Goal: Task Accomplishment & Management: Use online tool/utility

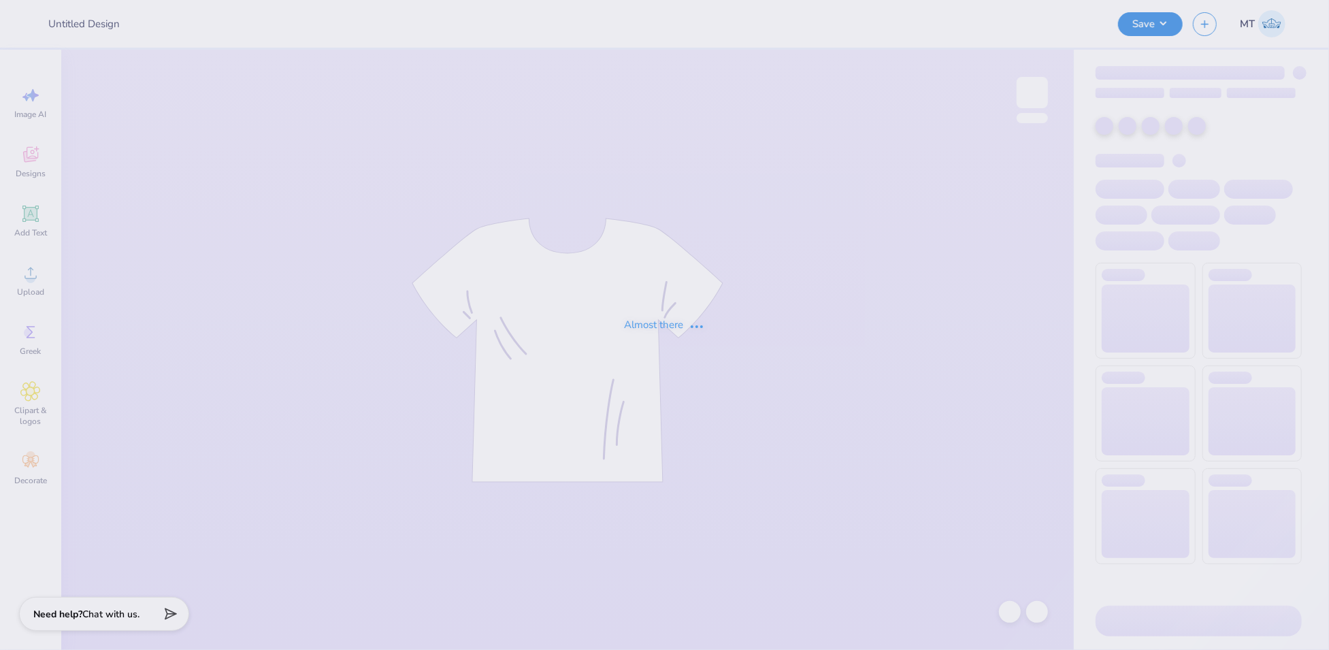
type input "FPS240496"
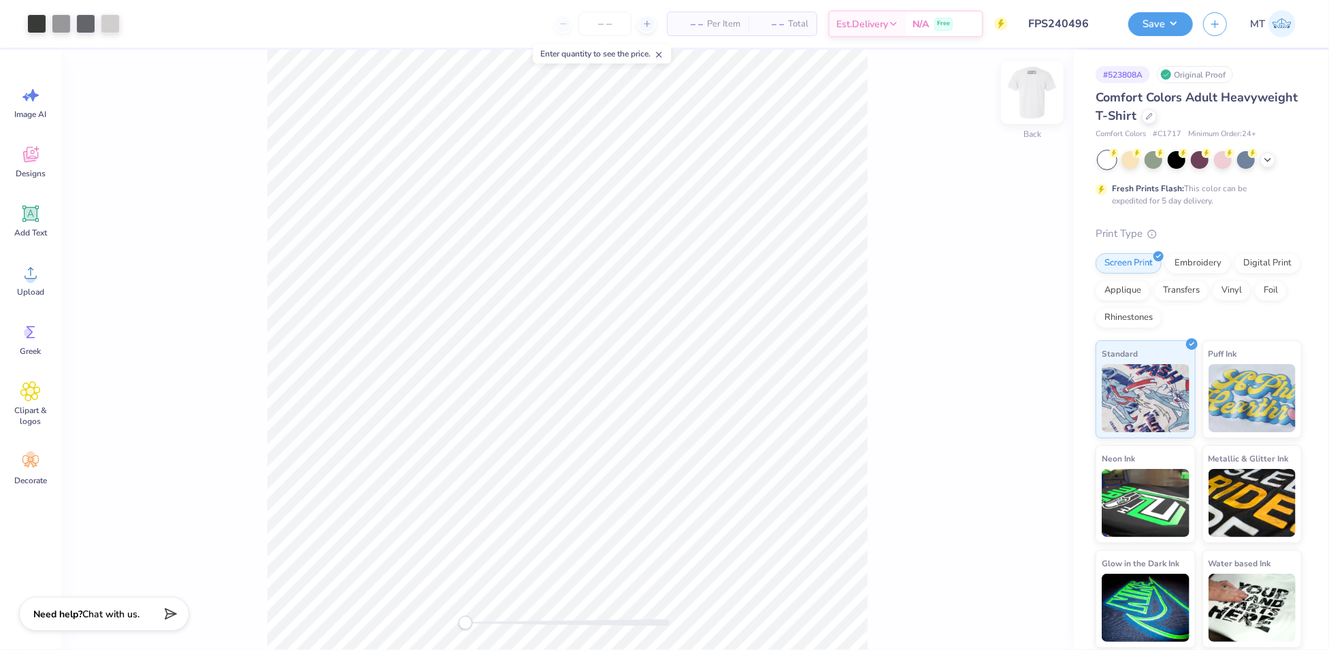
click at [1037, 93] on img at bounding box center [1032, 92] width 54 height 54
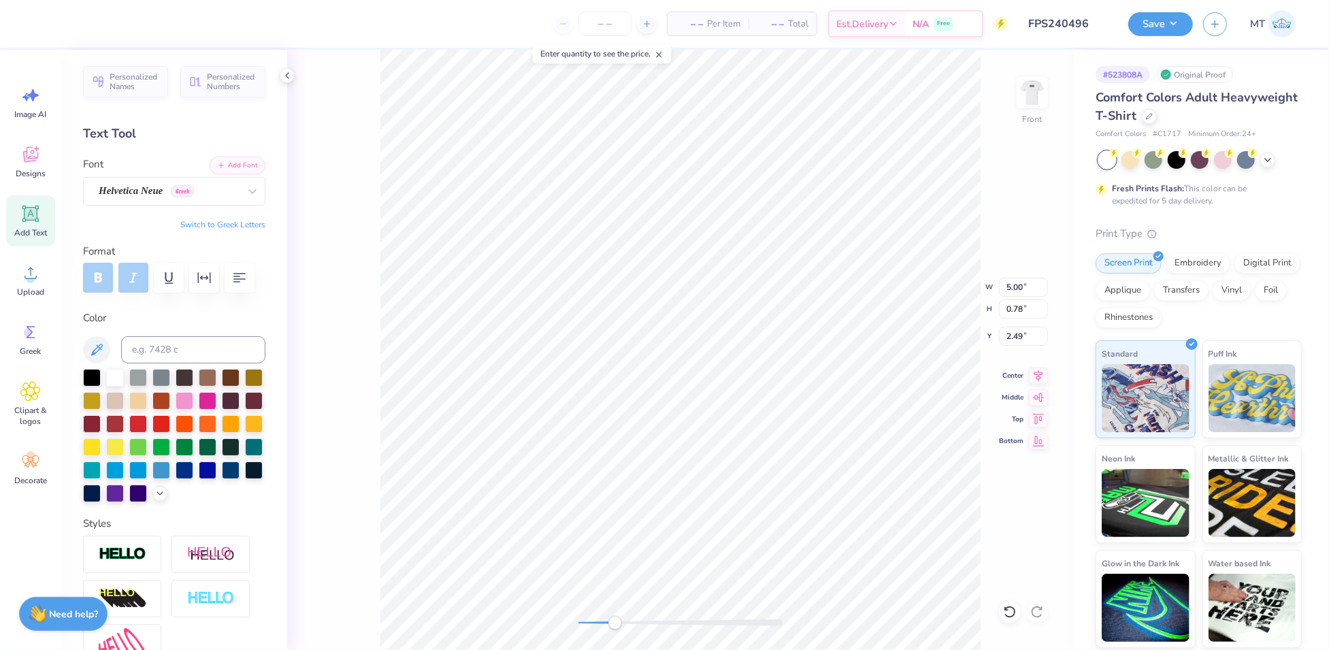
scroll to position [14, 1]
type textarea "2025"
click at [1011, 289] on input "5.00" at bounding box center [1023, 287] width 49 height 19
type input "3.50"
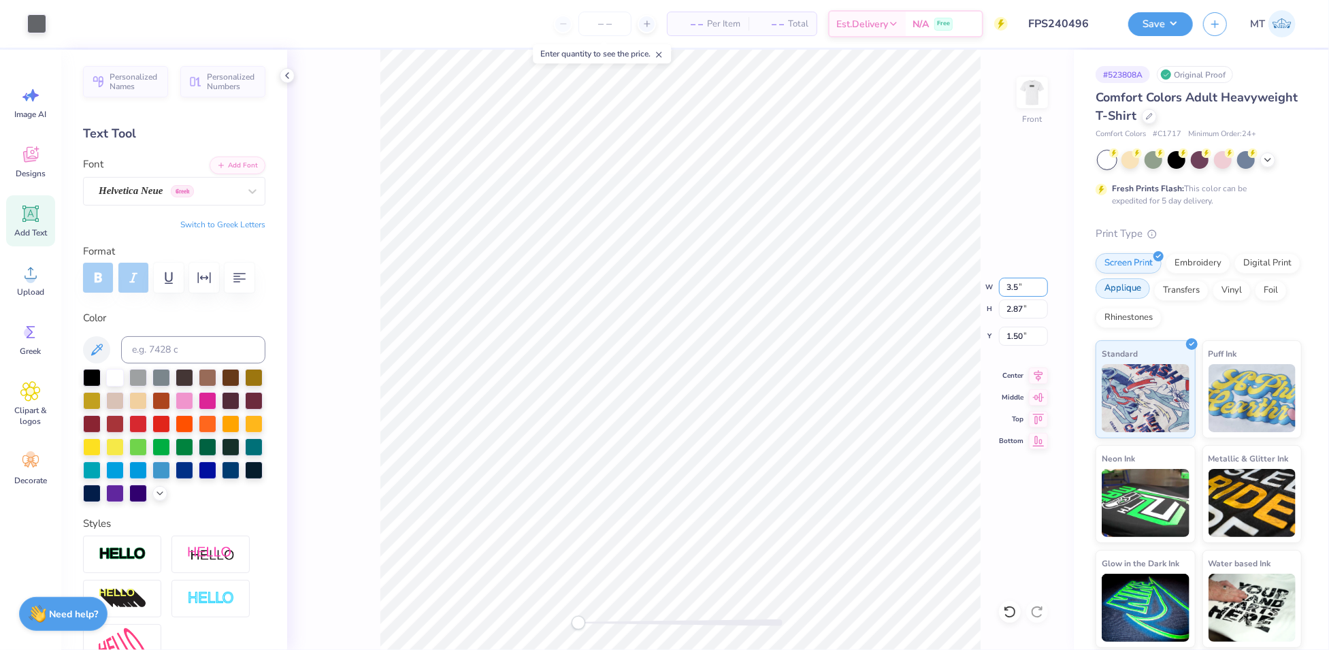
type input "2.01"
click at [1015, 334] on input "1.30" at bounding box center [1023, 336] width 49 height 19
type input "1.00"
click at [1015, 342] on input "1.00" at bounding box center [1023, 336] width 49 height 19
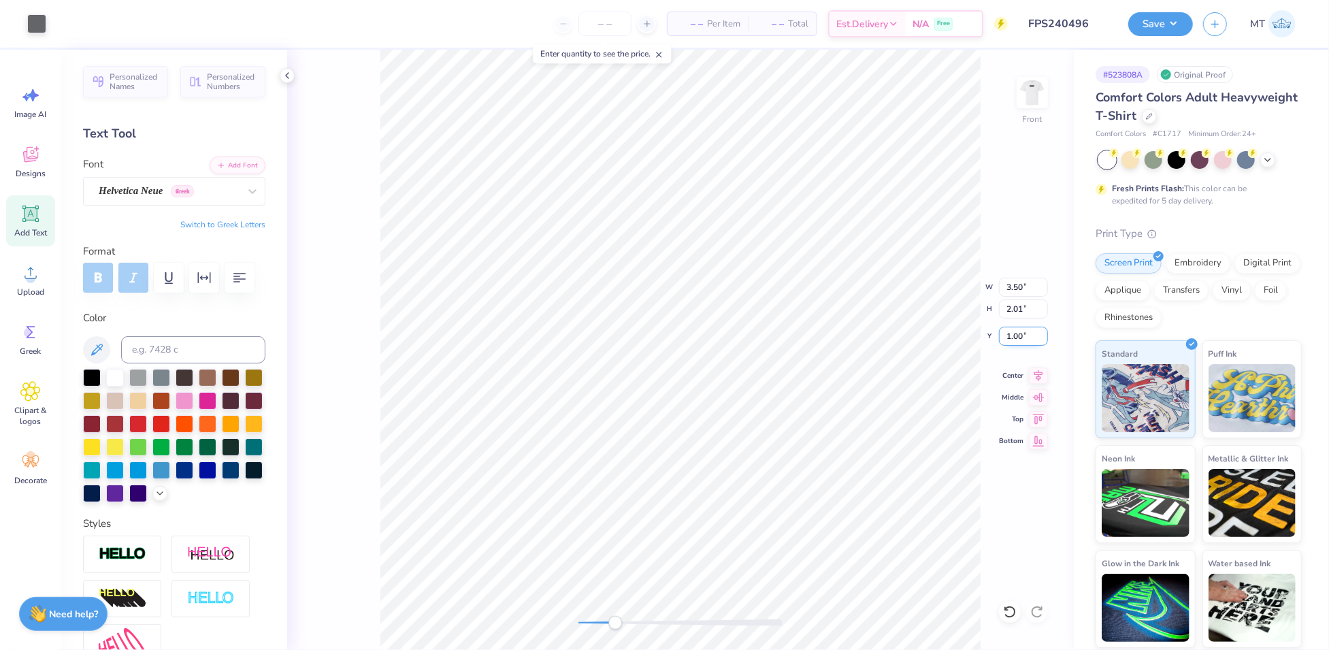
click at [1015, 342] on input "1.00" at bounding box center [1023, 336] width 49 height 19
type input "1.50"
click at [1035, 86] on img at bounding box center [1032, 92] width 54 height 54
click at [199, 280] on icon "button" at bounding box center [204, 278] width 16 height 16
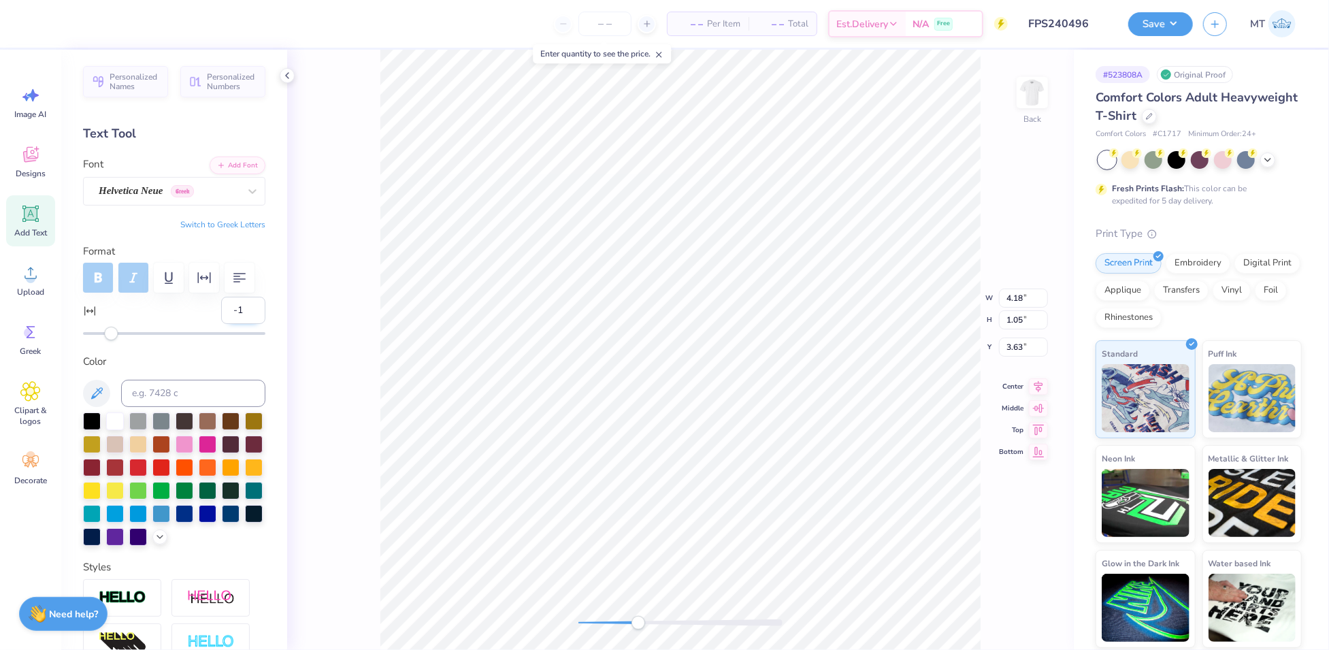
click at [236, 324] on input "-1" at bounding box center [243, 310] width 44 height 27
click at [236, 324] on input "-2" at bounding box center [243, 310] width 44 height 27
click at [236, 324] on input "-3" at bounding box center [243, 310] width 44 height 27
click at [236, 324] on input "-4" at bounding box center [243, 310] width 44 height 27
type input "-5"
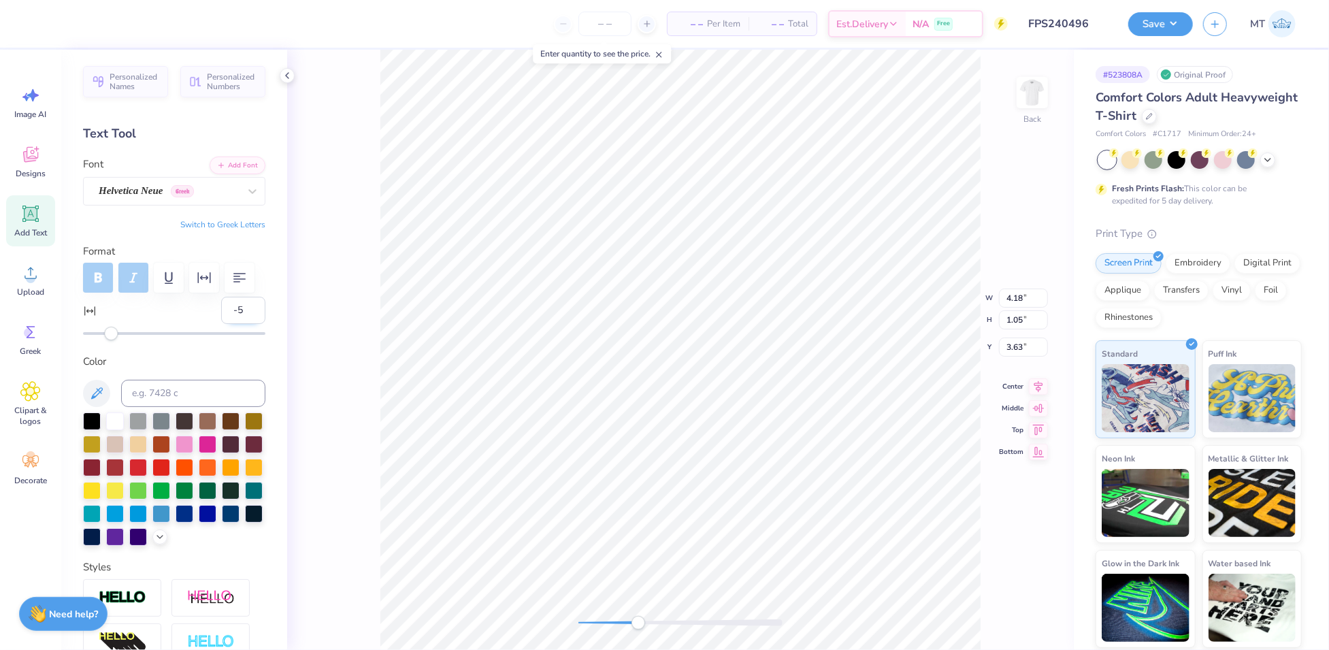
click at [236, 324] on input "-5" at bounding box center [243, 310] width 44 height 27
click at [239, 324] on input "-5" at bounding box center [243, 310] width 44 height 27
click at [239, 324] on input "-6" at bounding box center [243, 310] width 44 height 27
click at [239, 324] on input "-7" at bounding box center [243, 310] width 44 height 27
click at [239, 324] on input "-8" at bounding box center [243, 310] width 44 height 27
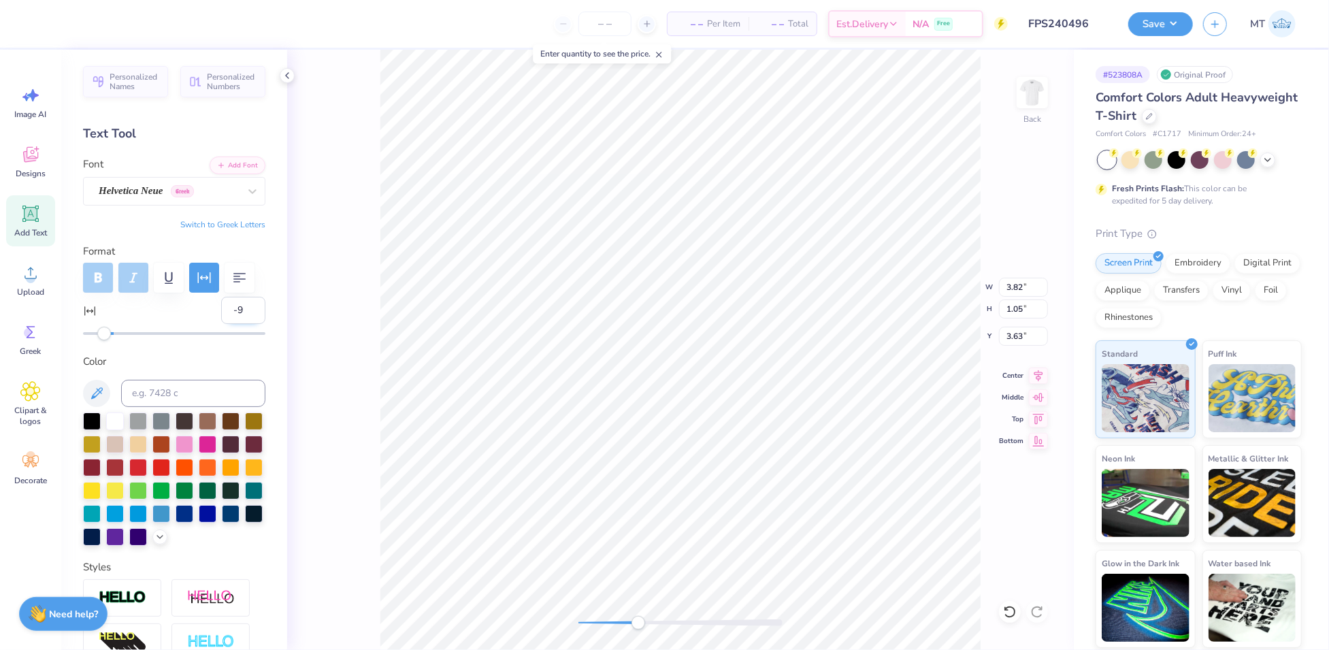
click at [239, 324] on input "-9" at bounding box center [243, 310] width 44 height 27
type input "-10"
click at [239, 324] on input "-10" at bounding box center [243, 310] width 44 height 27
click at [242, 324] on input "-9" at bounding box center [243, 310] width 44 height 27
type input "-8"
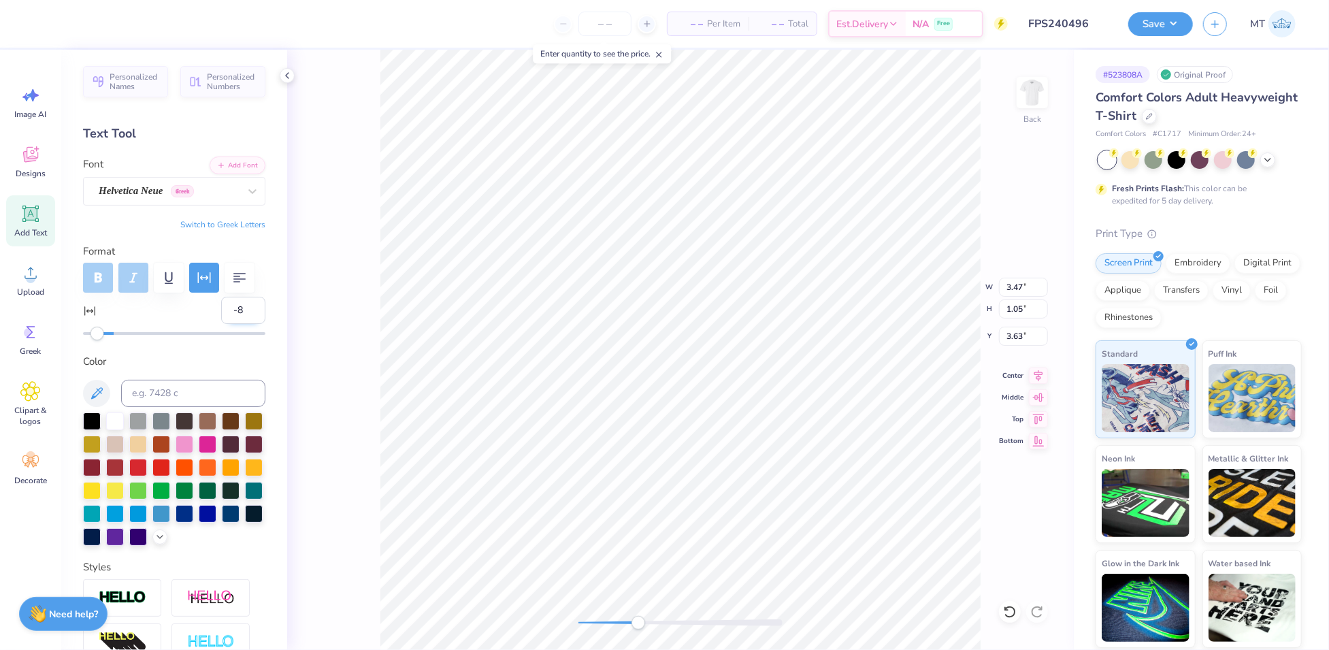
click at [242, 324] on input "-8" at bounding box center [243, 310] width 44 height 27
type input "4.09"
type input "1.19"
type input "3.49"
click at [243, 324] on input "-7" at bounding box center [243, 310] width 44 height 27
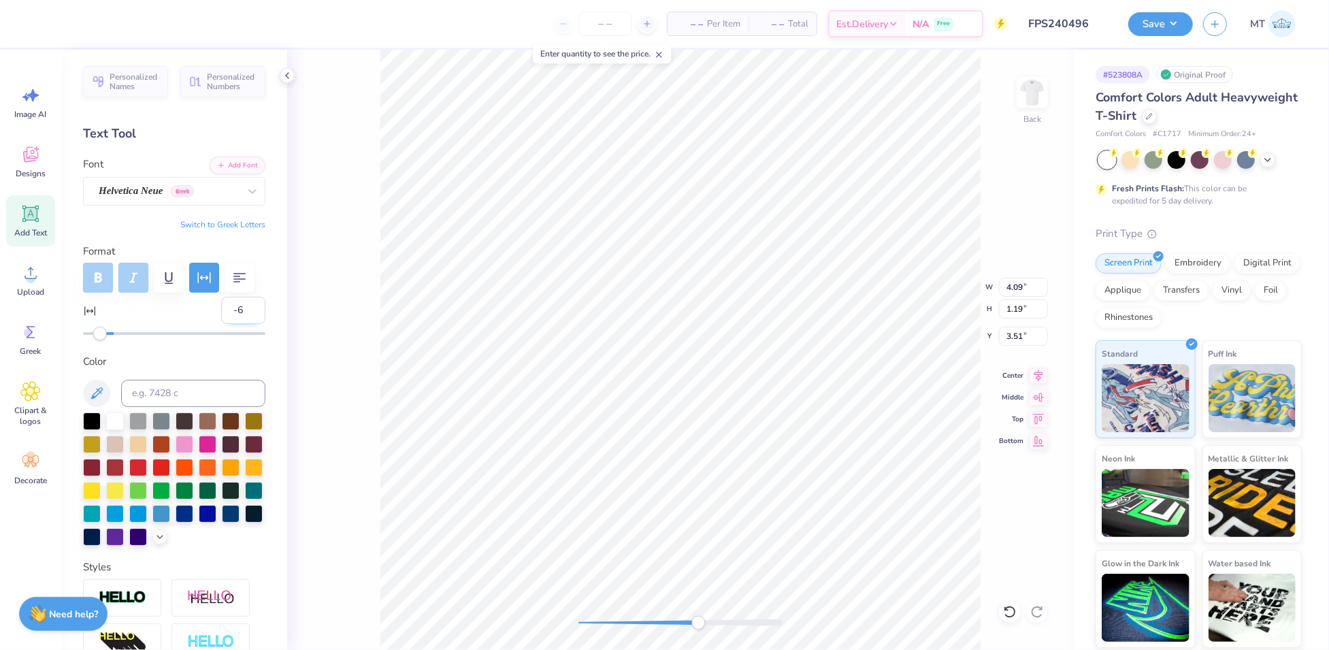
type input "-6"
click at [243, 324] on input "-6" at bounding box center [243, 310] width 44 height 27
click at [1036, 88] on img at bounding box center [1032, 92] width 54 height 54
click at [240, 324] on input "-1" at bounding box center [243, 310] width 44 height 27
click at [240, 324] on input "-2" at bounding box center [243, 310] width 44 height 27
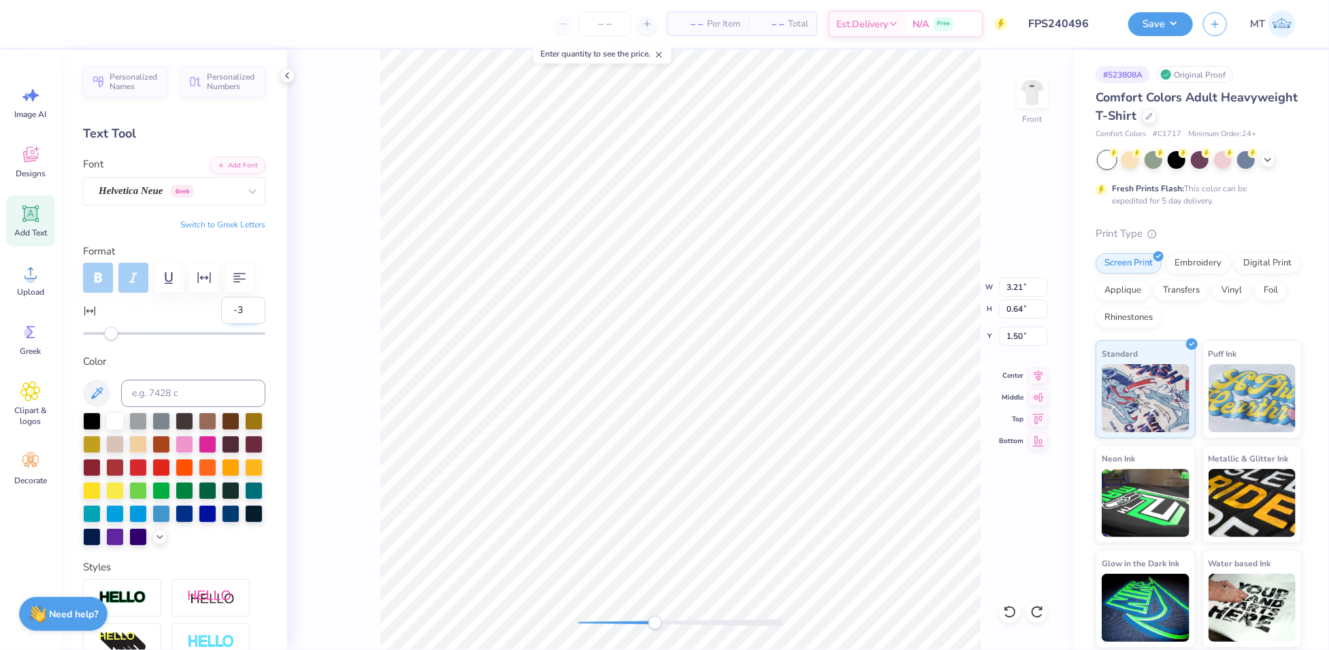
click at [240, 324] on input "-3" at bounding box center [243, 310] width 44 height 27
click at [240, 324] on input "-4" at bounding box center [243, 310] width 44 height 27
click at [240, 324] on input "-5" at bounding box center [243, 310] width 44 height 27
type input "-6"
click at [240, 324] on input "-6" at bounding box center [243, 310] width 44 height 27
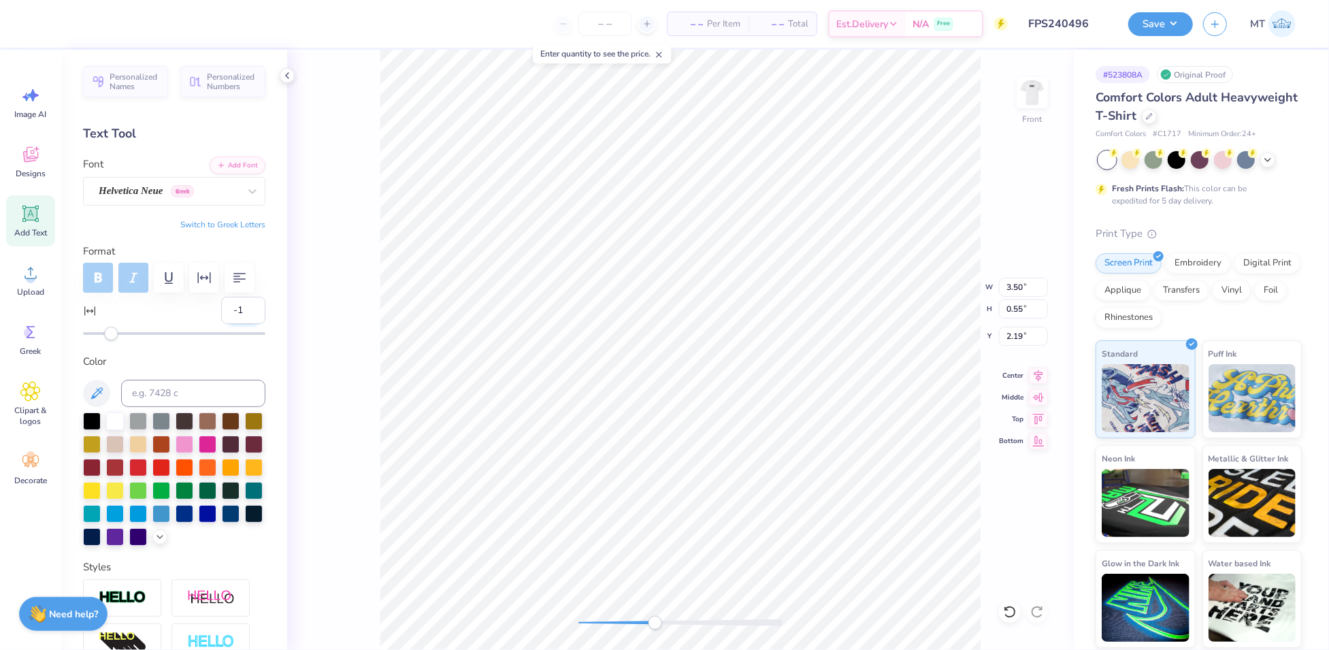
click at [240, 324] on input "-1" at bounding box center [243, 310] width 44 height 27
click at [240, 324] on input "-2" at bounding box center [243, 310] width 44 height 27
click at [240, 324] on input "-3" at bounding box center [243, 310] width 44 height 27
click at [240, 324] on input "-4" at bounding box center [243, 310] width 44 height 27
click at [240, 324] on input "-5" at bounding box center [243, 310] width 44 height 27
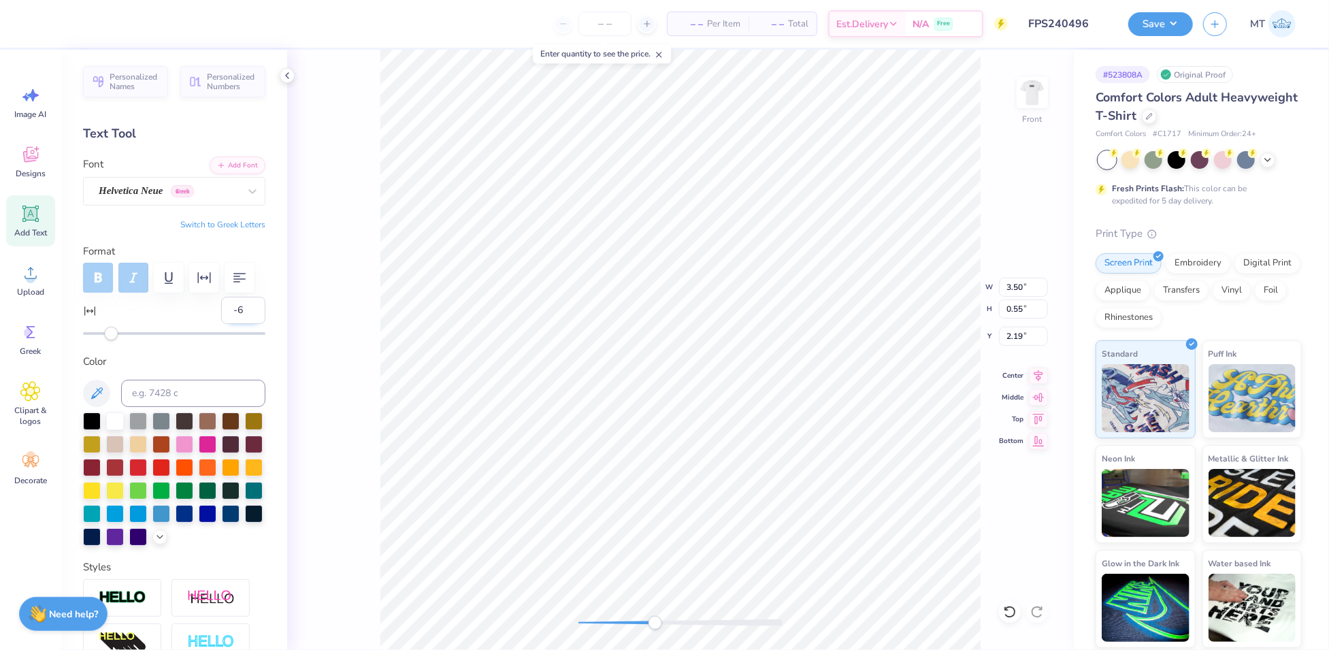
type input "-6"
click at [242, 324] on input "-6" at bounding box center [243, 310] width 44 height 27
click at [242, 324] on input "-1" at bounding box center [243, 310] width 44 height 27
click at [242, 324] on input "-2" at bounding box center [243, 310] width 44 height 27
click at [242, 324] on input "-3" at bounding box center [243, 310] width 44 height 27
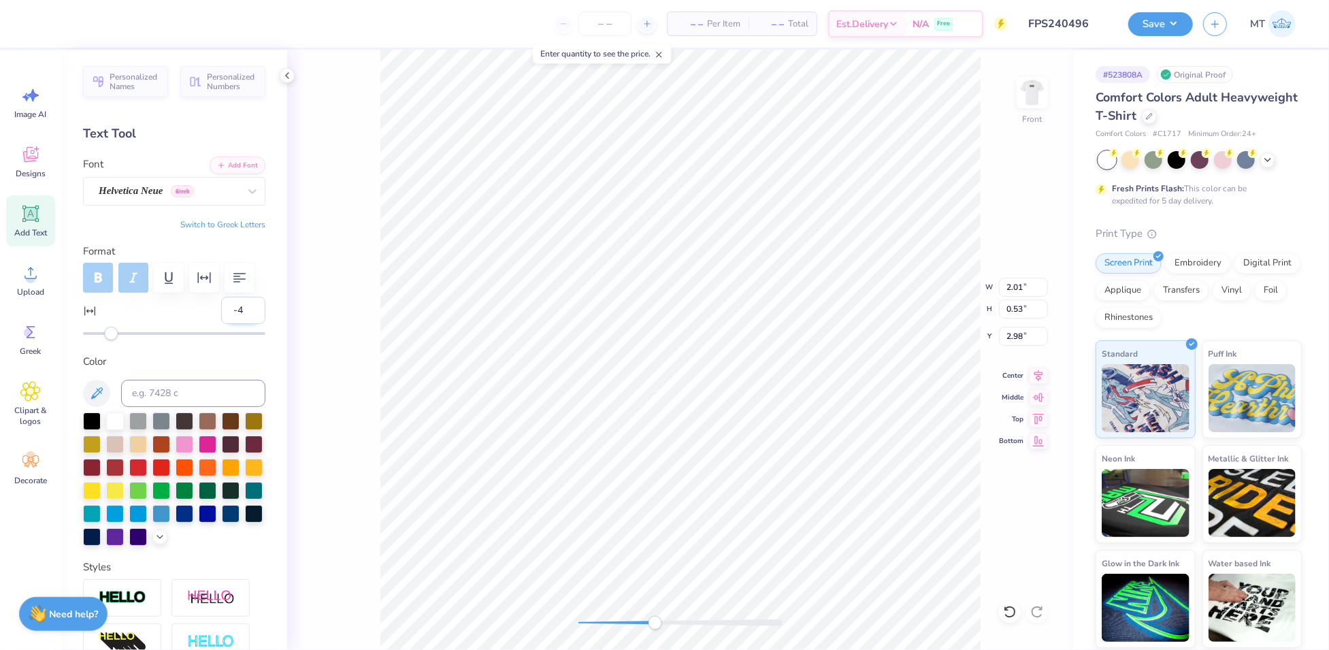
click at [242, 324] on input "-4" at bounding box center [243, 310] width 44 height 27
click at [242, 324] on input "-5" at bounding box center [243, 310] width 44 height 27
type input "-6"
click at [242, 324] on input "-6" at bounding box center [243, 310] width 44 height 27
type input "3.23"
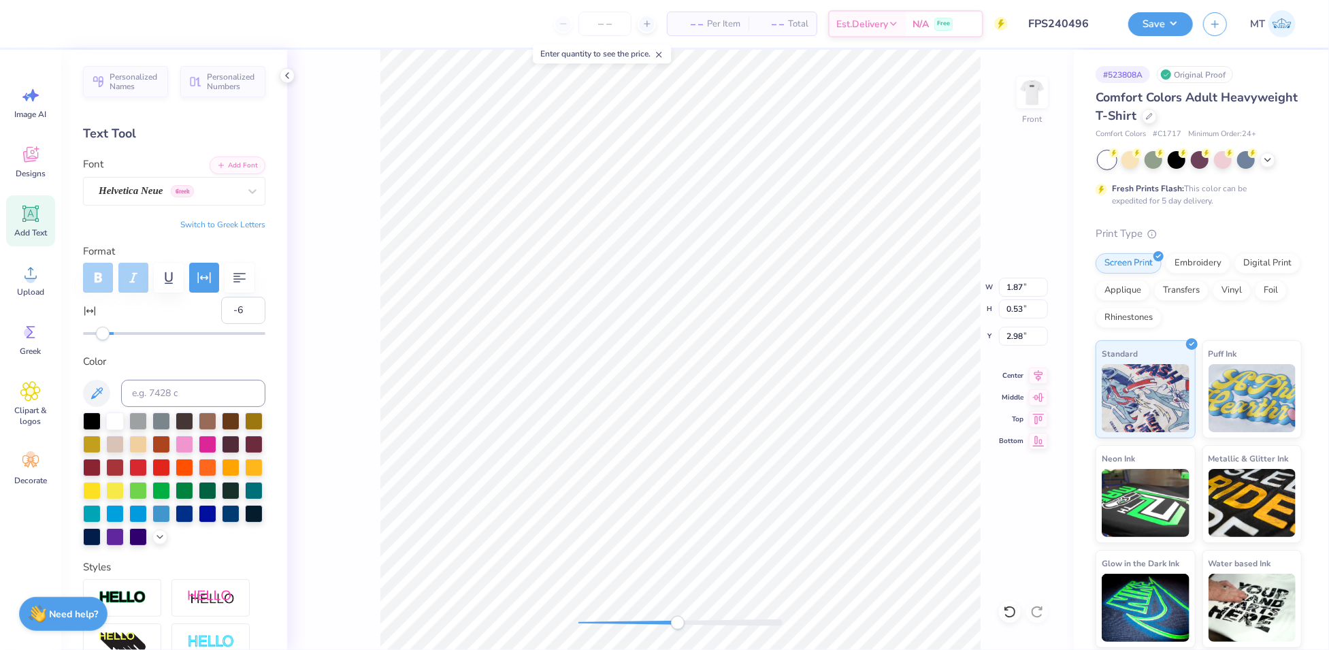
type input "1.18"
type input "2.10"
type input "-5"
click at [238, 324] on input "-5" at bounding box center [243, 310] width 44 height 27
type input "-5"
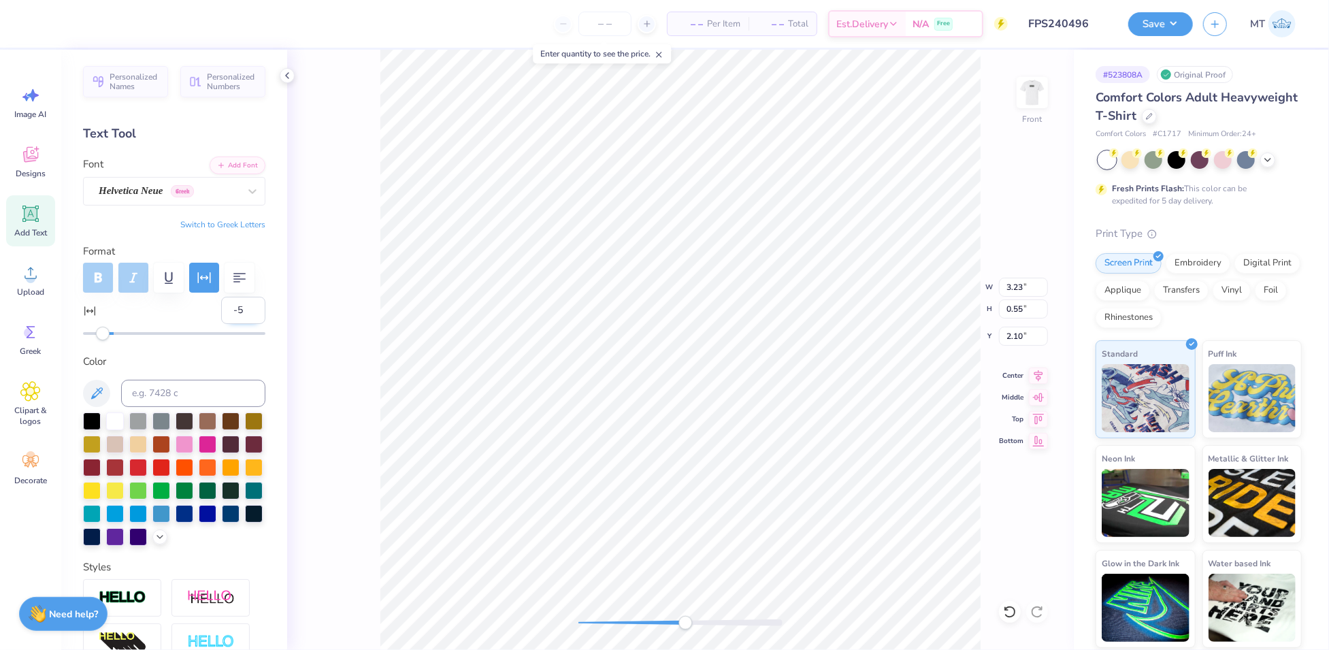
click at [243, 324] on input "-5" at bounding box center [243, 310] width 44 height 27
type input "1.87"
type input "0.53"
type input "2.74"
type input "-4"
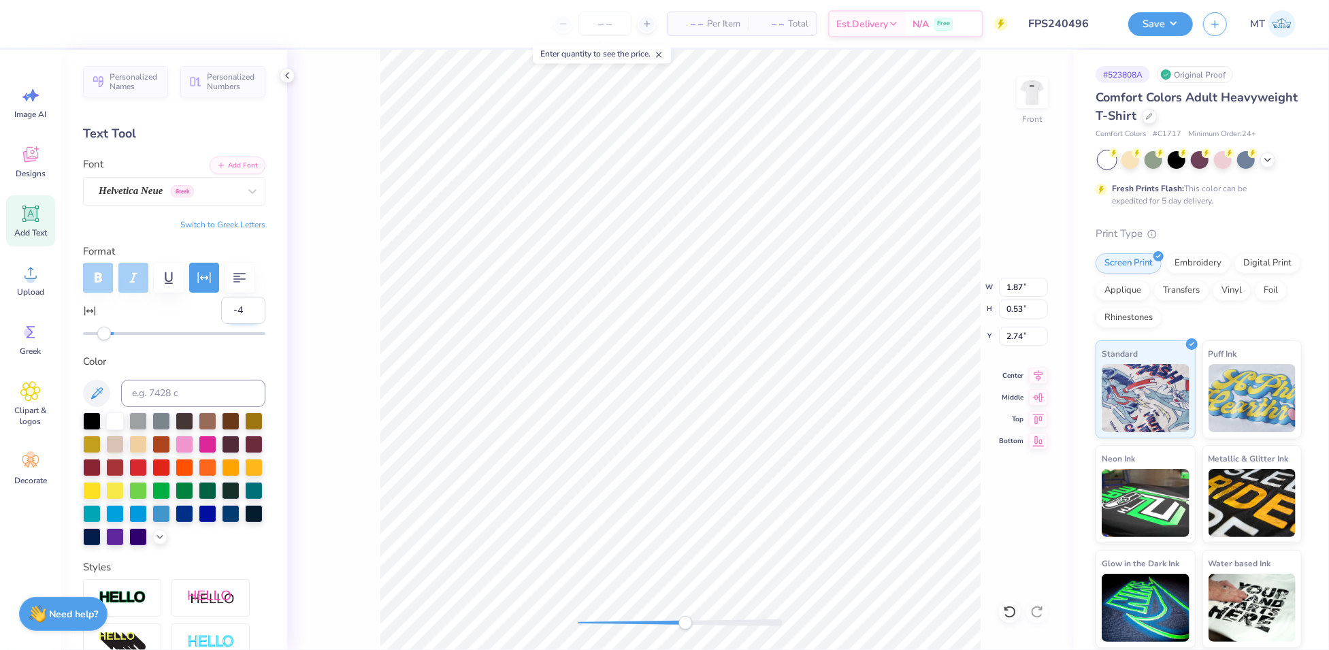
click at [242, 324] on input "-4" at bounding box center [243, 310] width 44 height 27
type input "-5"
click at [239, 324] on input "-5" at bounding box center [243, 310] width 44 height 27
click at [1020, 282] on input "3.27" at bounding box center [1023, 287] width 49 height 19
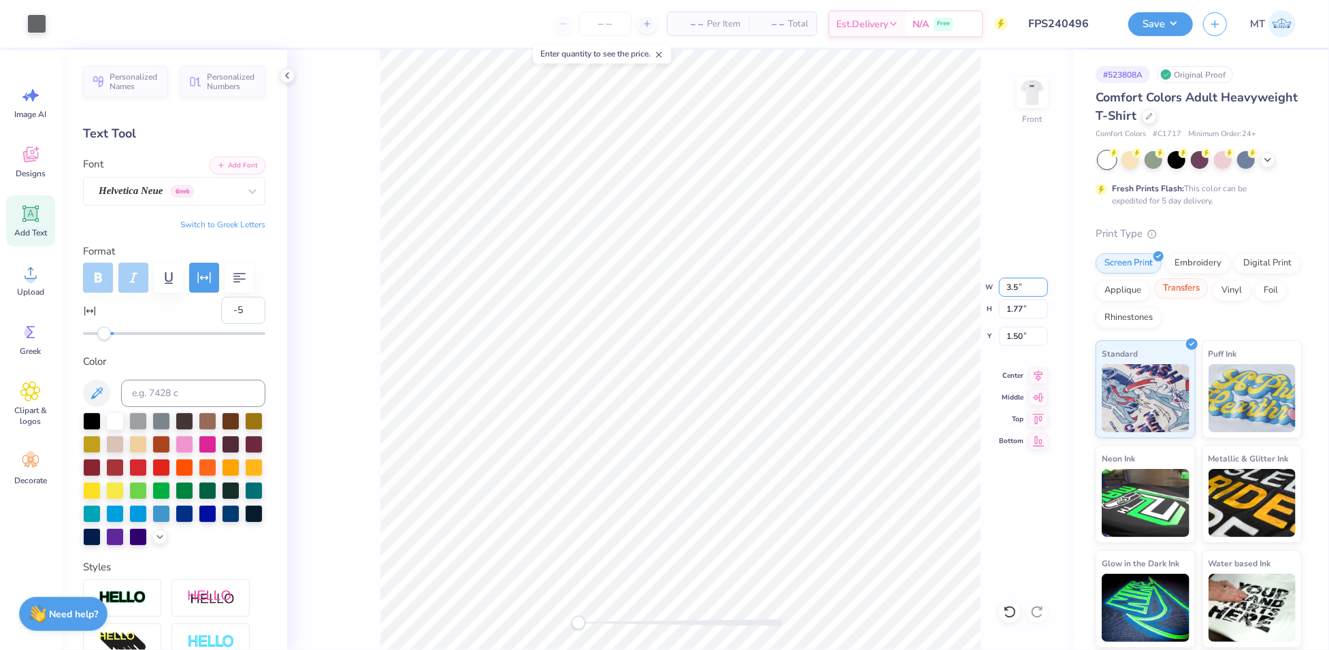
type input "3.50"
type input "1.90"
click at [1019, 330] on input "1.44" at bounding box center [1023, 336] width 49 height 19
type input "1.50"
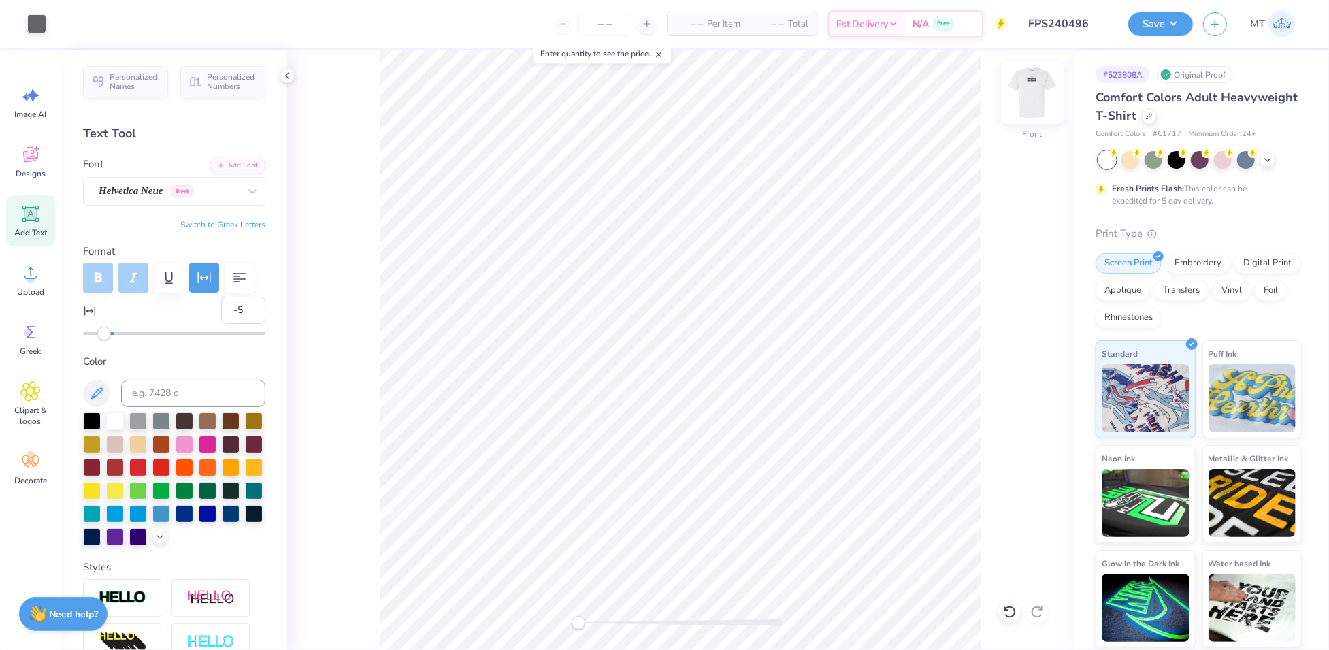
click at [1043, 94] on img at bounding box center [1032, 92] width 54 height 54
click at [1007, 288] on input "4.87" at bounding box center [1023, 287] width 49 height 19
type input "4.50"
type input "1.95"
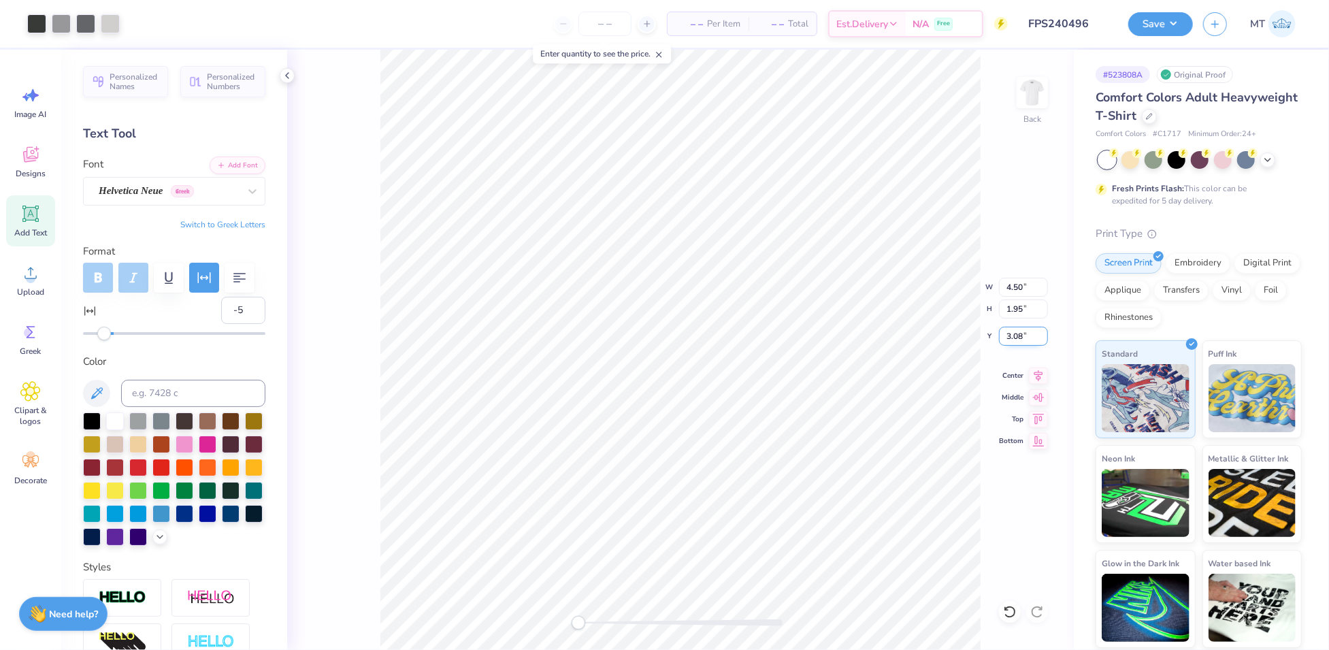
click at [1009, 335] on input "3.08" at bounding box center [1023, 336] width 49 height 19
type input "3.00"
click at [1026, 93] on img at bounding box center [1032, 92] width 54 height 54
click at [1188, 27] on button "Save" at bounding box center [1161, 22] width 65 height 24
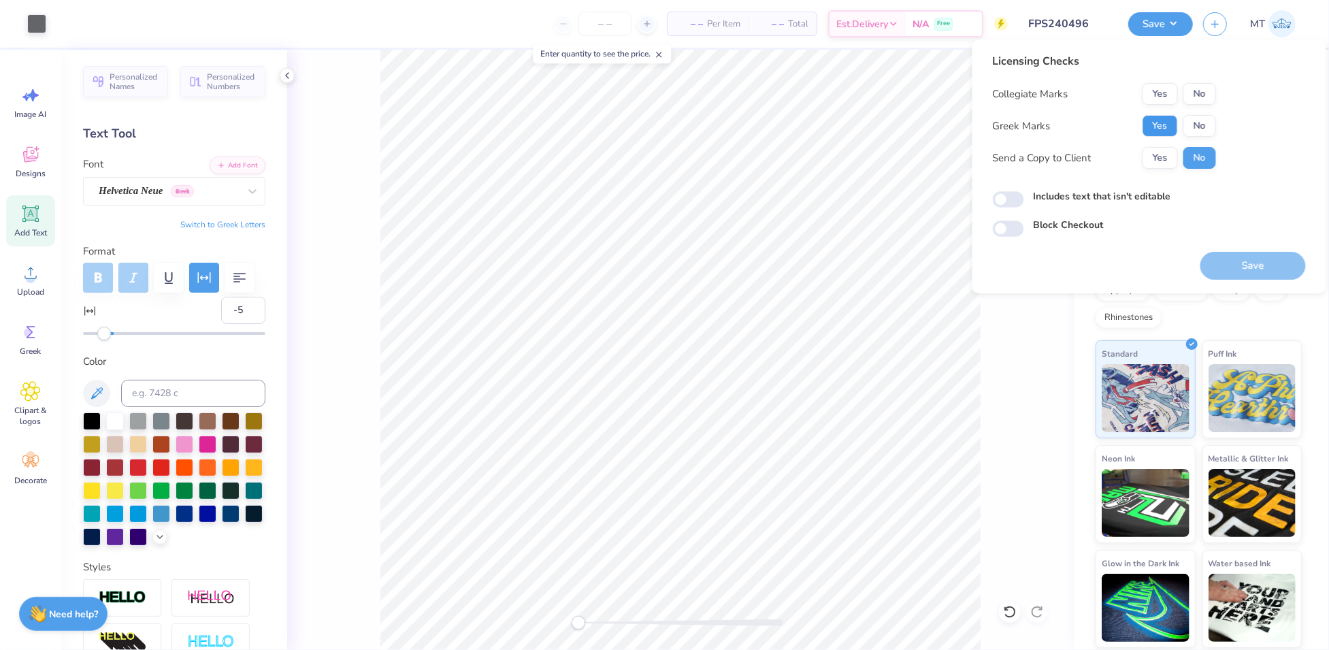
click at [1157, 135] on button "Yes" at bounding box center [1160, 126] width 35 height 22
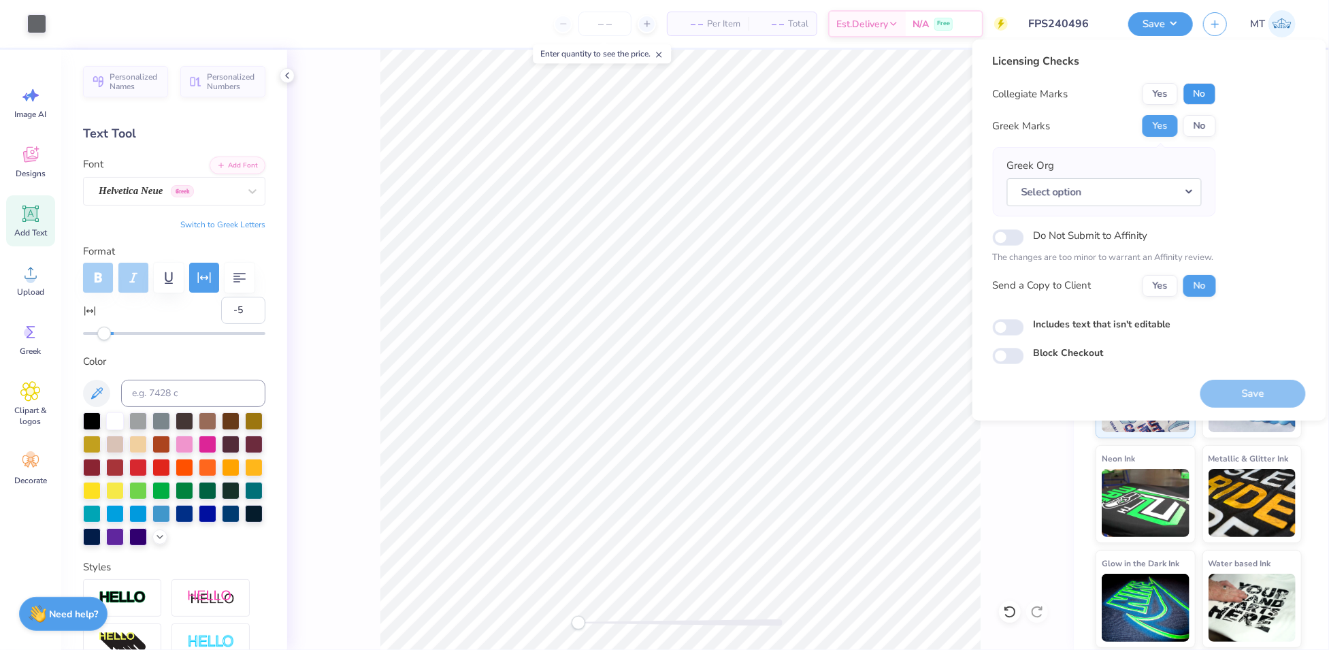
click at [1198, 95] on button "No" at bounding box center [1200, 94] width 33 height 22
click at [1190, 176] on div "Greek Org Select option" at bounding box center [1104, 182] width 195 height 48
click at [1189, 197] on button "Select option" at bounding box center [1104, 192] width 195 height 28
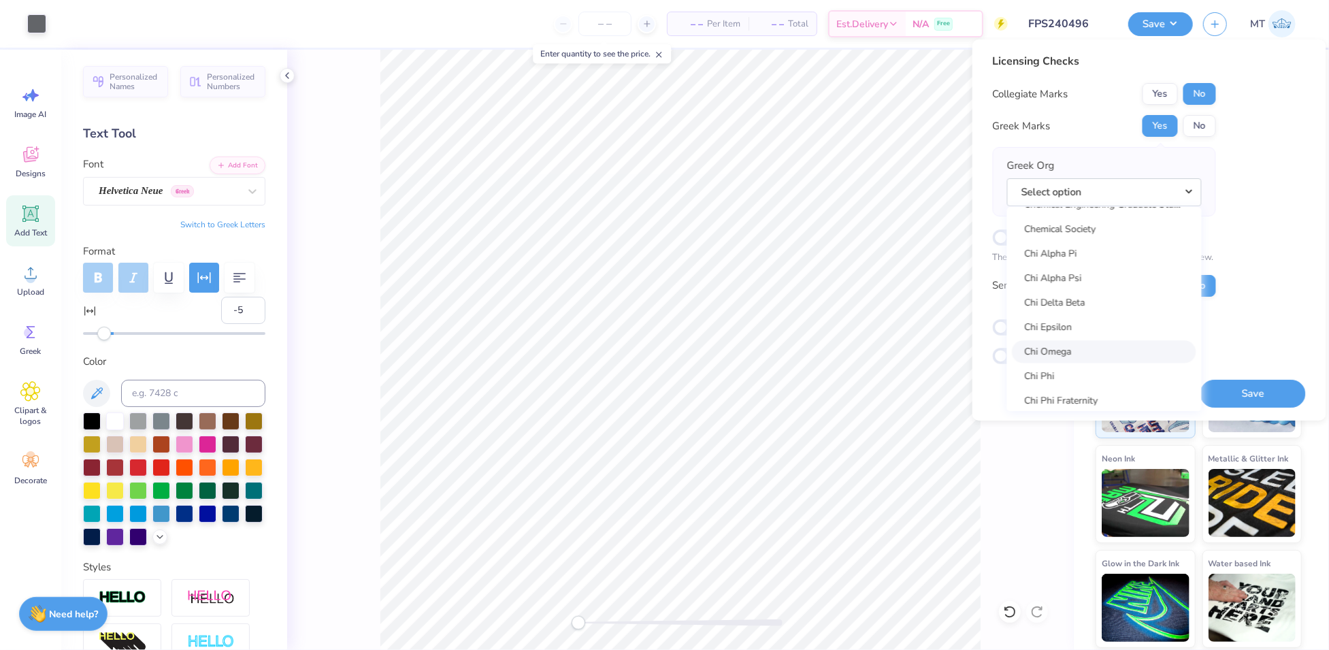
scroll to position [2446, 0]
click at [1093, 353] on link "Chi Phi" at bounding box center [1105, 350] width 184 height 22
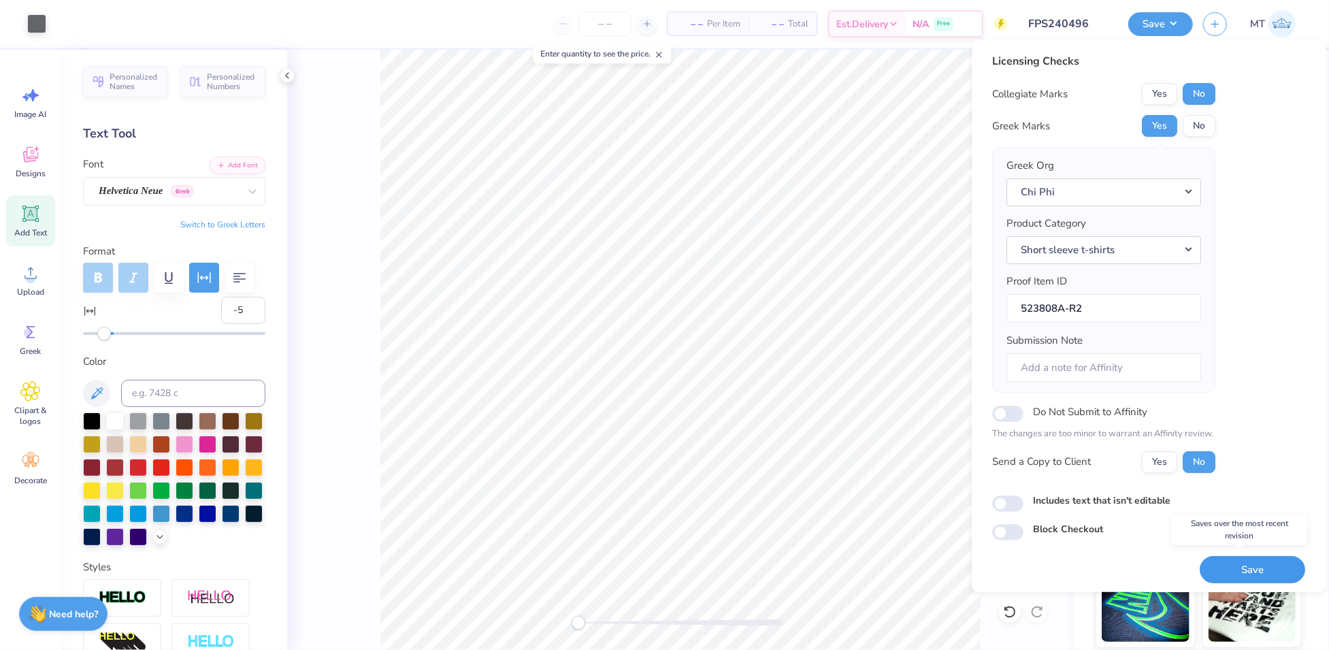
click at [1257, 569] on button "Save" at bounding box center [1254, 570] width 106 height 28
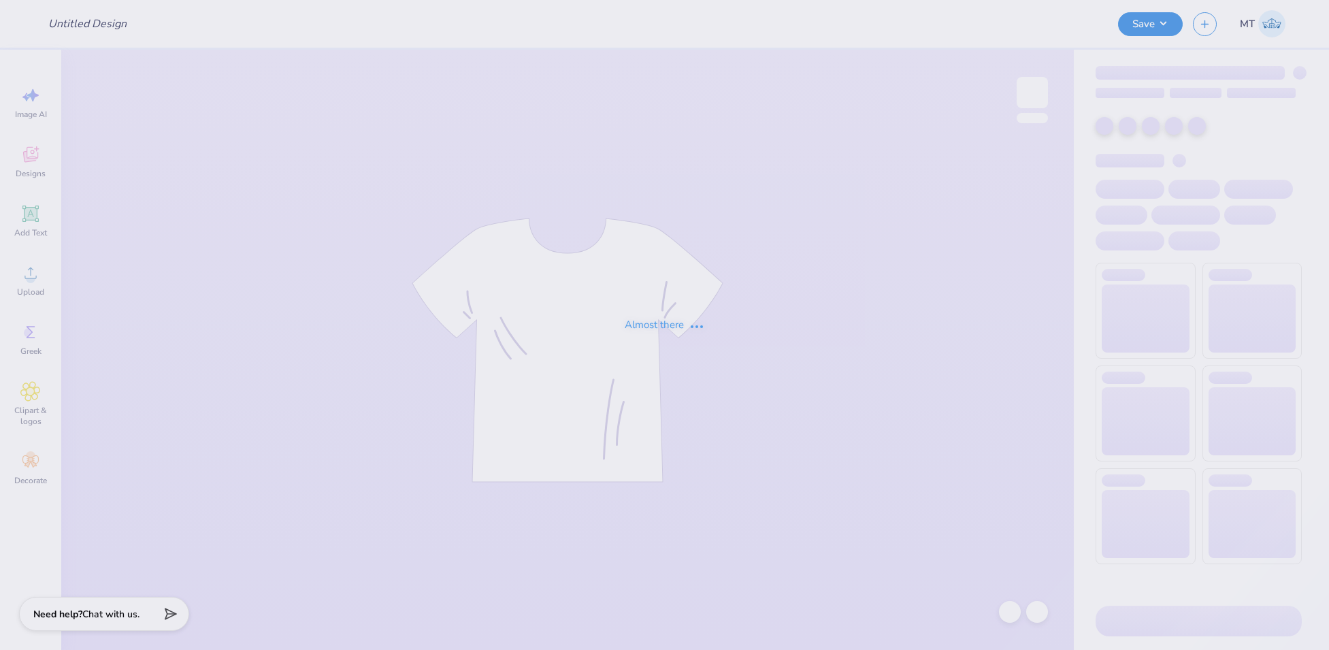
type input "FPS240500"
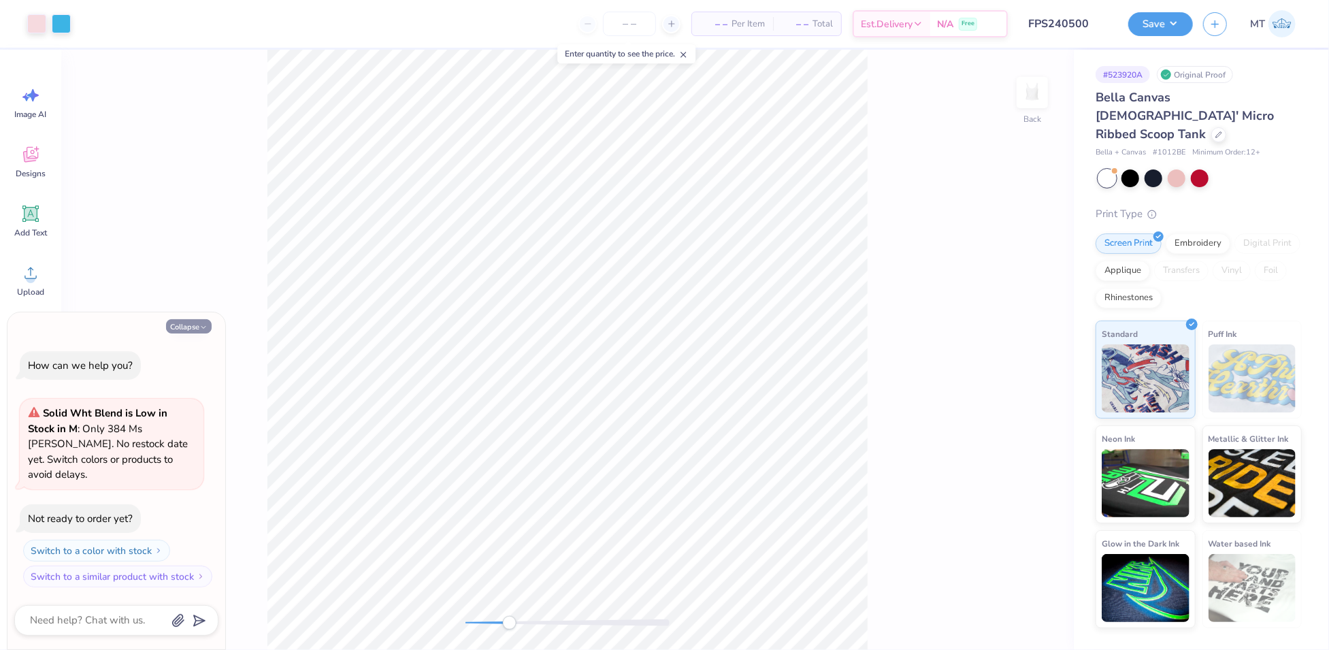
click at [206, 334] on button "Collapse" at bounding box center [189, 326] width 46 height 14
type textarea "x"
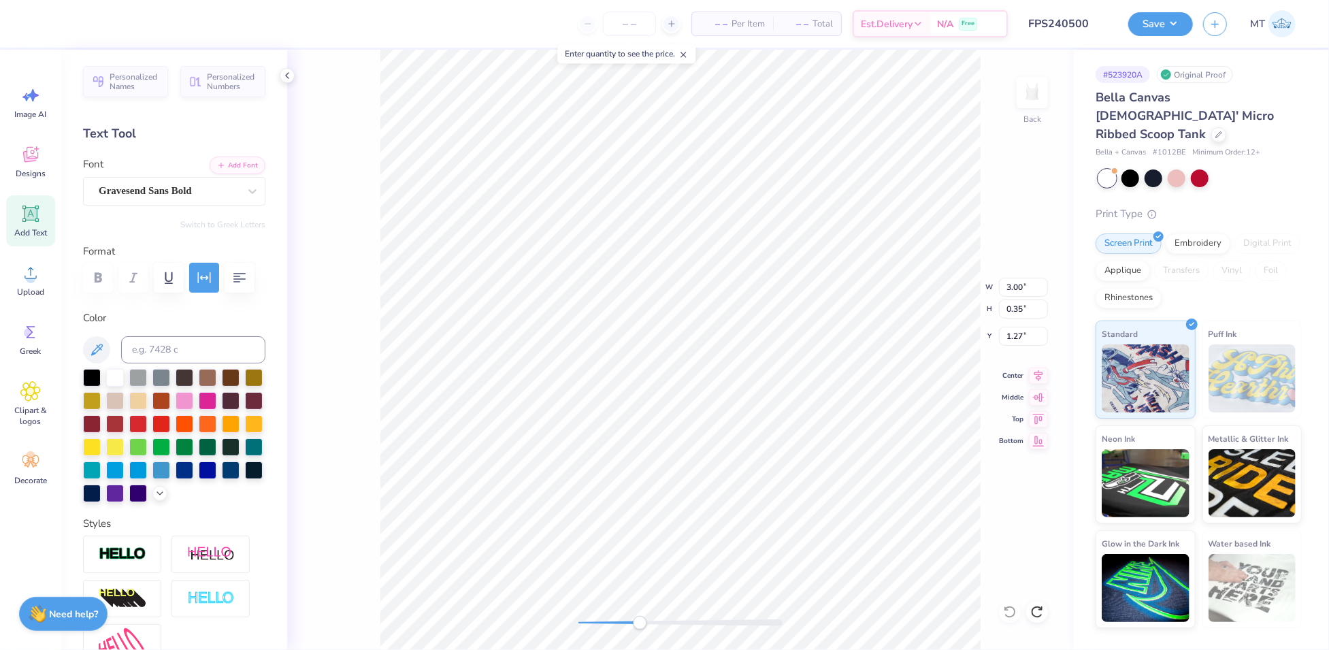
scroll to position [14, 4]
type textarea "WOMEN IN BUSINESS"
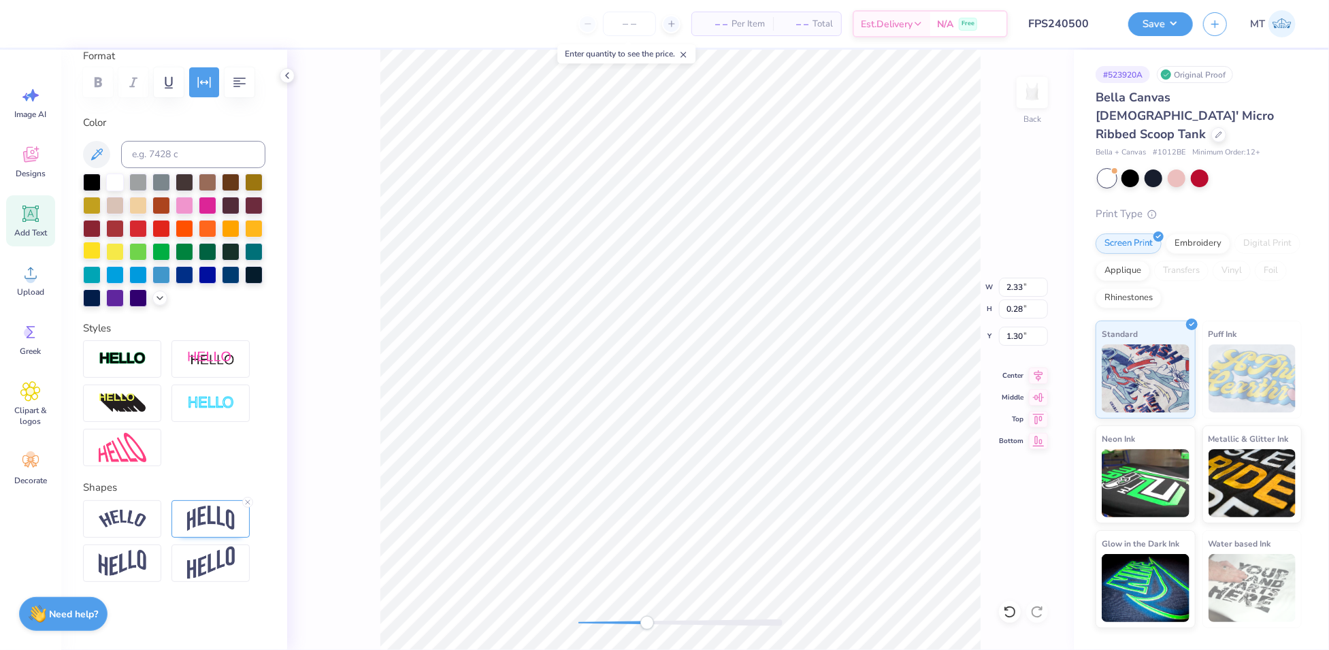
scroll to position [253, 0]
click at [246, 503] on icon at bounding box center [248, 502] width 8 height 8
type input "4.00"
type input "2.74"
type input "0.95"
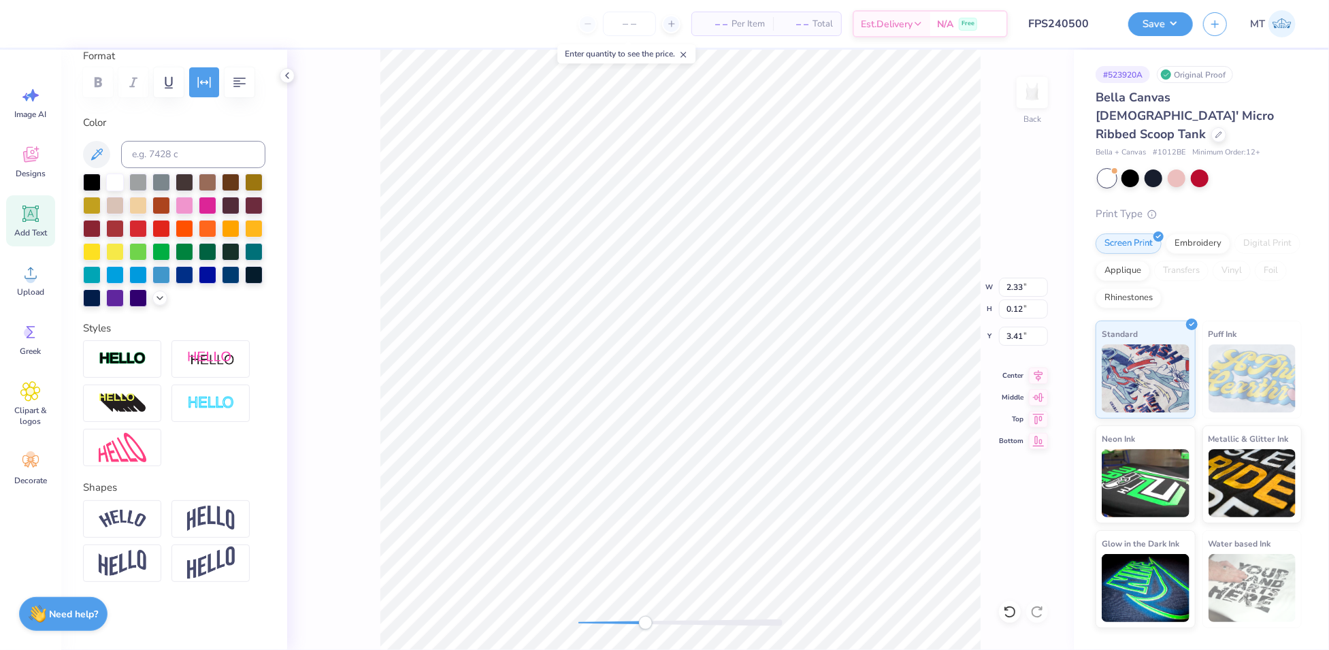
scroll to position [14, 4]
type textarea "WOMEN"
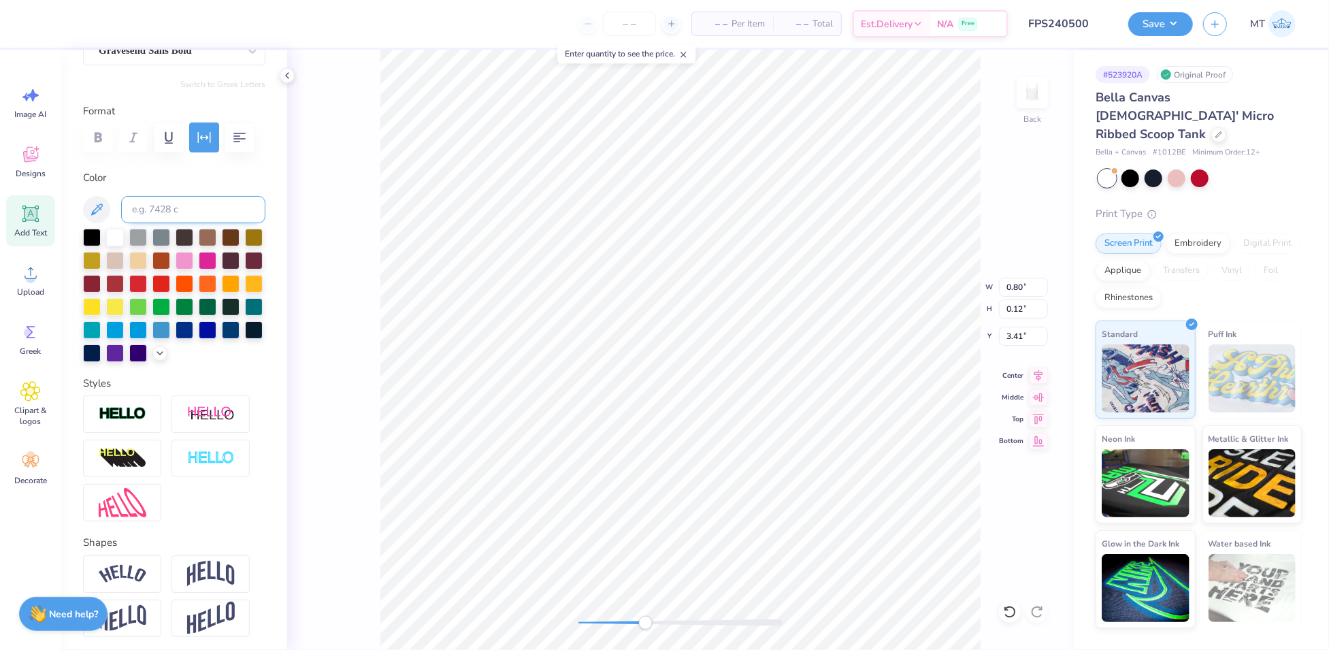
scroll to position [93, 0]
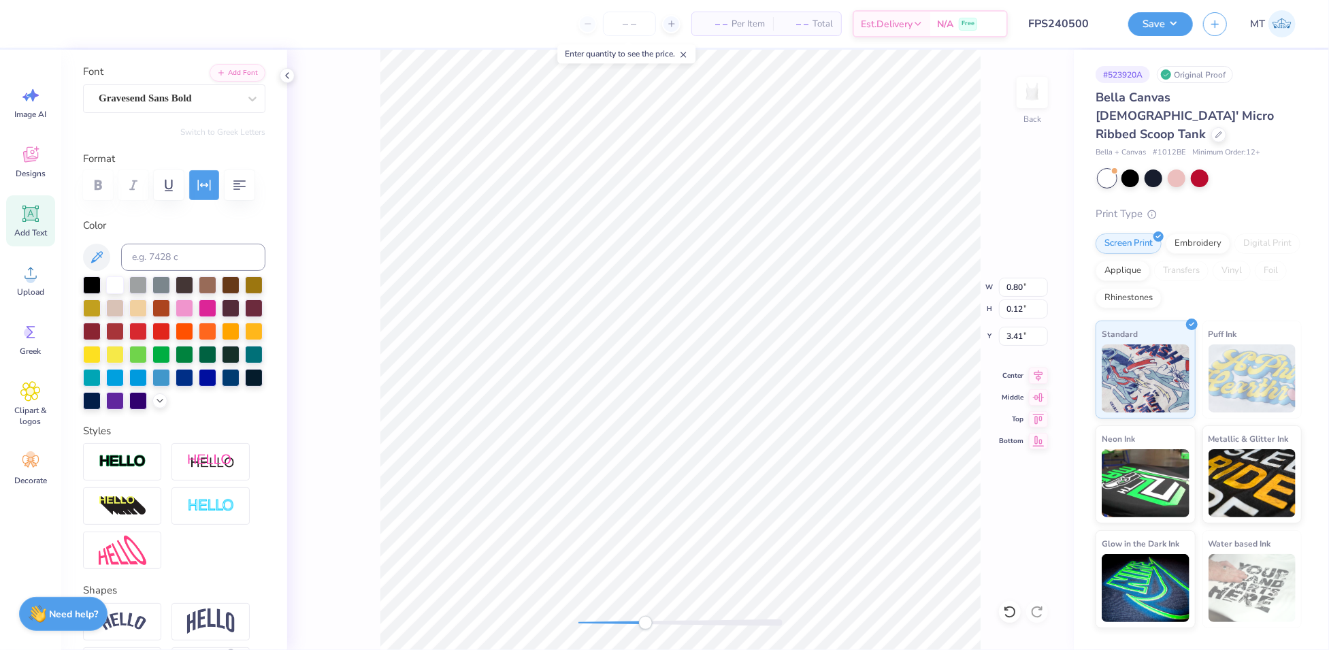
click at [198, 181] on icon "button" at bounding box center [204, 185] width 13 height 11
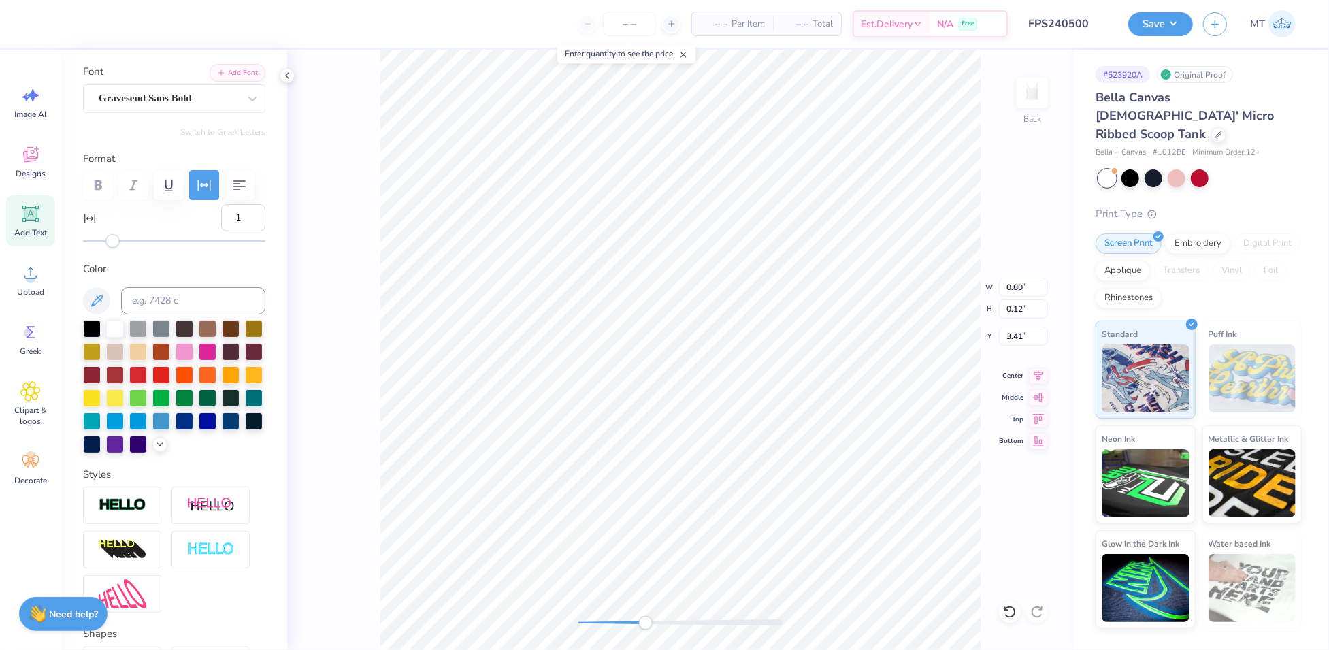
type input "0"
drag, startPoint x: 139, startPoint y: 276, endPoint x: 112, endPoint y: 281, distance: 27.6
click at [112, 248] on div "Accessibility label" at bounding box center [111, 241] width 14 height 14
type input "1.15"
type input "0.20"
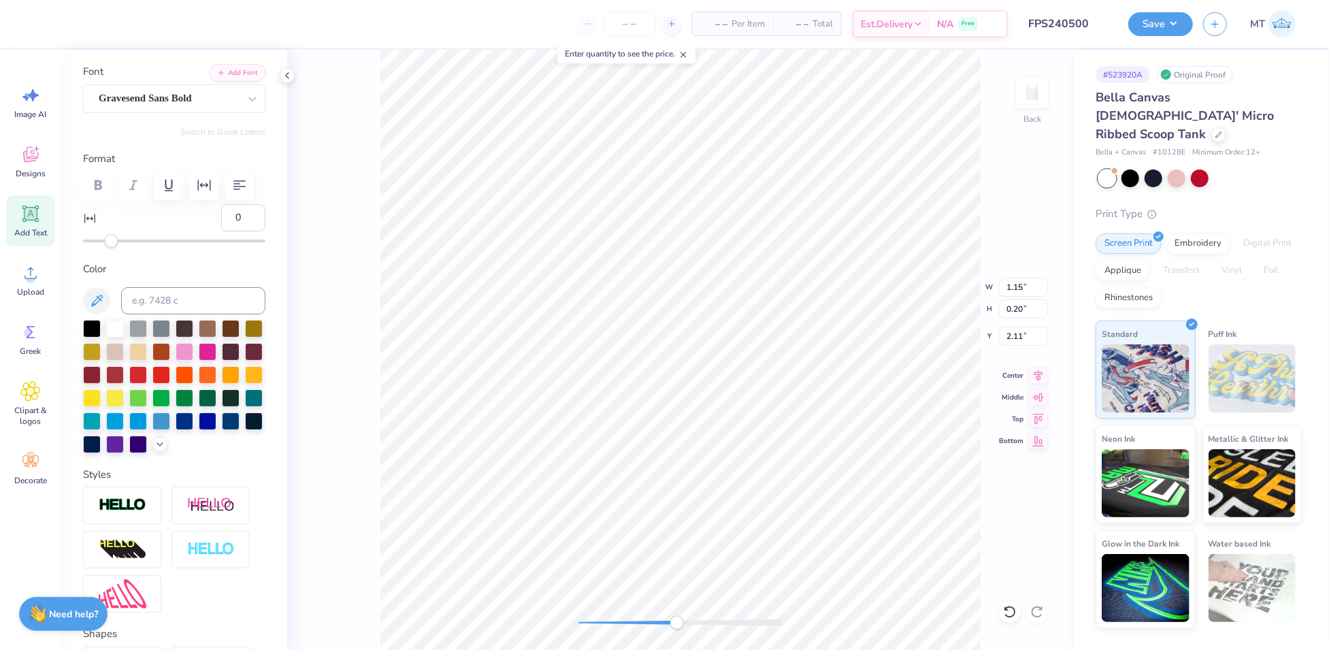
type input "2.11"
type input "4.00"
type input "2.74"
type input "0.95"
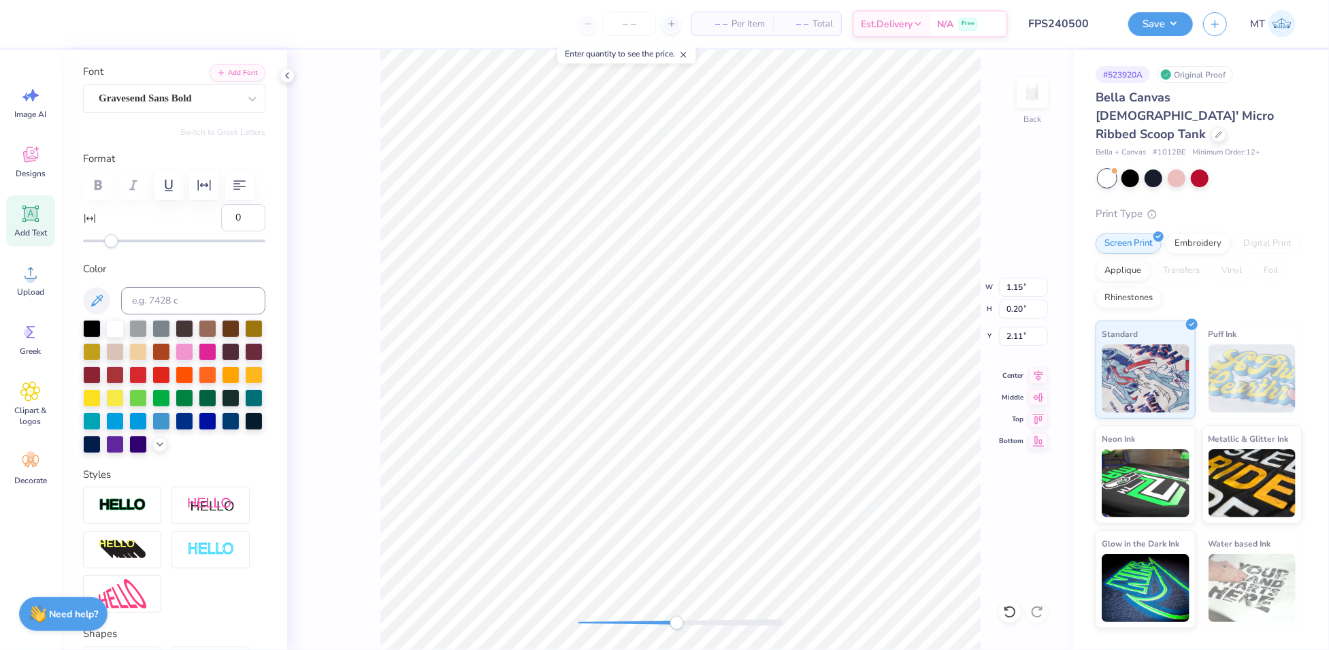
type textarea "IN"
type input "4.00"
type input "2.74"
type input "0.95"
type input "0.27"
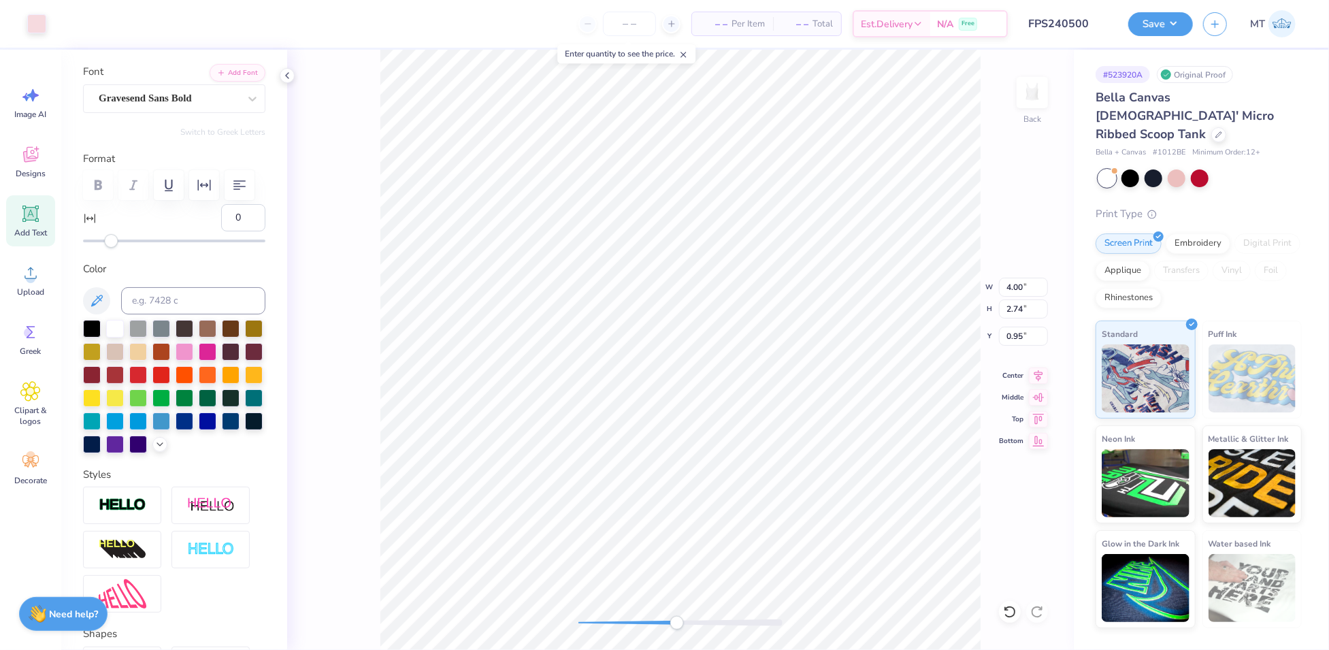
type input "0.19"
type input "2.36"
type textarea "BUSINESS"
type input "4.00"
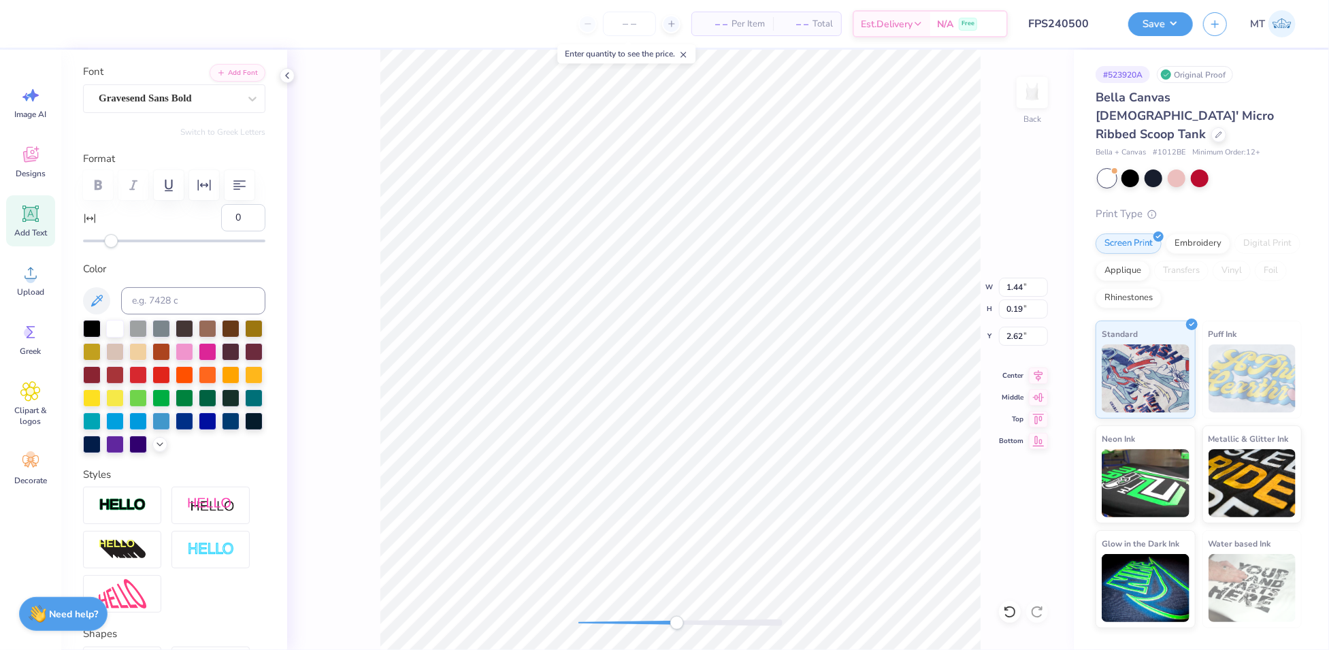
type input "2.74"
type input "0.95"
type input "0.43"
type input "4.00"
type input "2.74"
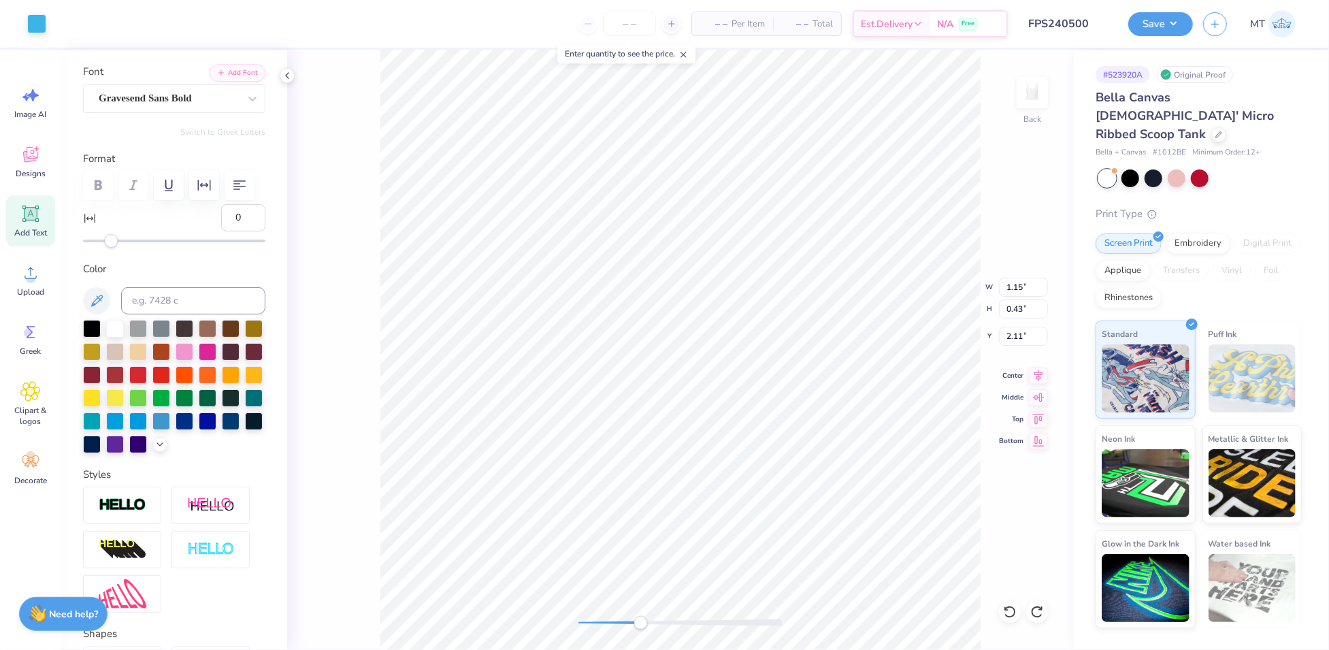
type input "0.95"
type input "1.15"
type input "0.20"
type input "2.11"
type input "0.43"
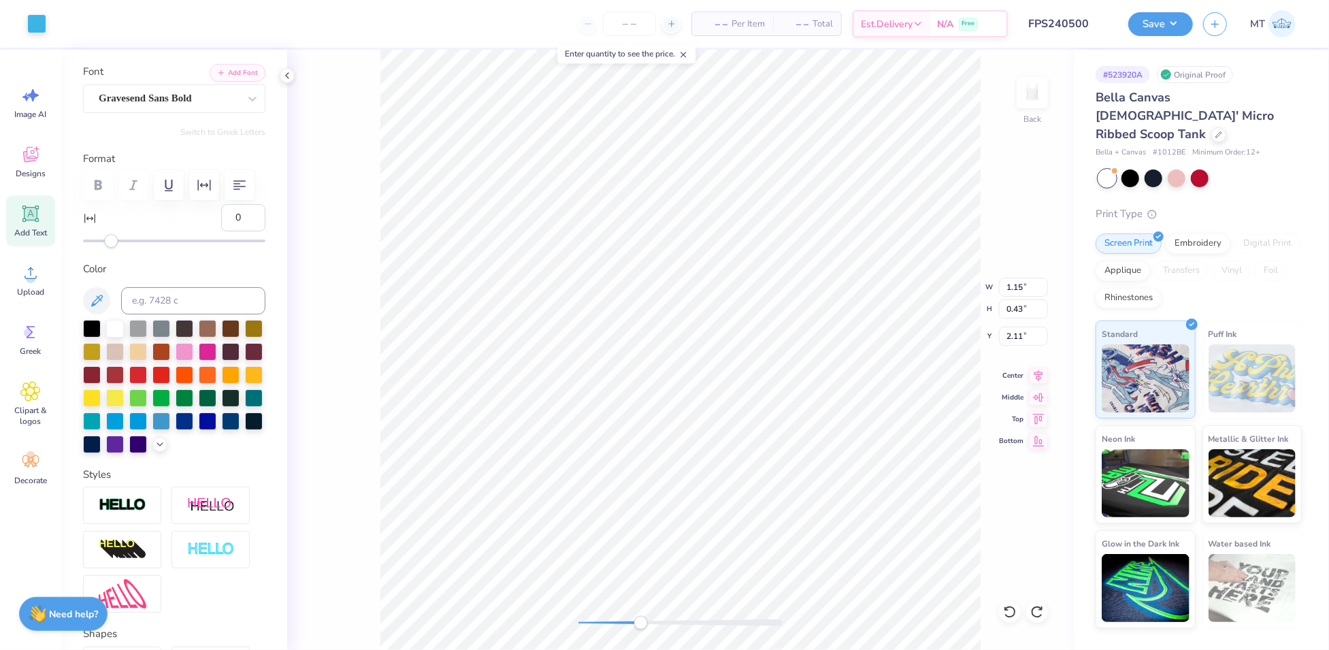
type input "1.44"
type input "0.69"
type input "1.66"
type input "1.01"
type input "0.48"
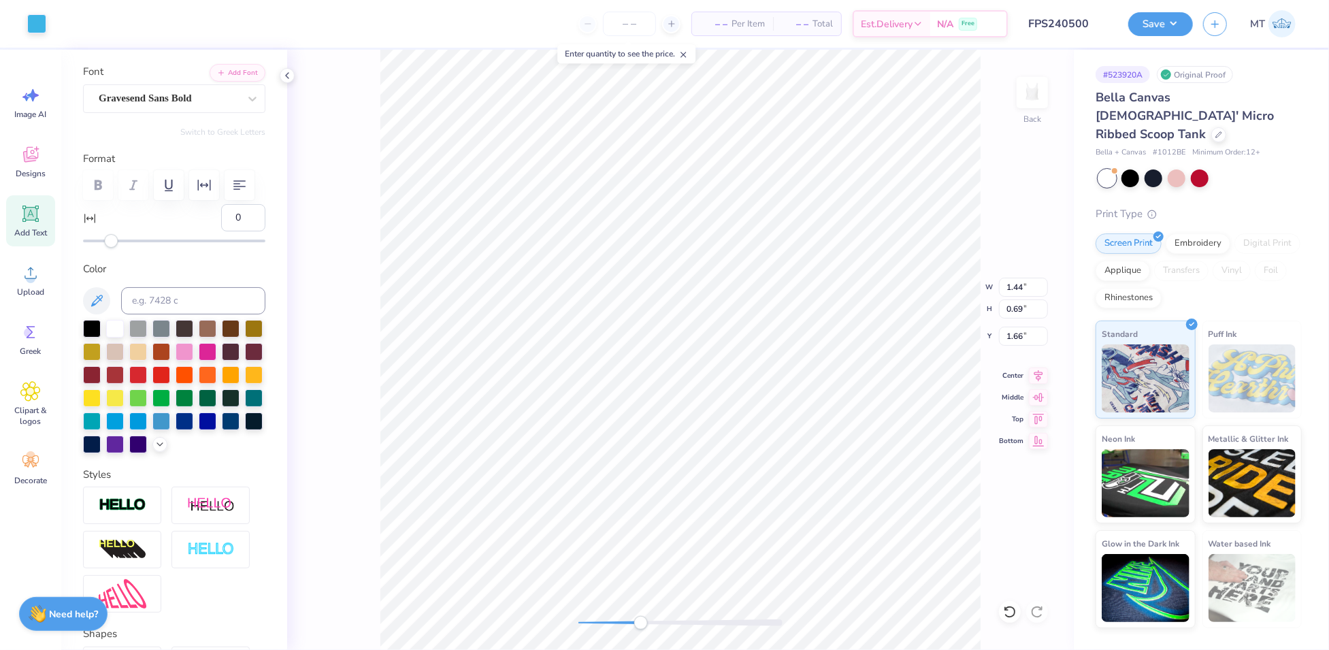
type input "1.86"
type input "1.01"
type input "0.48"
type input "1.25"
type input "0.19"
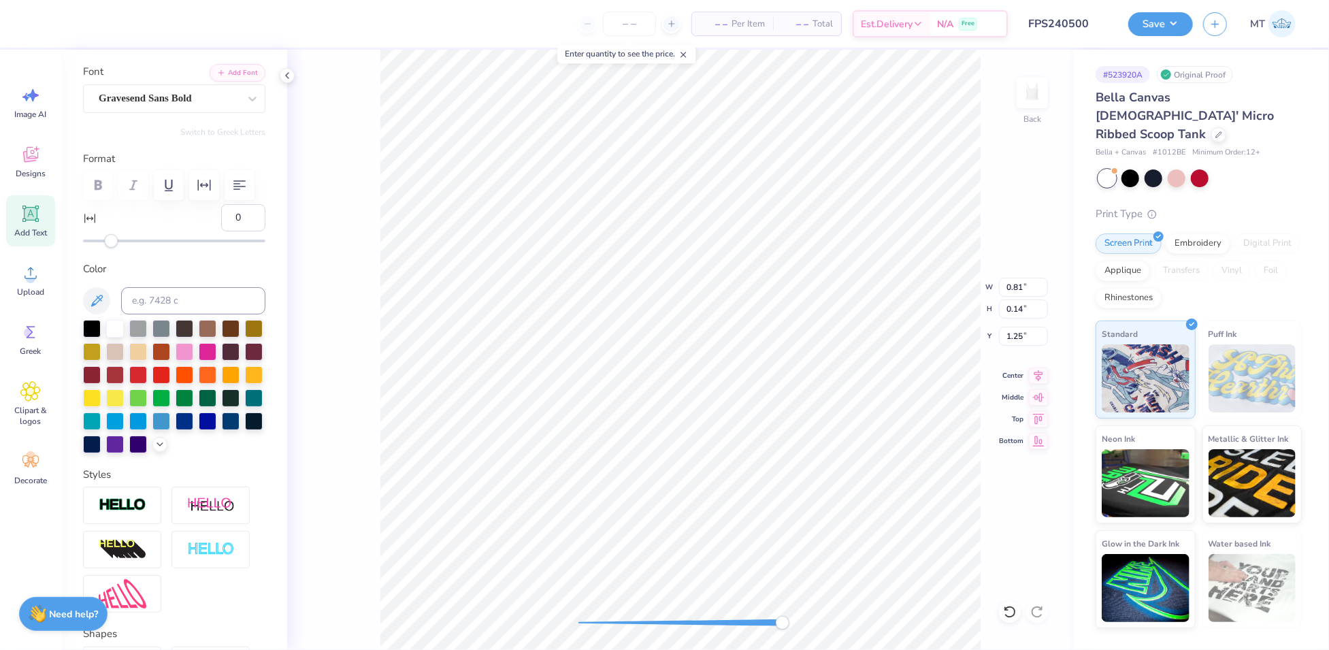
type input "0.13"
type input "1.43"
type input "1.01"
type input "1.60"
type input "4.00"
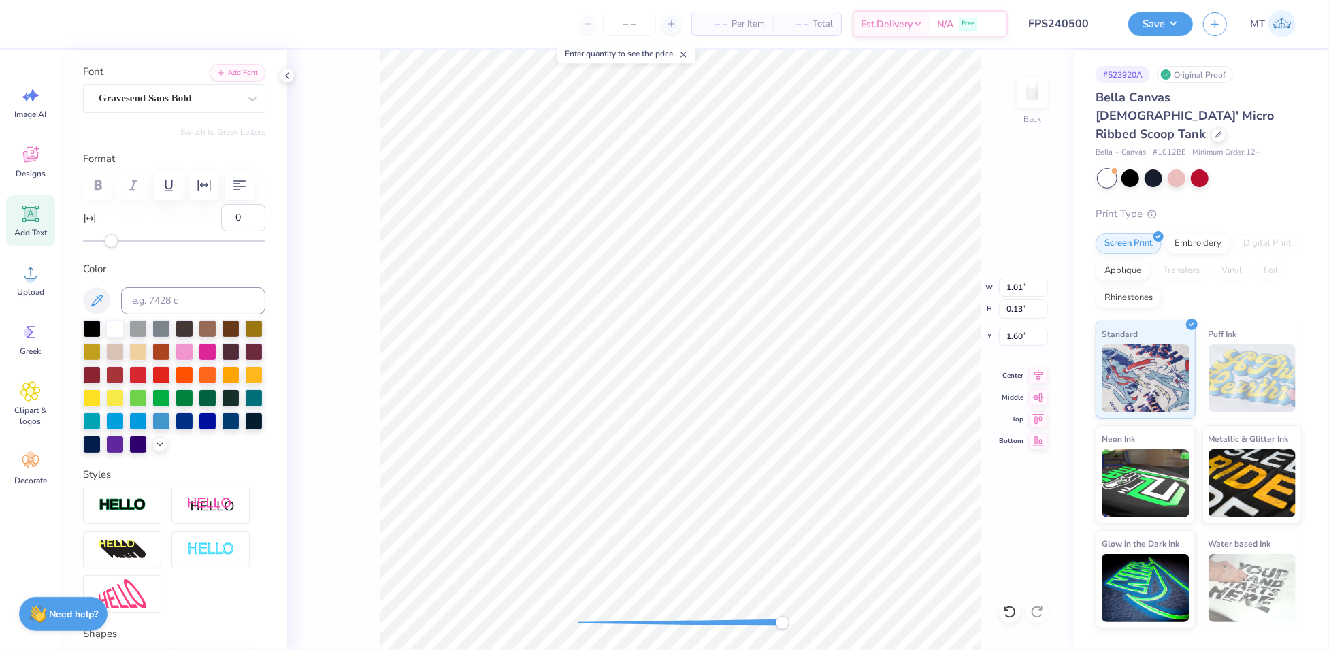
type input "2.74"
type input "0.95"
type input "0.31"
type input "4.00"
type input "2.74"
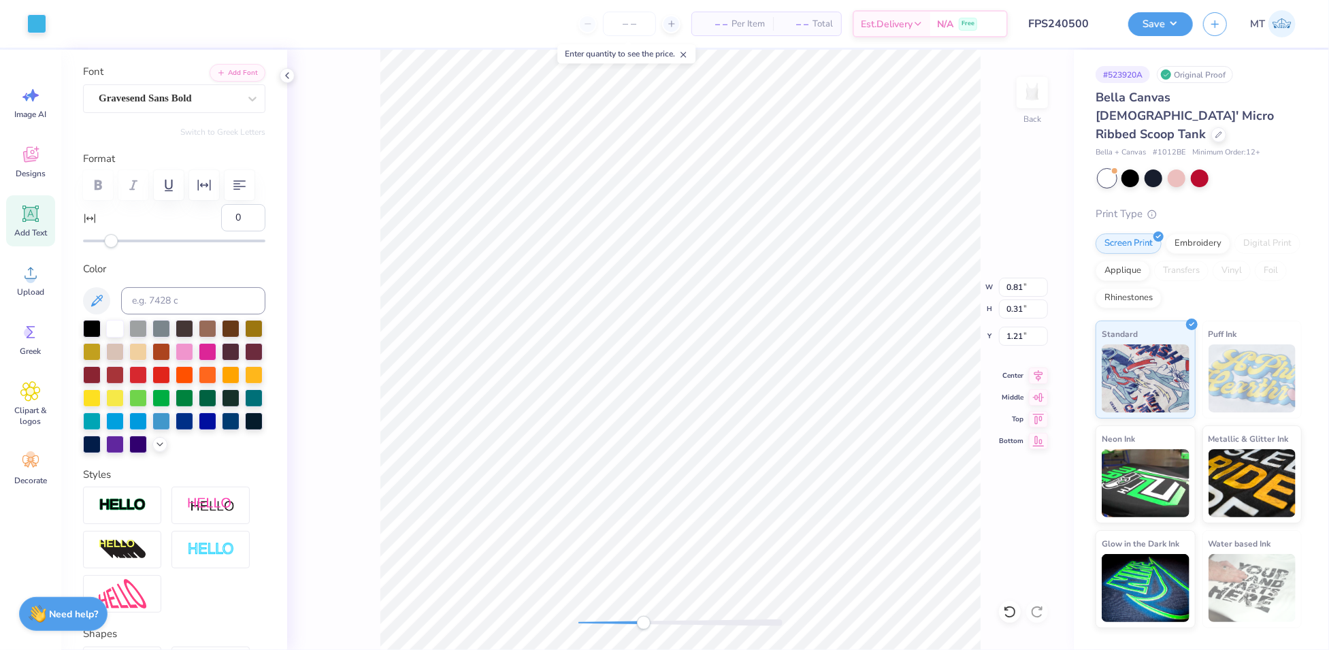
type input "0.95"
type input "0.31"
type input "1.01"
type input "0.49"
type input "2.99"
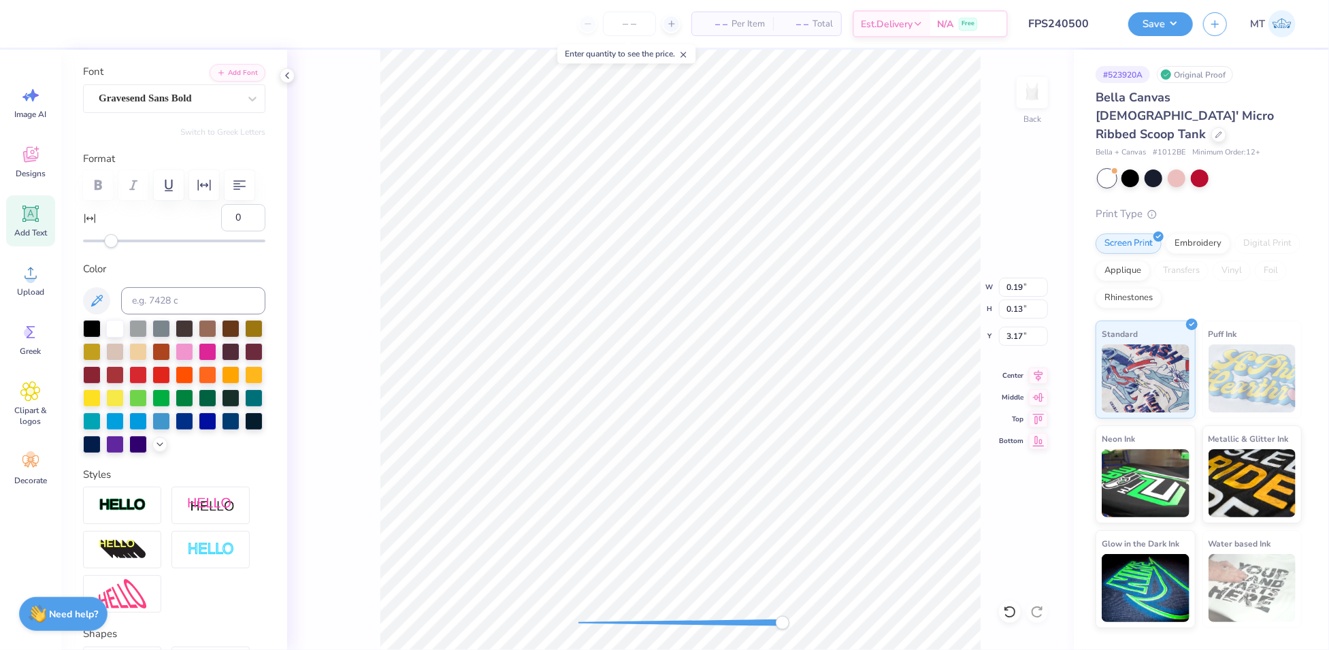
type input "0.81"
type input "0.14"
type input "2.99"
type input "0.31"
type input "1.01"
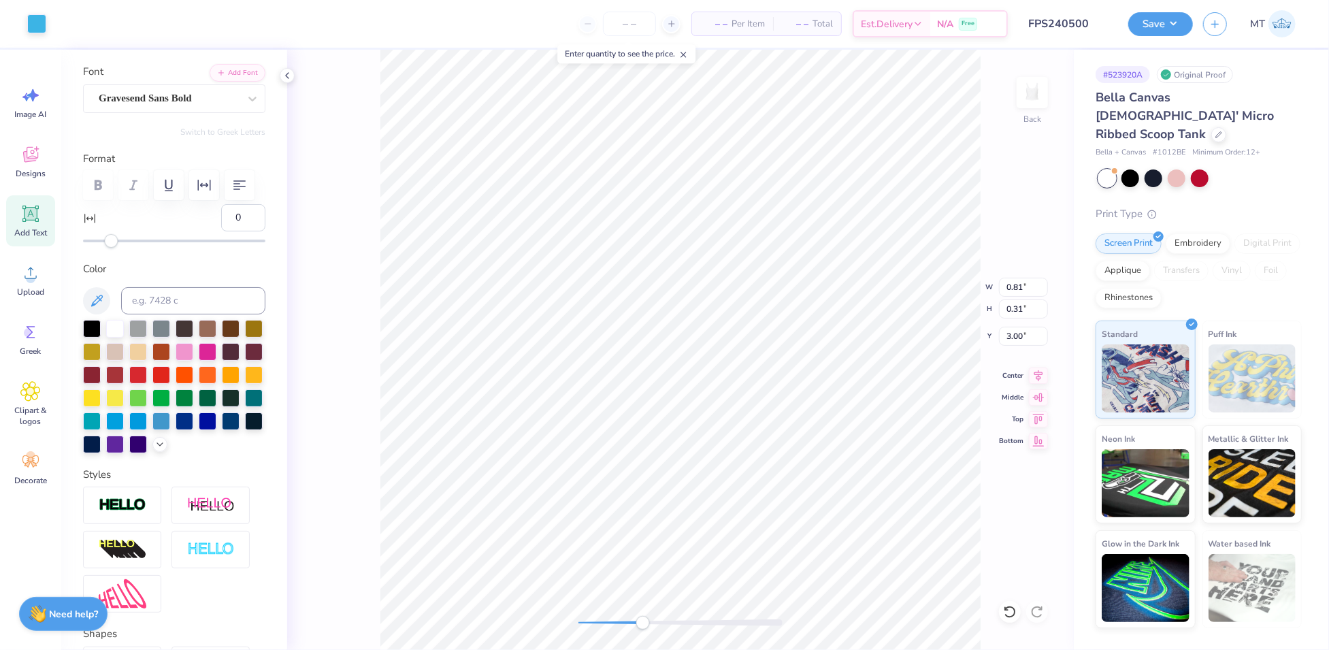
type input "0.48"
type input "3.01"
type input "0.81"
type input "0.14"
type input "3.01"
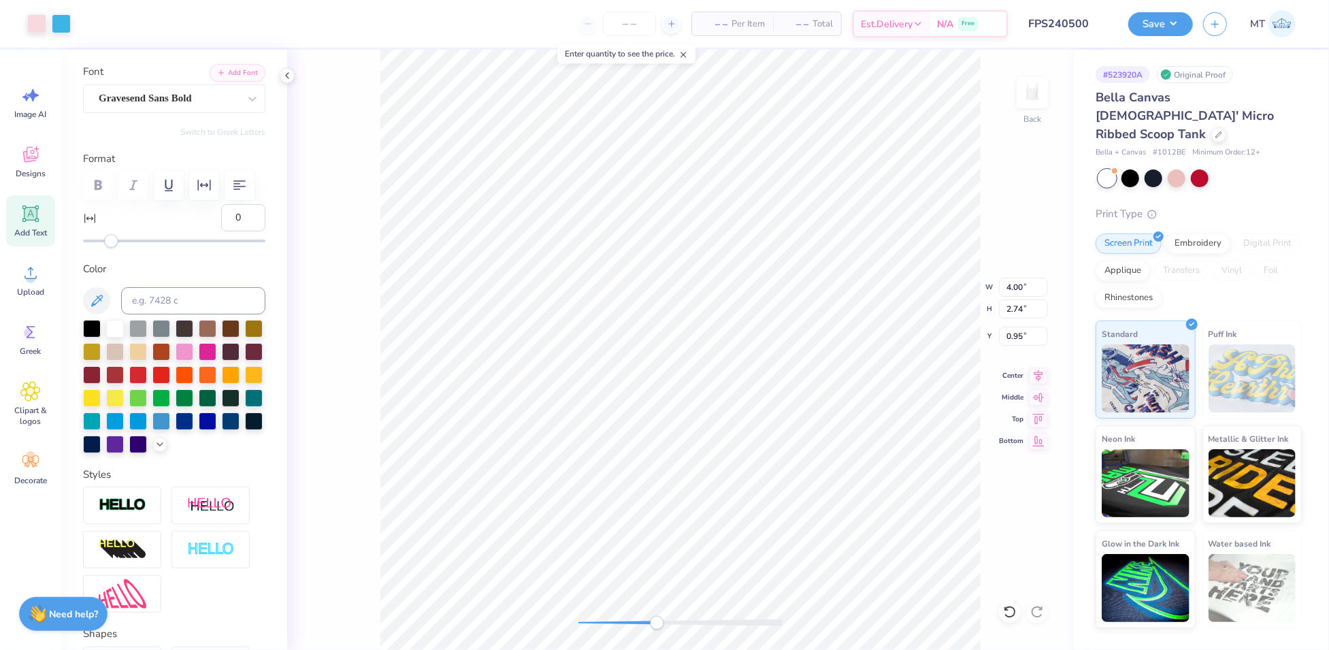
type input "1.01"
type input "0.46"
type input "1.14"
type input "1.91"
type input "0.88"
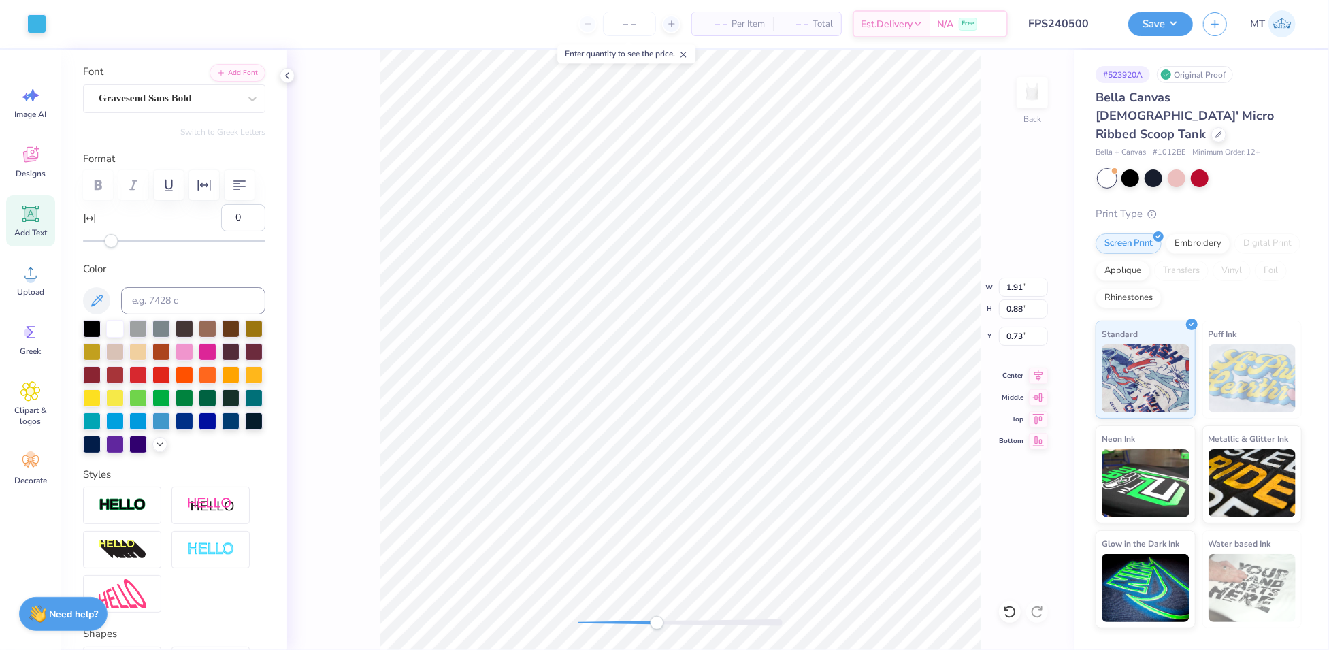
type input "2.00"
type input "4.00"
type input "2.74"
type input "1.04"
type input "0.56"
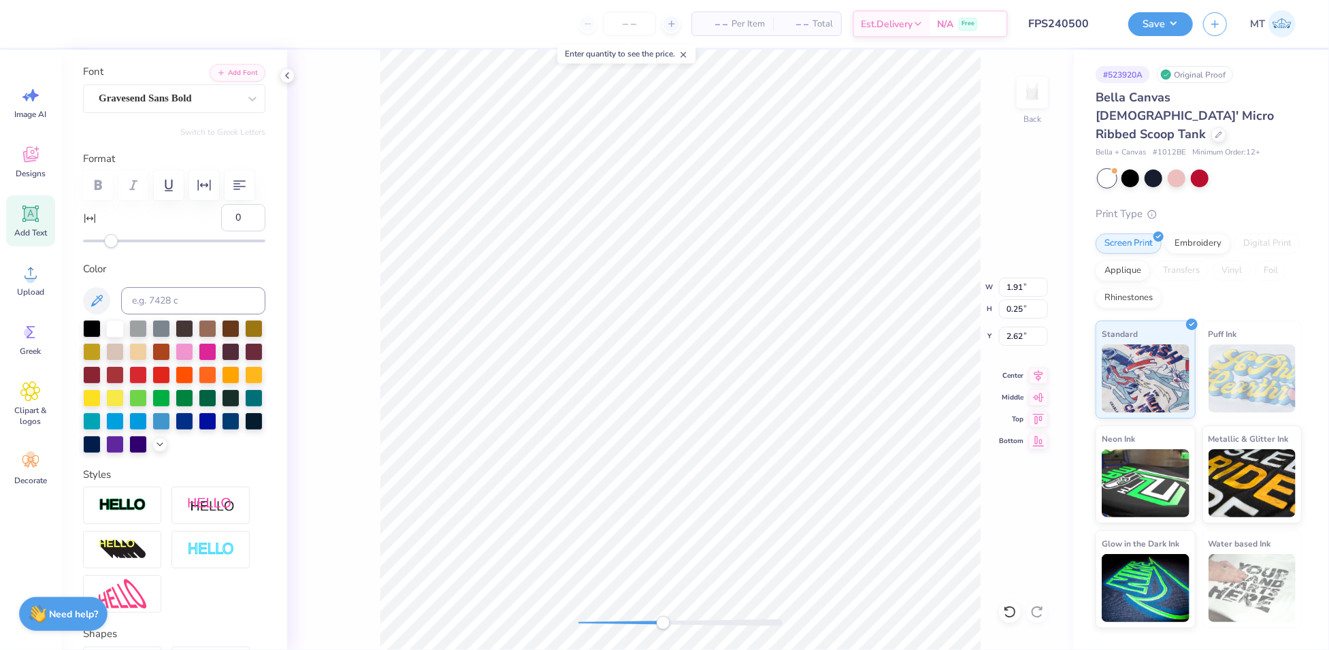
type input "2.32"
type input "2.06"
type input "0.95"
type input "2.00"
click at [1008, 609] on icon at bounding box center [1010, 612] width 14 height 14
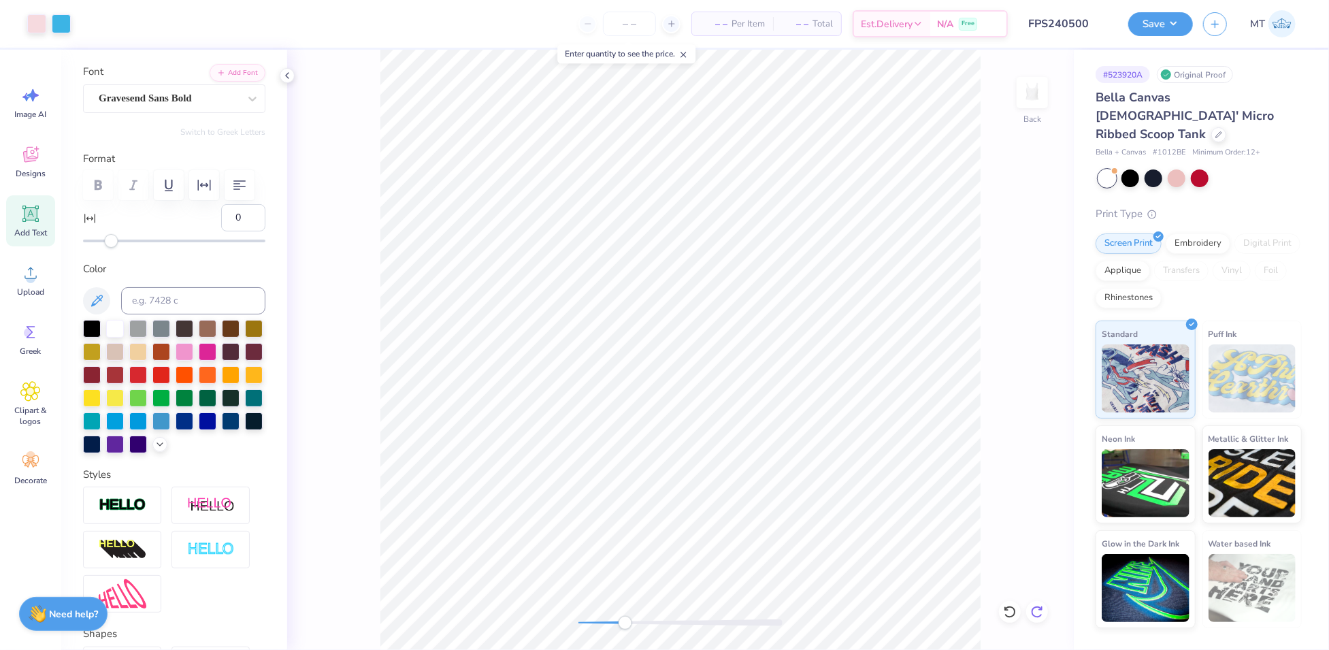
click at [1036, 609] on icon at bounding box center [1038, 612] width 14 height 14
click at [116, 336] on div at bounding box center [115, 328] width 18 height 18
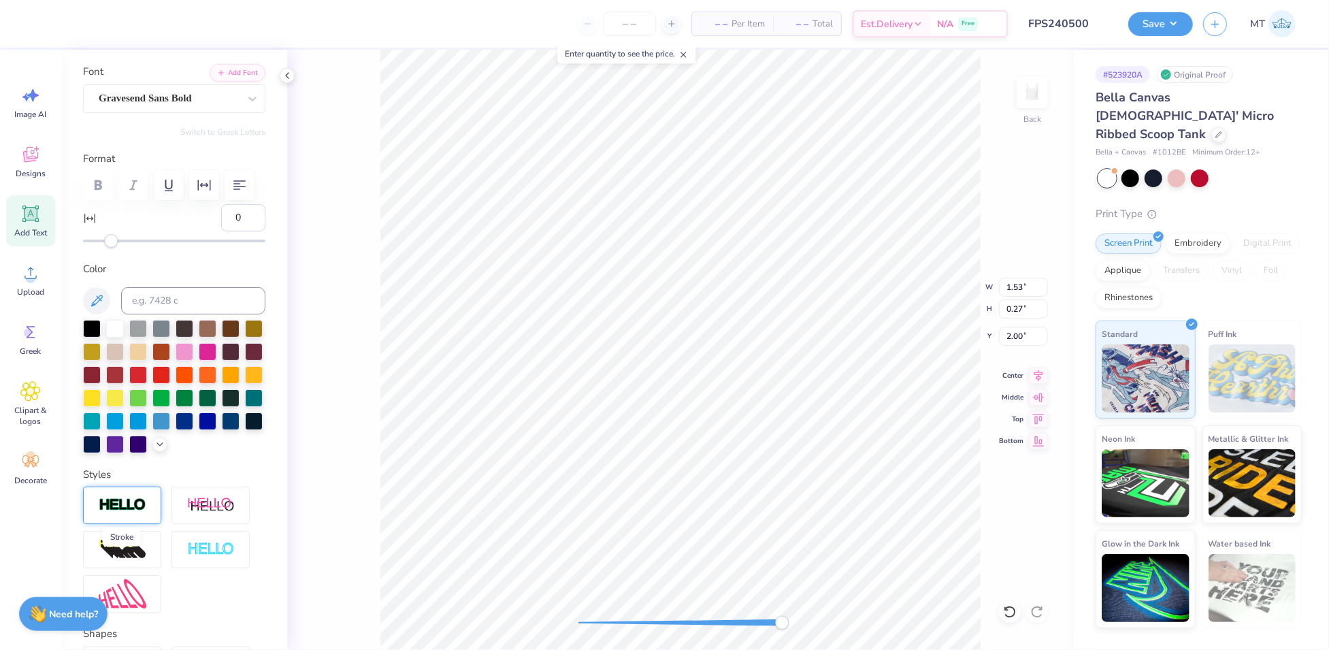
click at [127, 513] on img at bounding box center [123, 506] width 48 height 16
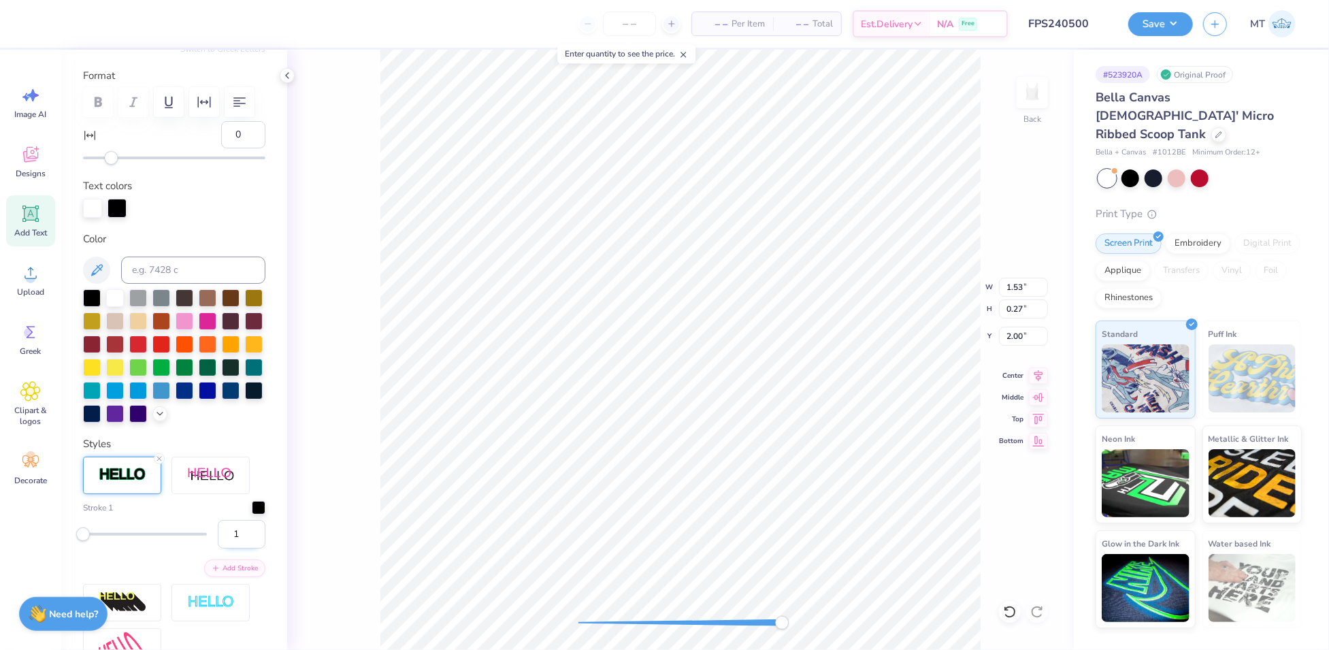
scroll to position [238, 0]
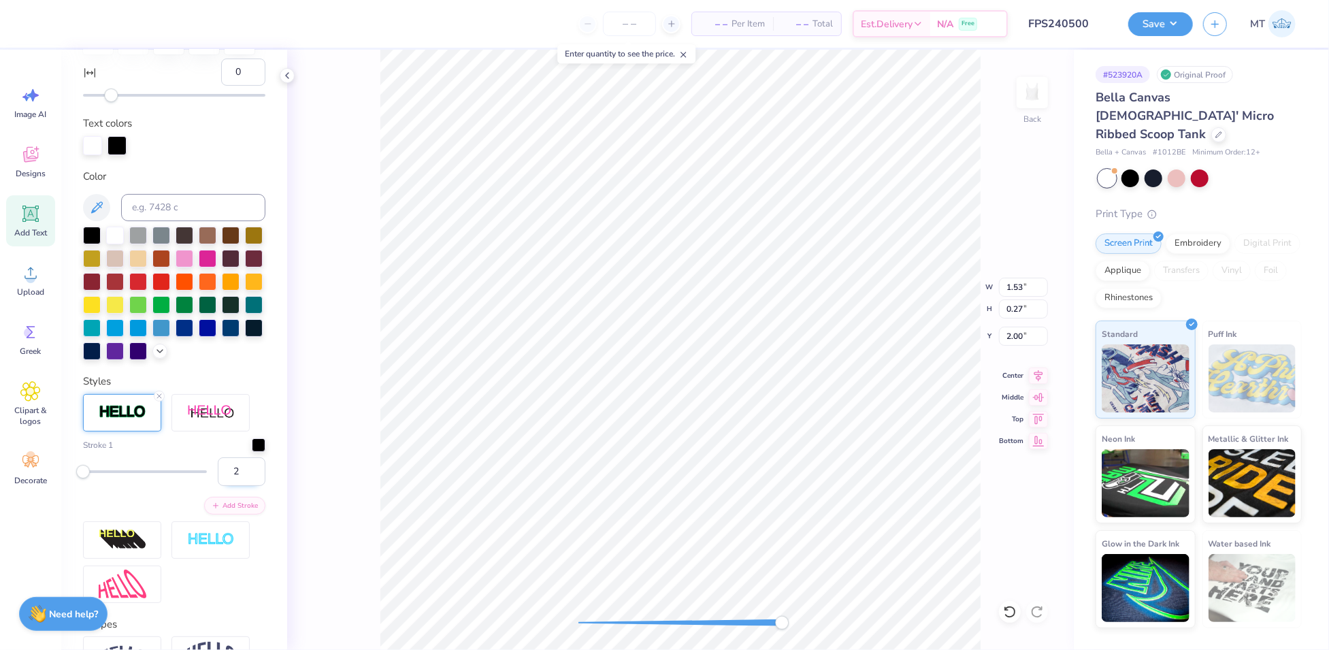
type input "2"
click at [242, 486] on input "2" at bounding box center [242, 471] width 48 height 29
type input "4.06"
type input "2.46"
type input "1.04"
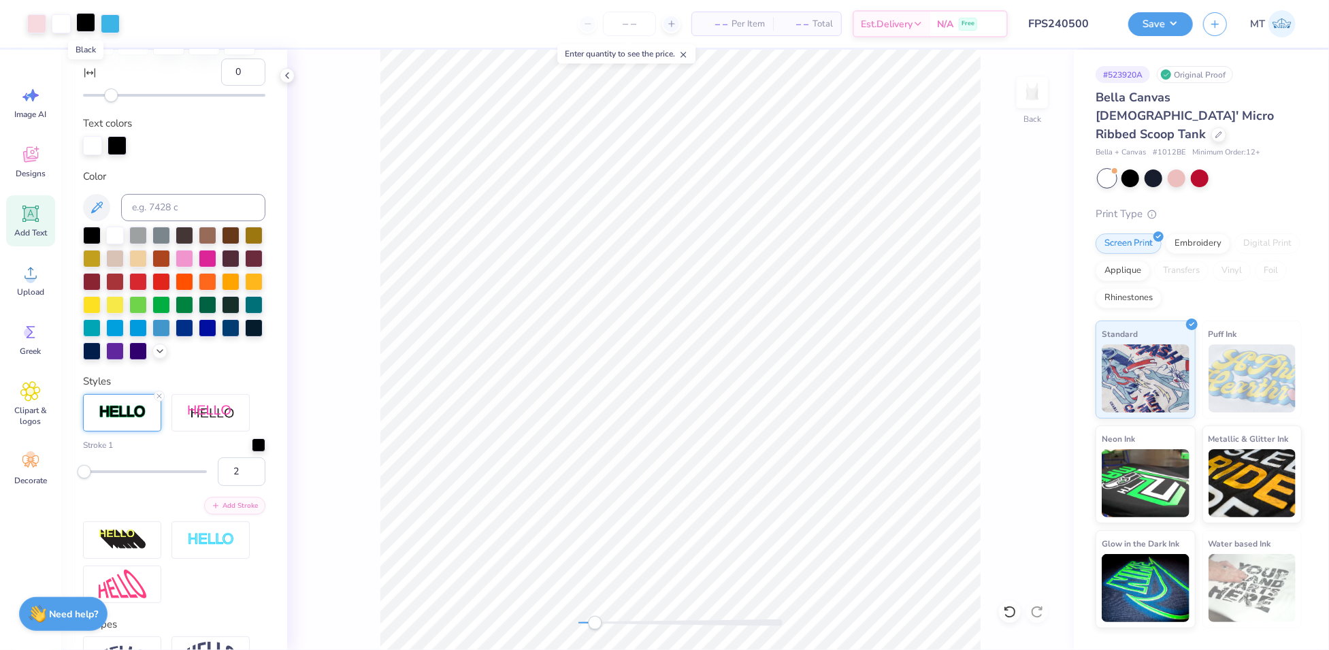
click at [87, 25] on div at bounding box center [85, 22] width 19 height 19
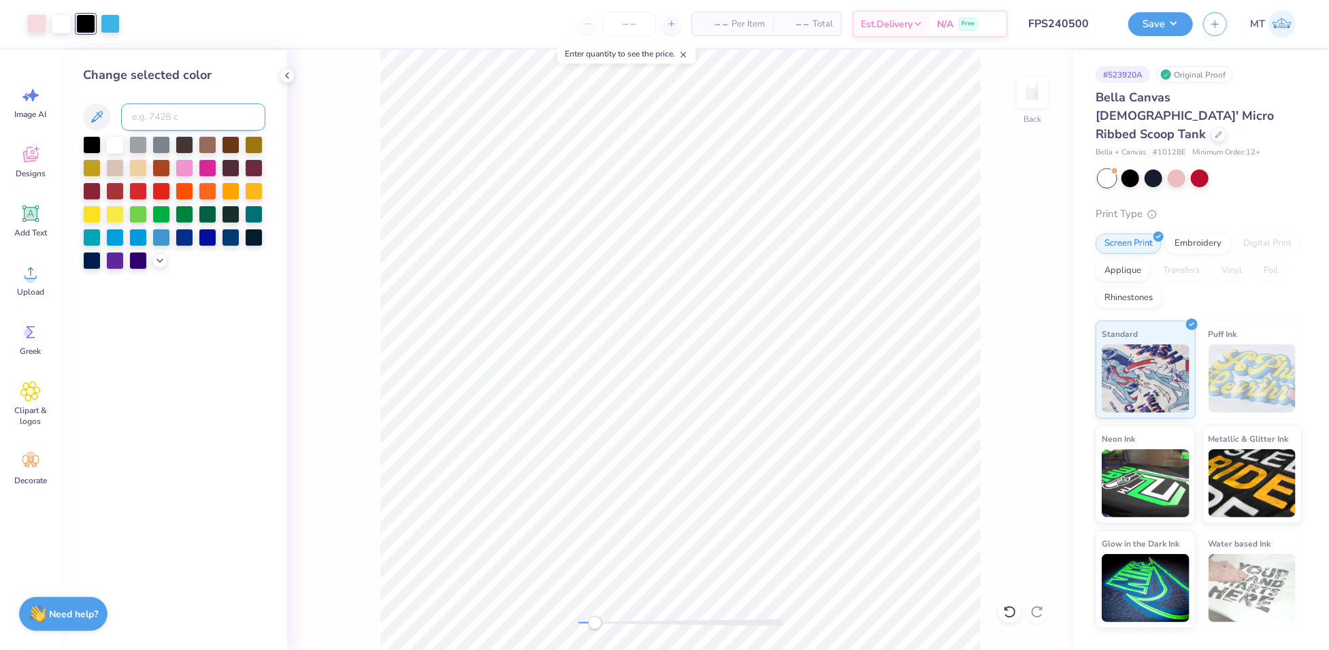
click at [166, 114] on input at bounding box center [193, 116] width 144 height 27
type input "298"
click at [1007, 611] on icon at bounding box center [1010, 612] width 14 height 14
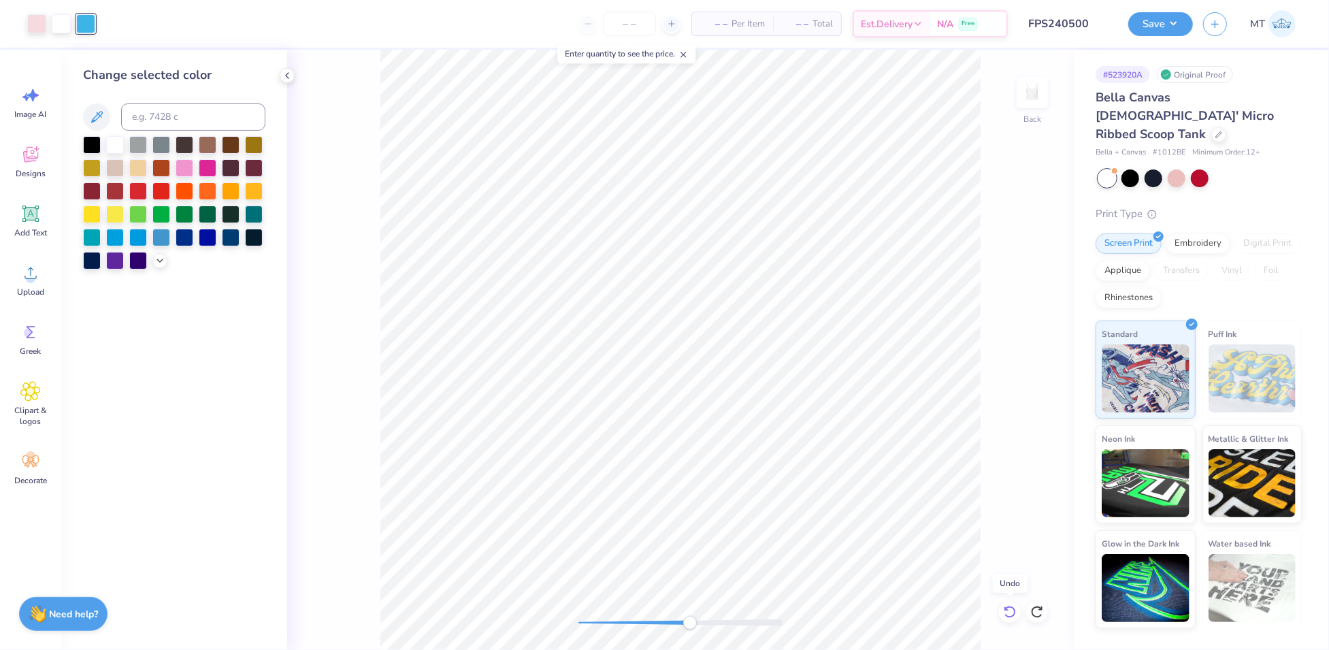
click at [1007, 611] on icon at bounding box center [1010, 612] width 14 height 14
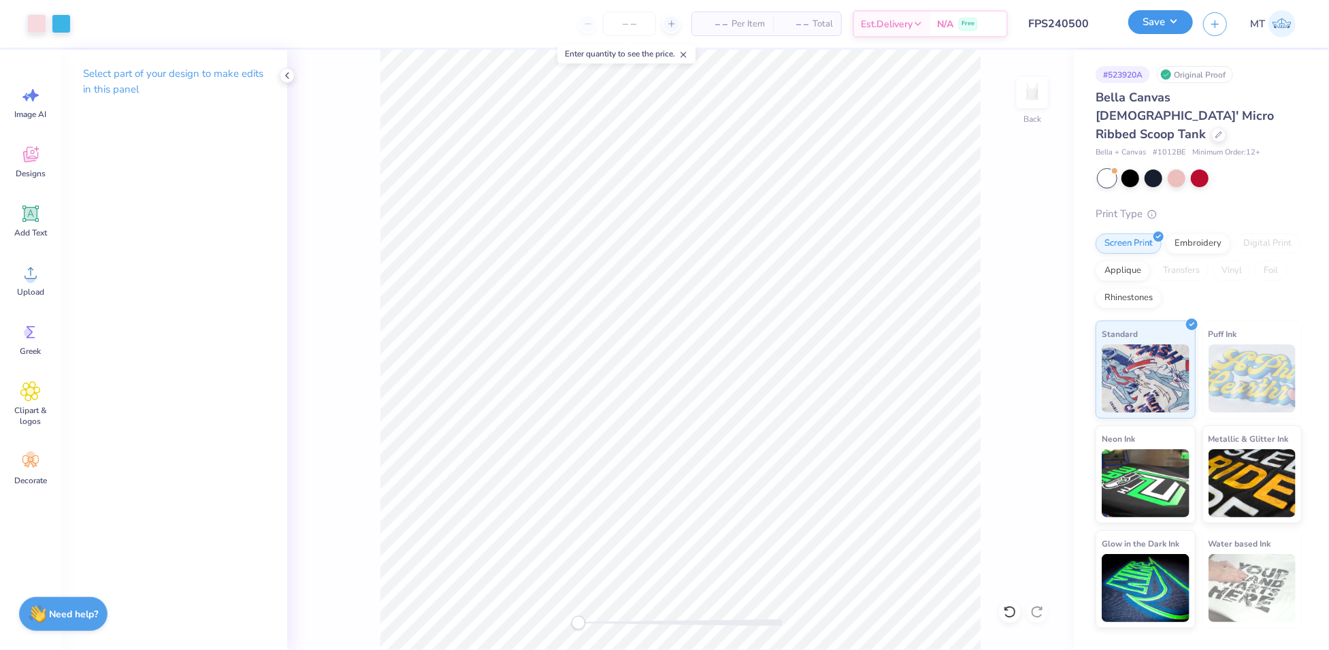
click at [1163, 14] on button "Save" at bounding box center [1161, 22] width 65 height 24
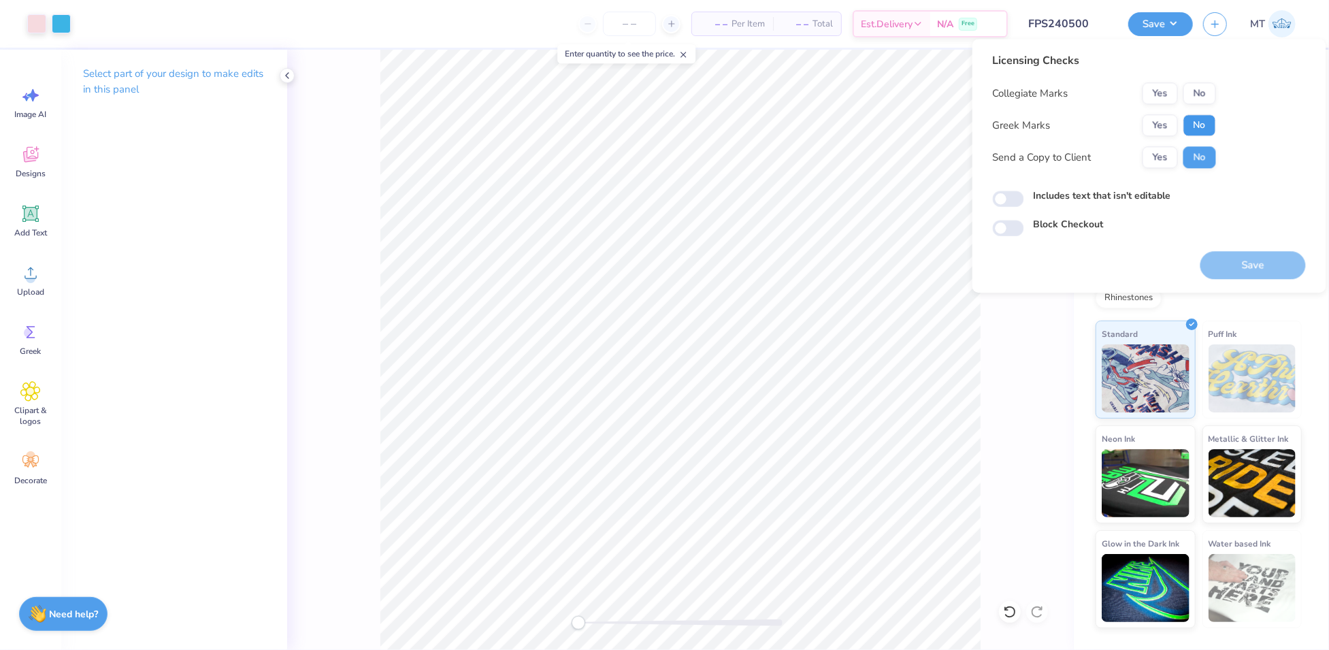
click at [1207, 118] on button "No" at bounding box center [1200, 125] width 33 height 22
click at [1207, 95] on button "No" at bounding box center [1200, 93] width 33 height 22
click at [1251, 254] on button "Save" at bounding box center [1254, 265] width 106 height 28
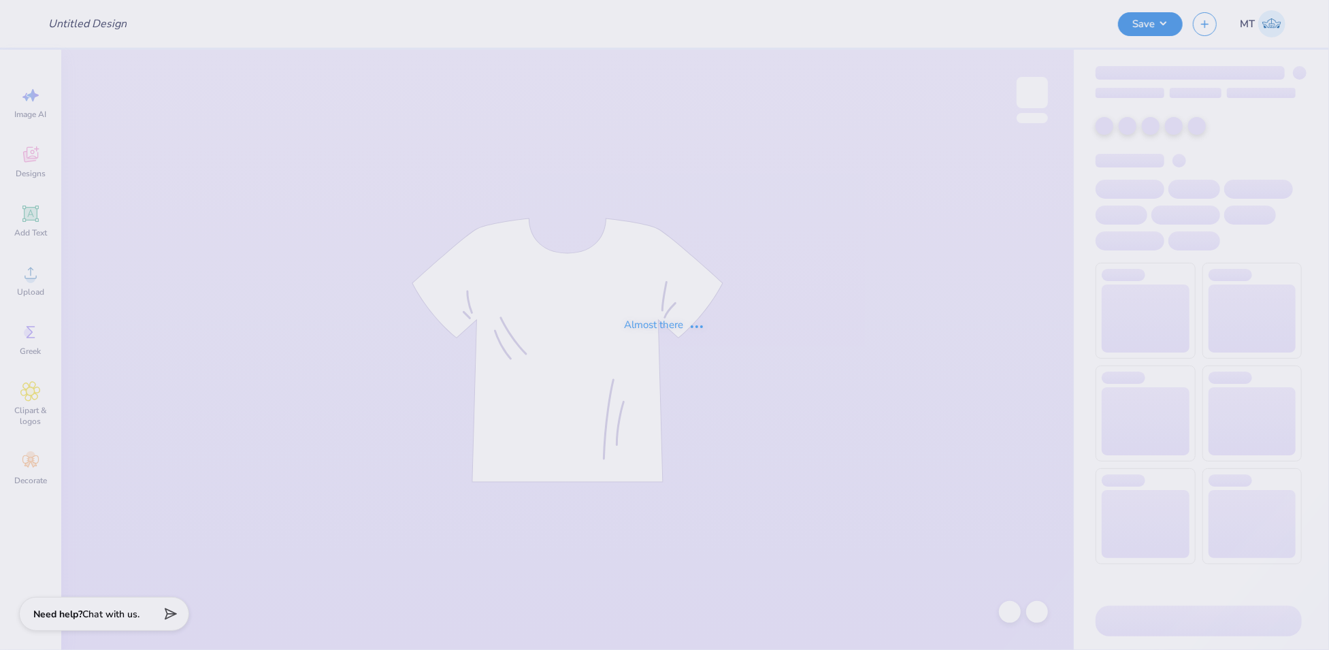
type input "FPS240501"
type input "FPS240502"
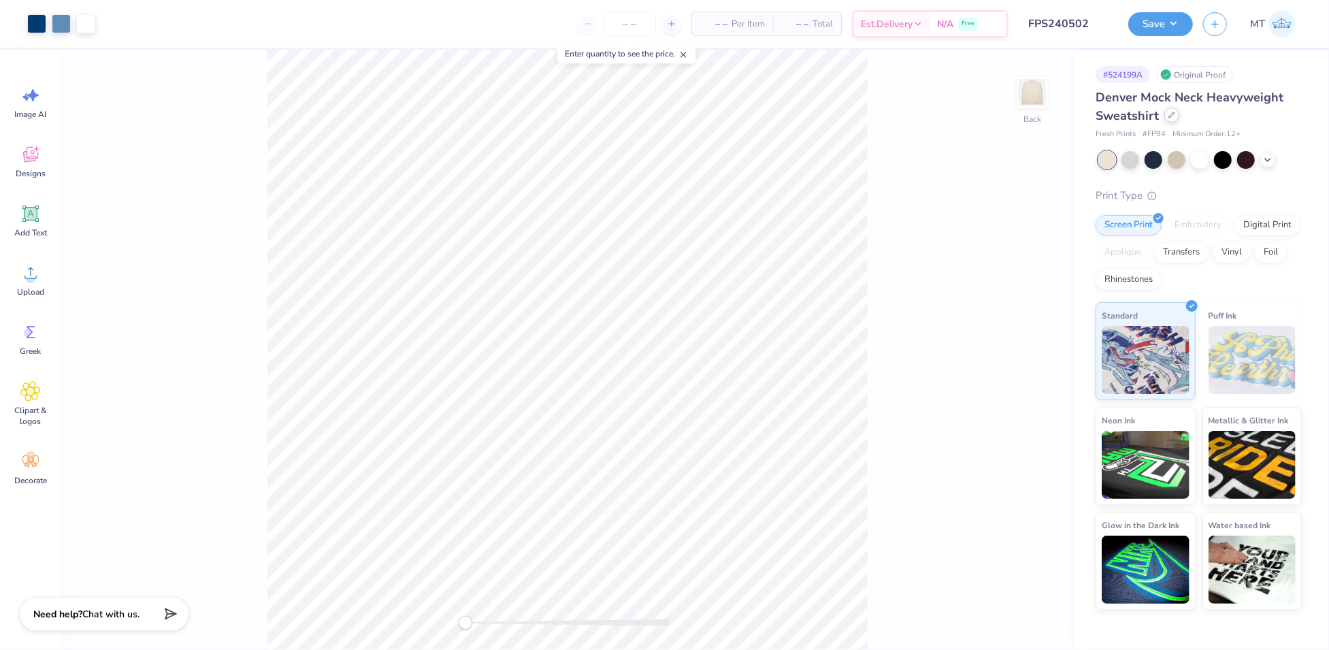
click at [1172, 121] on div at bounding box center [1172, 115] width 15 height 15
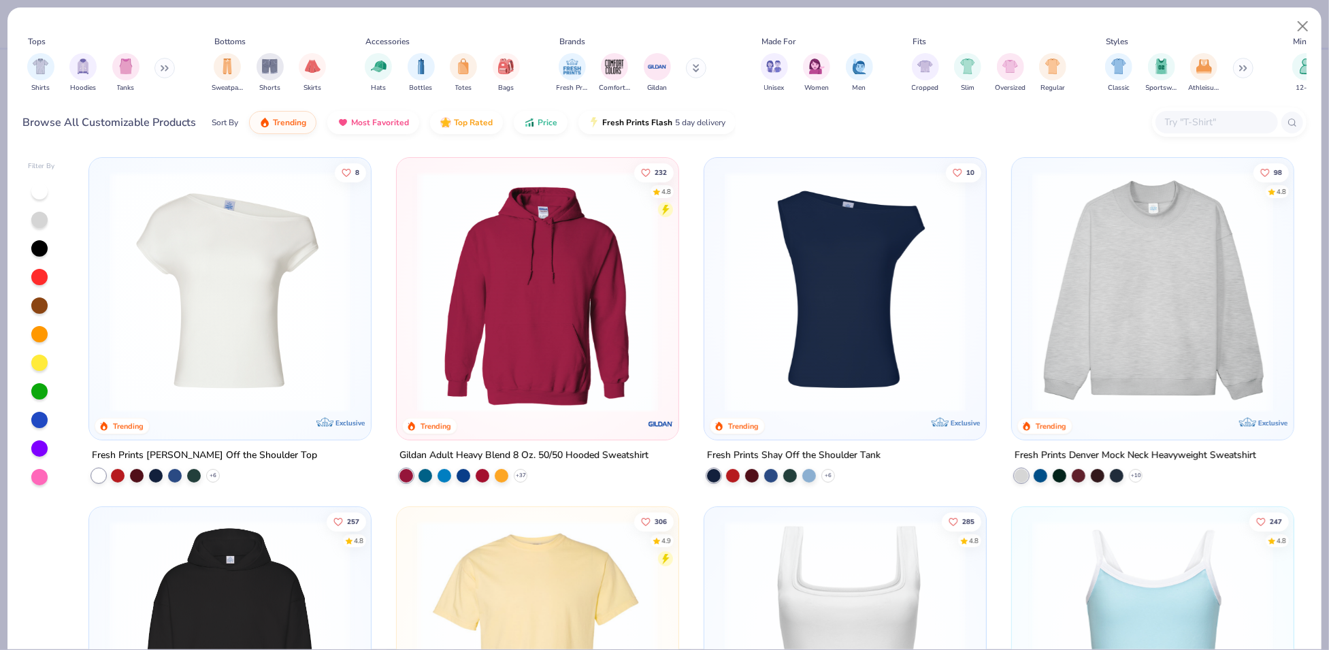
scroll to position [614, 0]
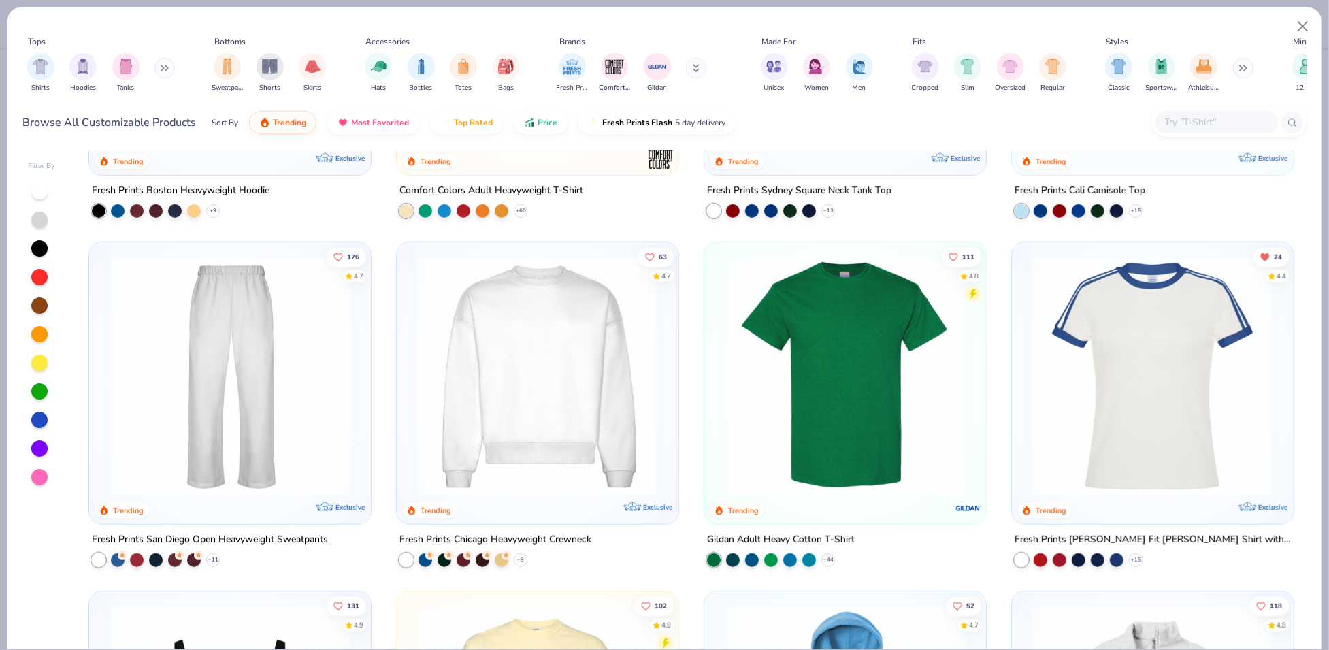
click at [538, 317] on img at bounding box center [537, 376] width 255 height 241
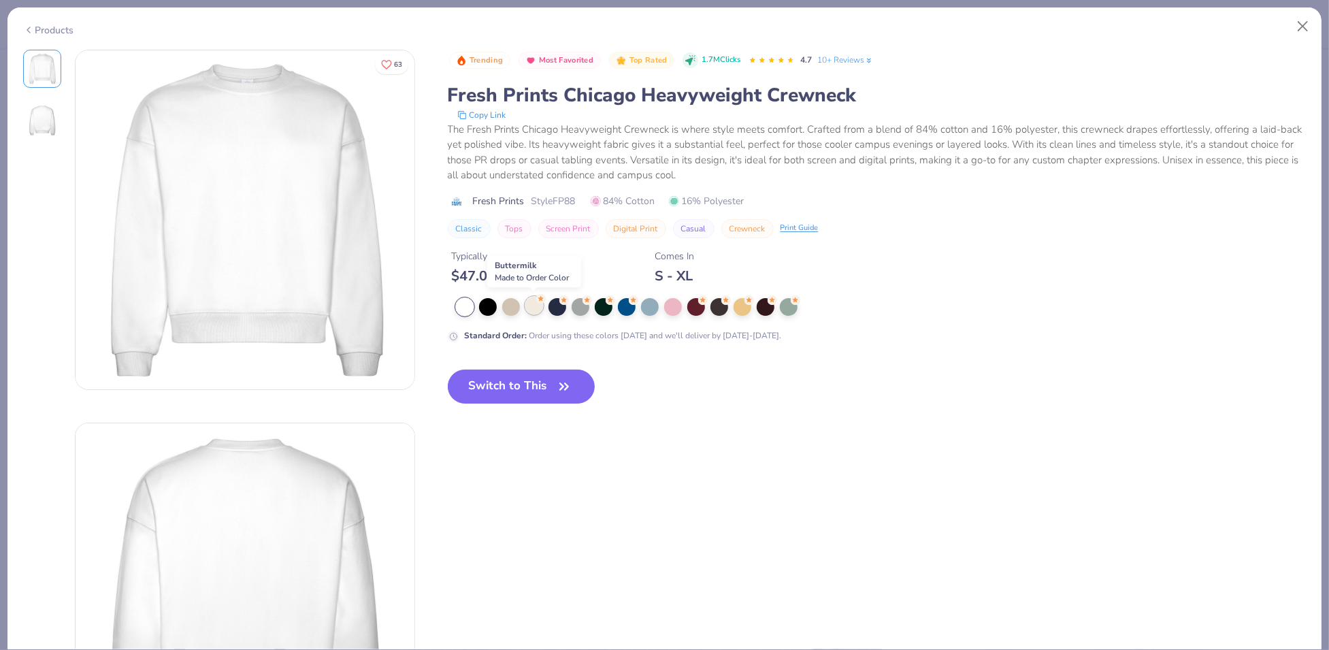
click at [540, 308] on div at bounding box center [534, 306] width 18 height 18
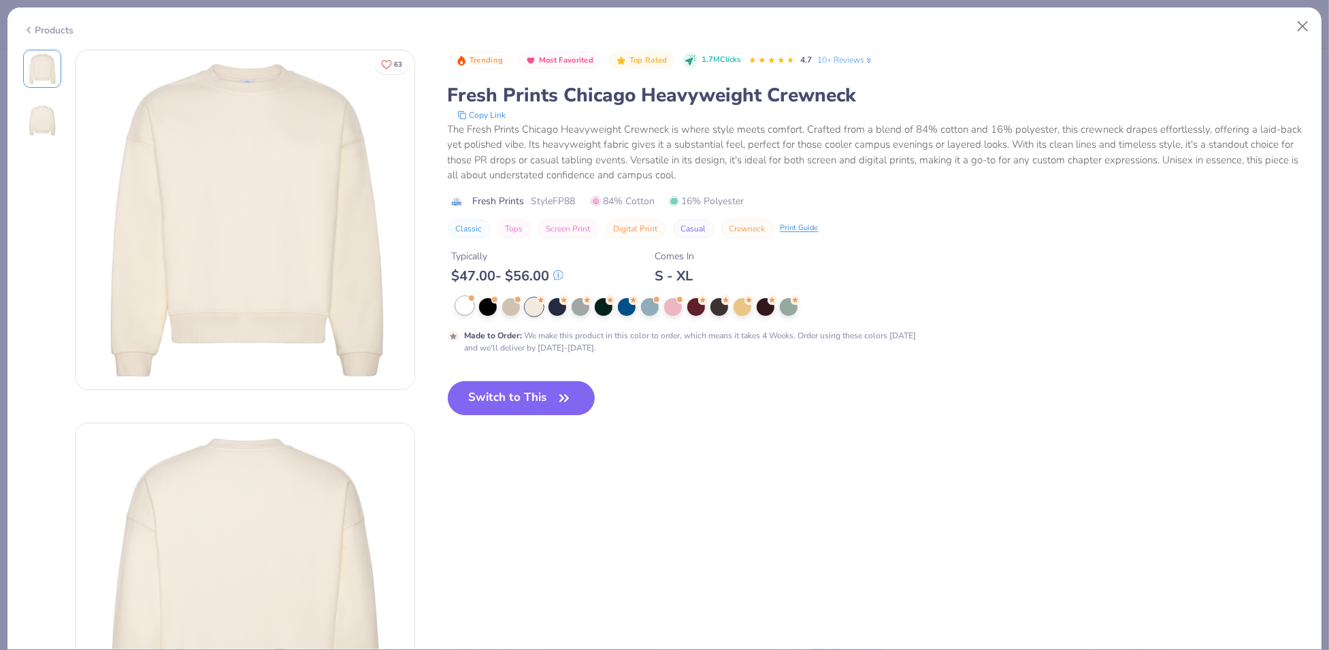
click at [461, 307] on div at bounding box center [465, 306] width 18 height 18
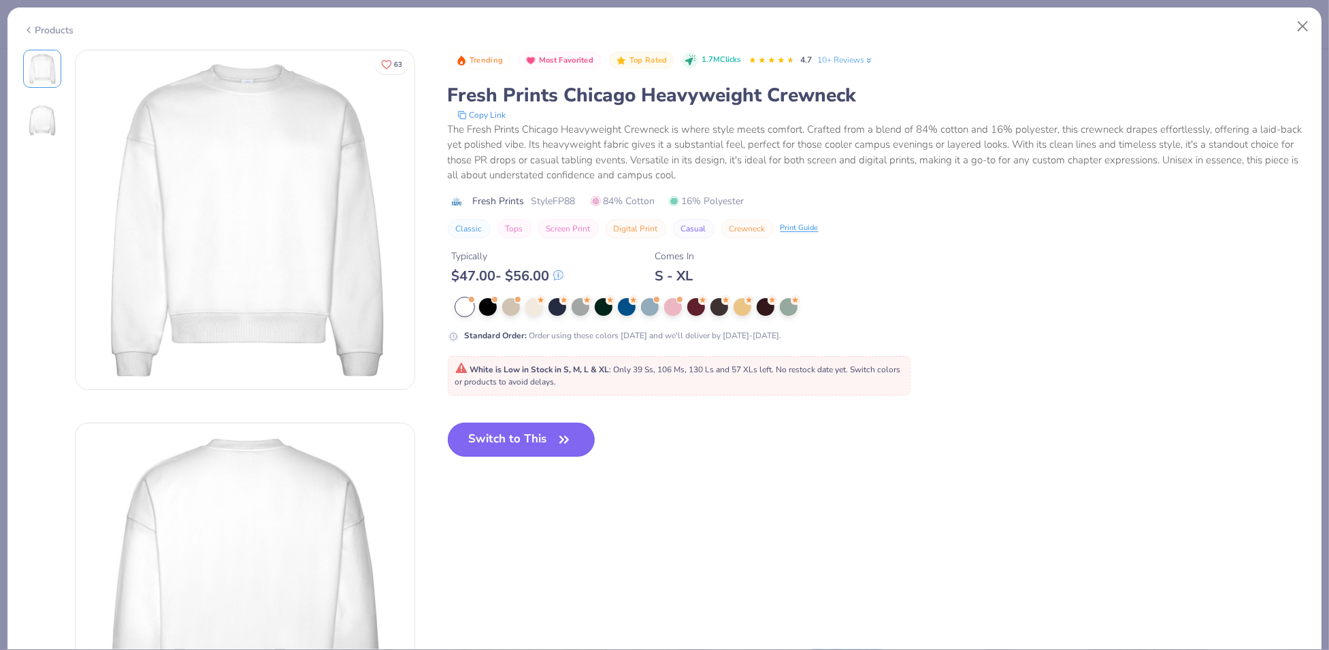
click at [530, 440] on button "Switch to This" at bounding box center [522, 440] width 148 height 34
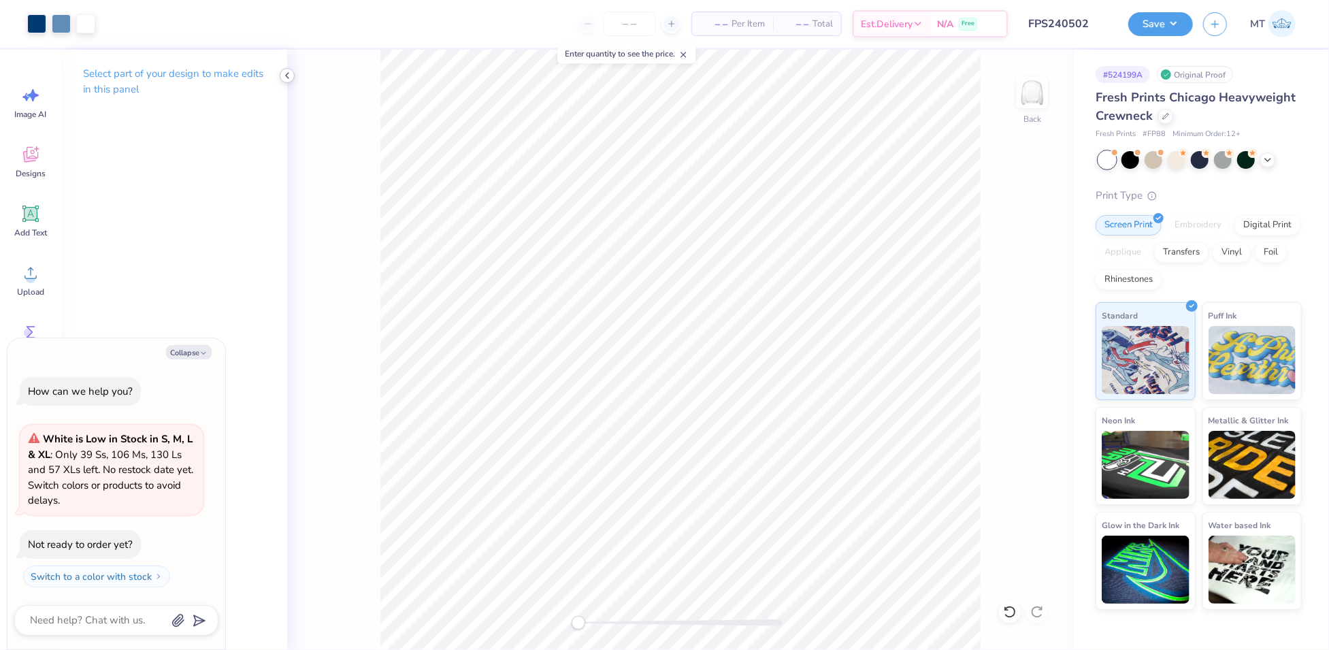
click at [289, 79] on icon at bounding box center [287, 75] width 11 height 11
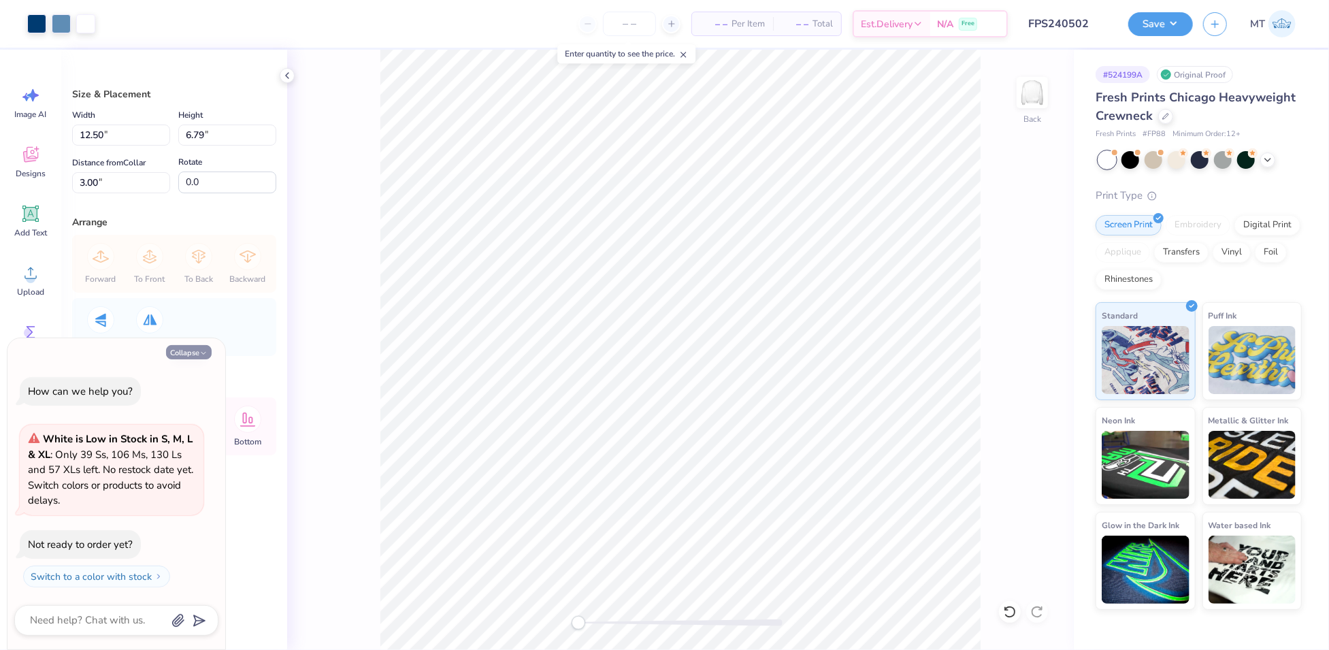
click at [187, 351] on button "Collapse" at bounding box center [189, 352] width 46 height 14
type textarea "x"
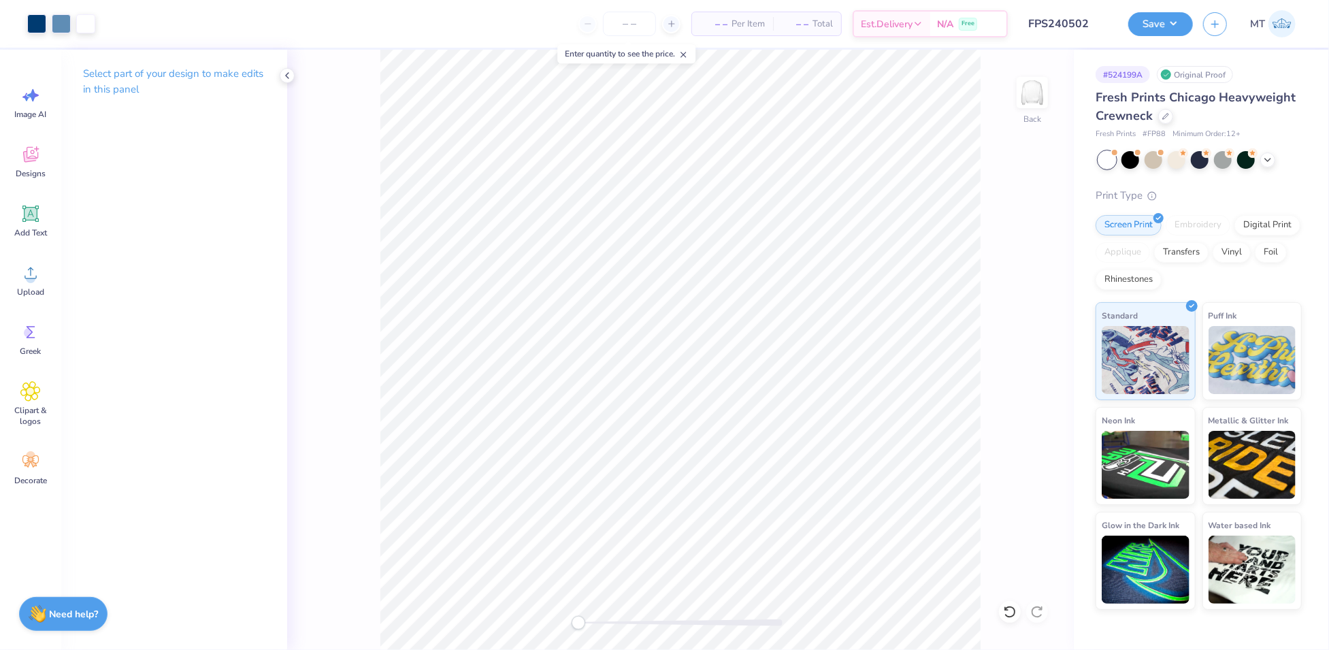
click at [1060, 223] on div "Back" at bounding box center [680, 350] width 787 height 600
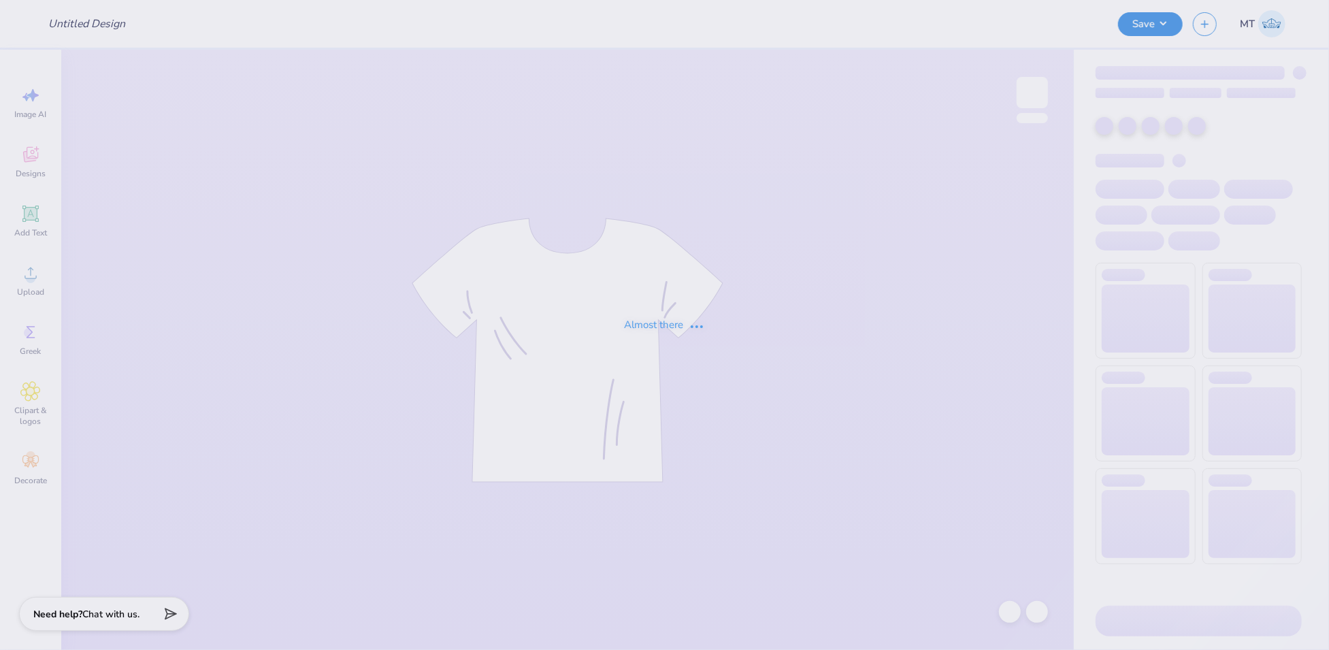
type input "FPS240502"
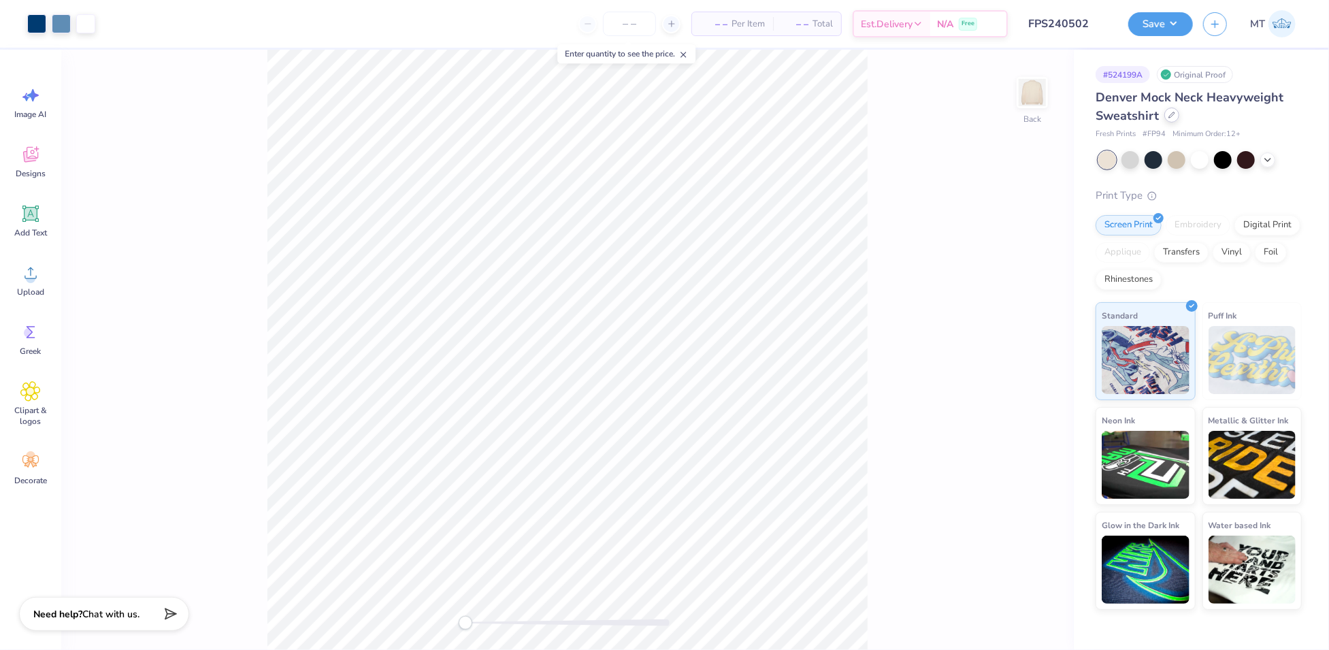
click at [1175, 122] on div "Denver Mock Neck Heavyweight Sweatshirt" at bounding box center [1199, 106] width 206 height 37
click at [1172, 114] on icon at bounding box center [1172, 115] width 7 height 7
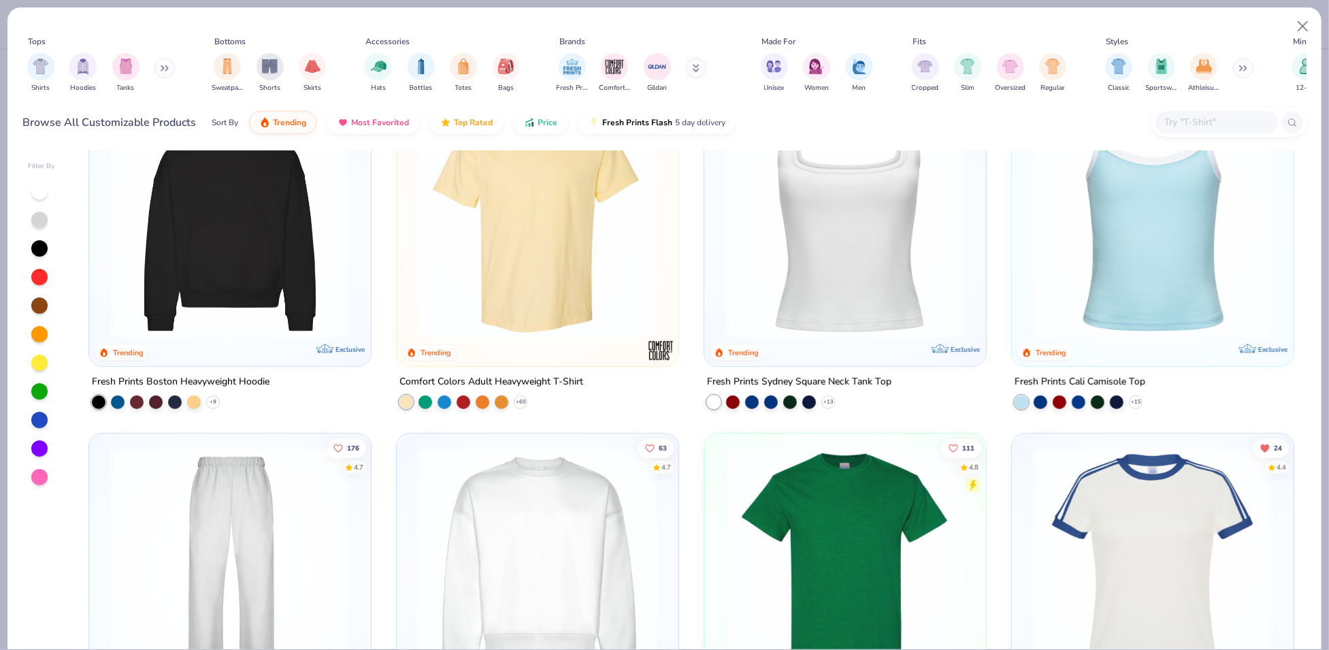
scroll to position [497, 0]
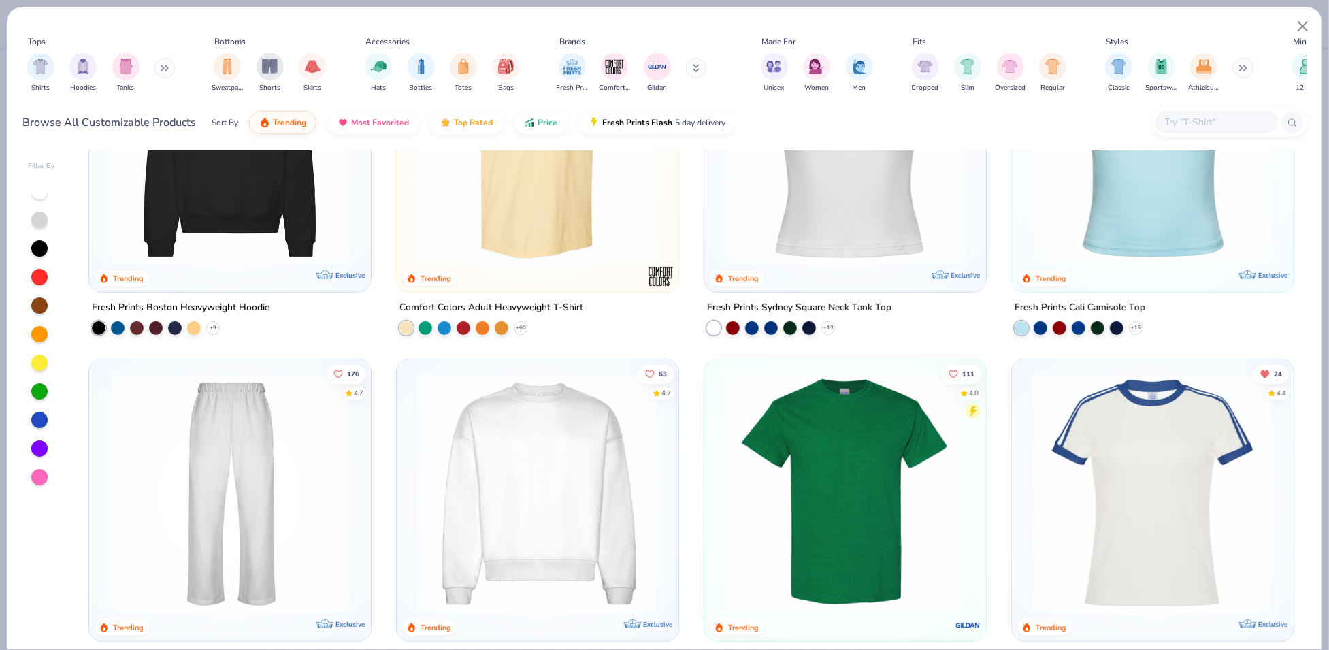
click at [532, 449] on img at bounding box center [537, 493] width 255 height 241
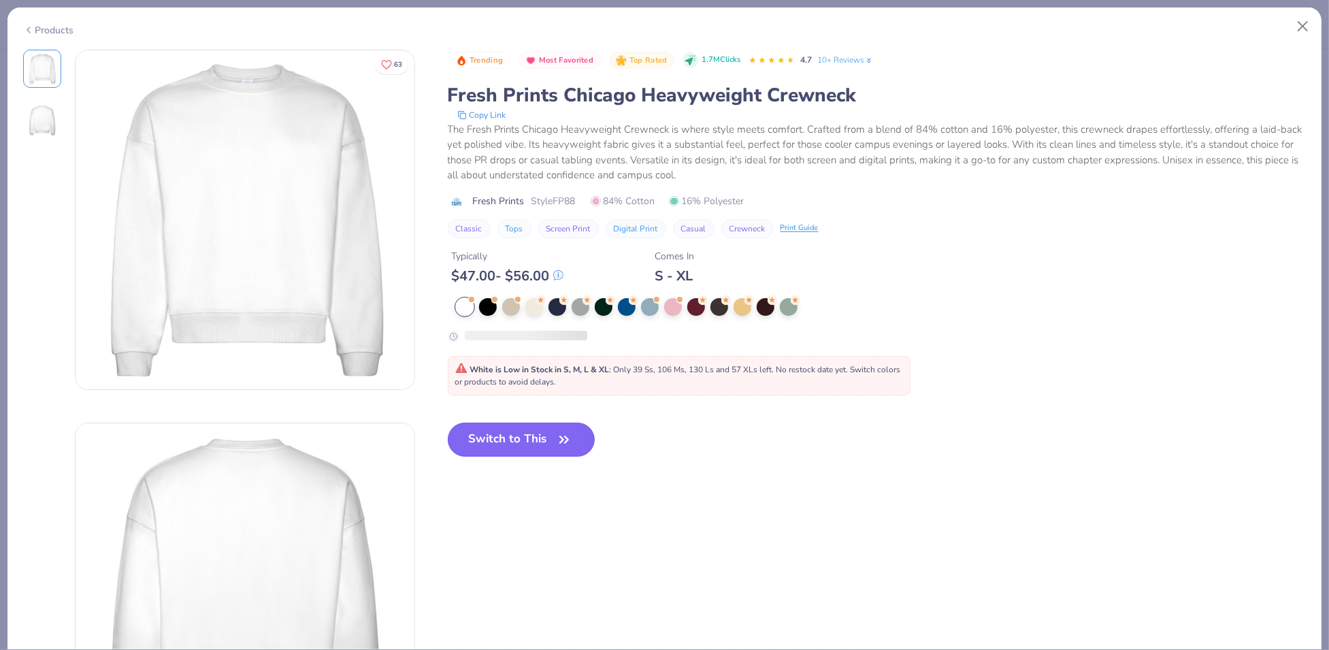
click at [532, 451] on button "Switch to This" at bounding box center [522, 440] width 148 height 34
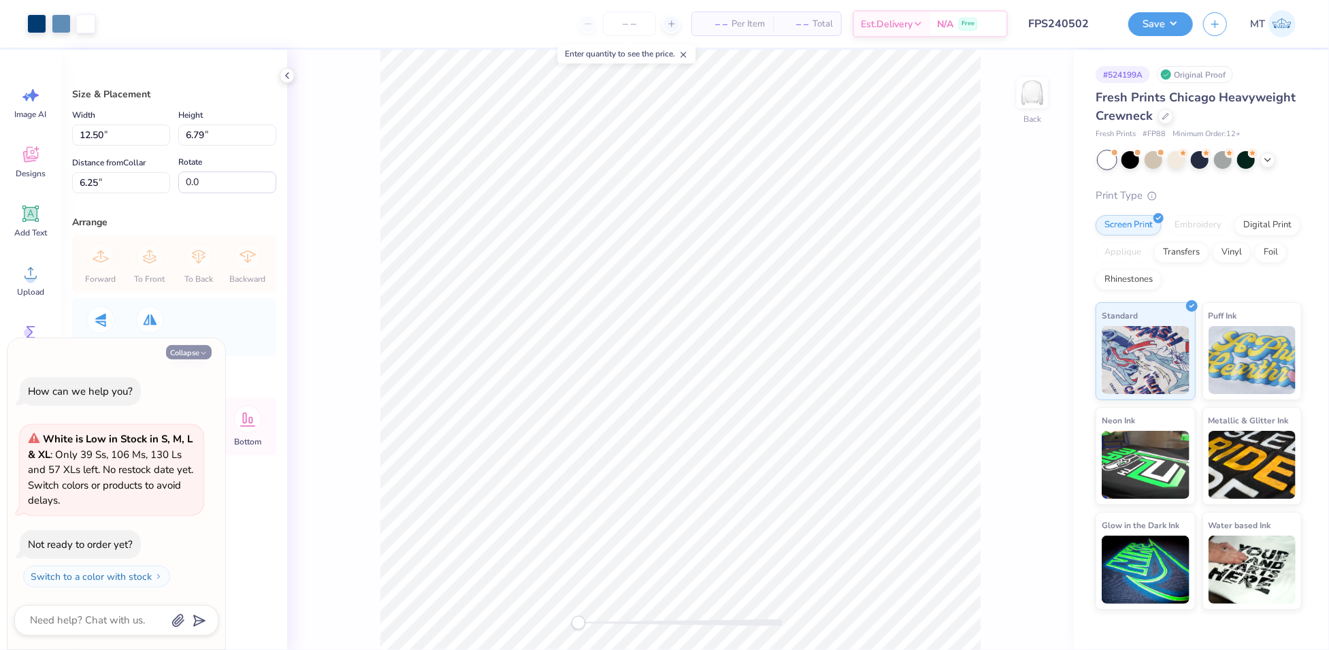
click at [203, 348] on button "Collapse" at bounding box center [189, 352] width 46 height 14
type textarea "x"
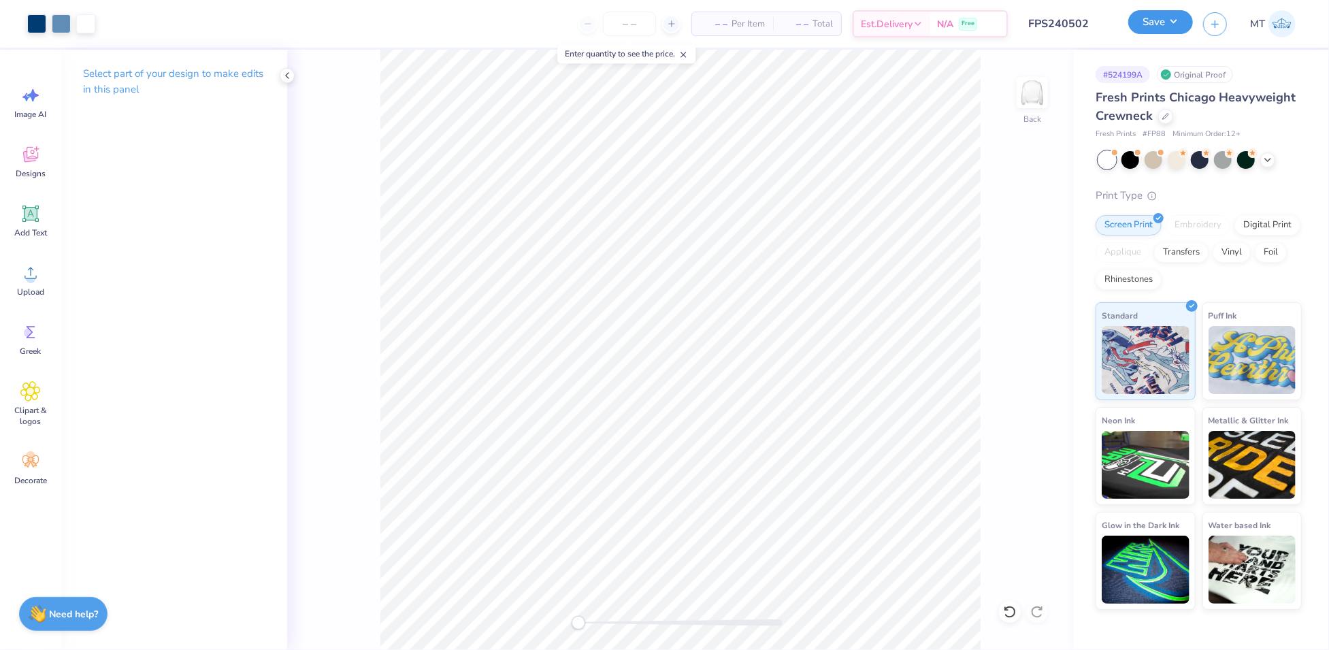
click at [1171, 28] on button "Save" at bounding box center [1161, 22] width 65 height 24
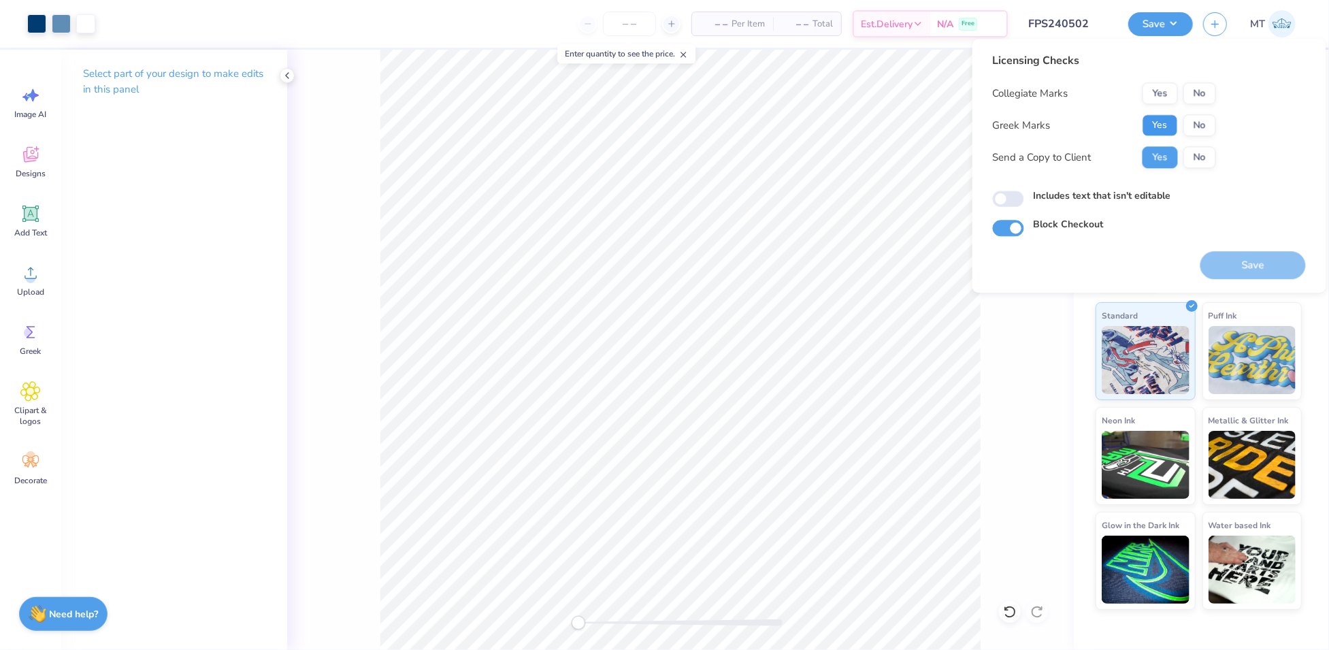
click at [1171, 126] on button "Yes" at bounding box center [1160, 125] width 35 height 22
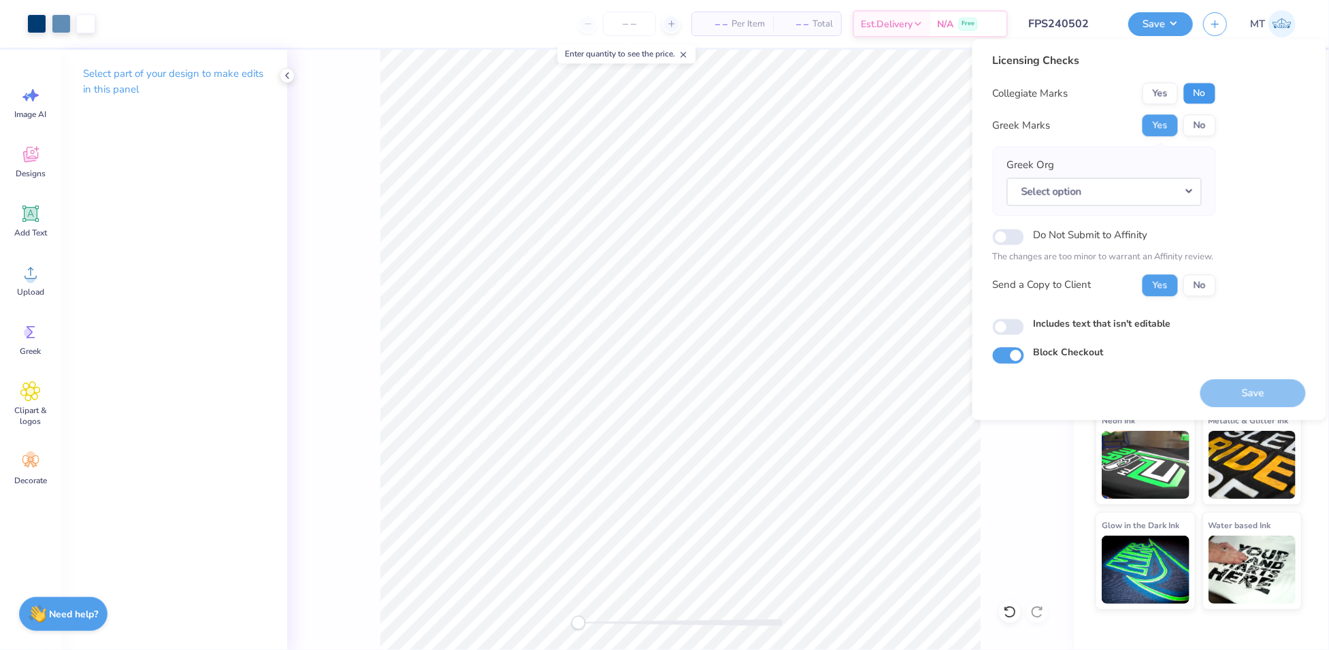
click at [1210, 87] on button "No" at bounding box center [1200, 93] width 33 height 22
click at [1197, 198] on button "Select option" at bounding box center [1104, 192] width 195 height 28
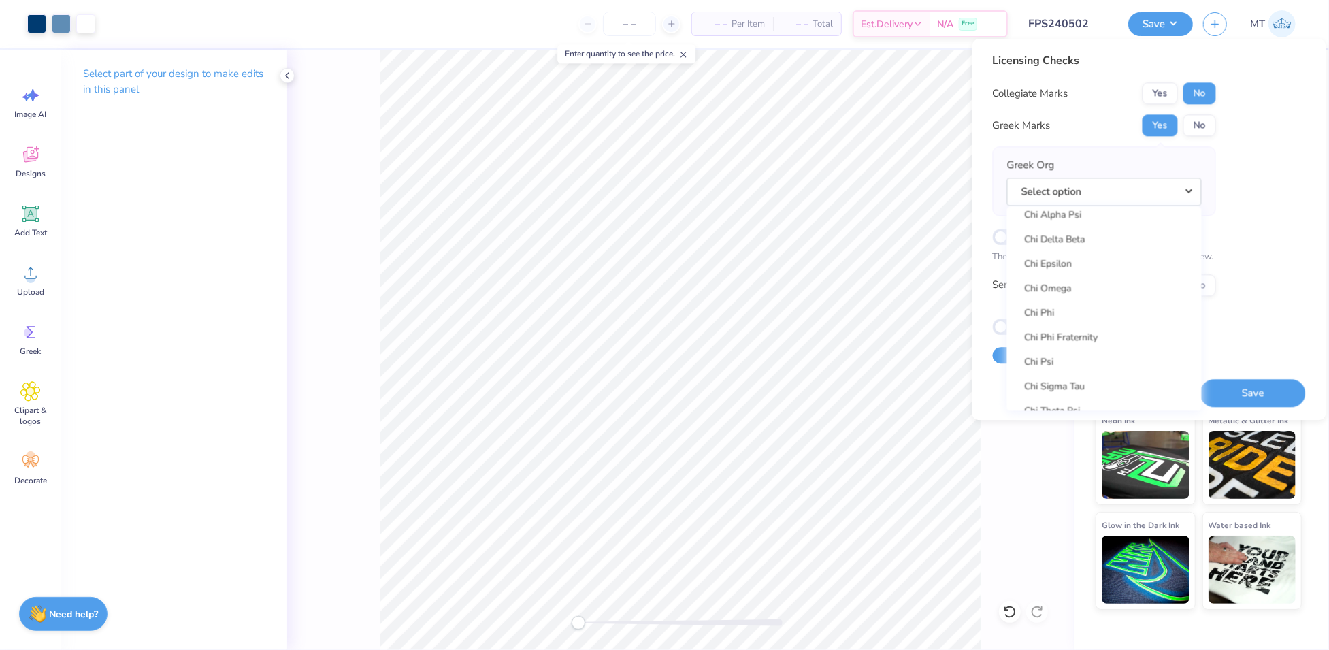
scroll to position [2613, 0]
click at [1066, 232] on link "Chi Psi" at bounding box center [1105, 232] width 184 height 22
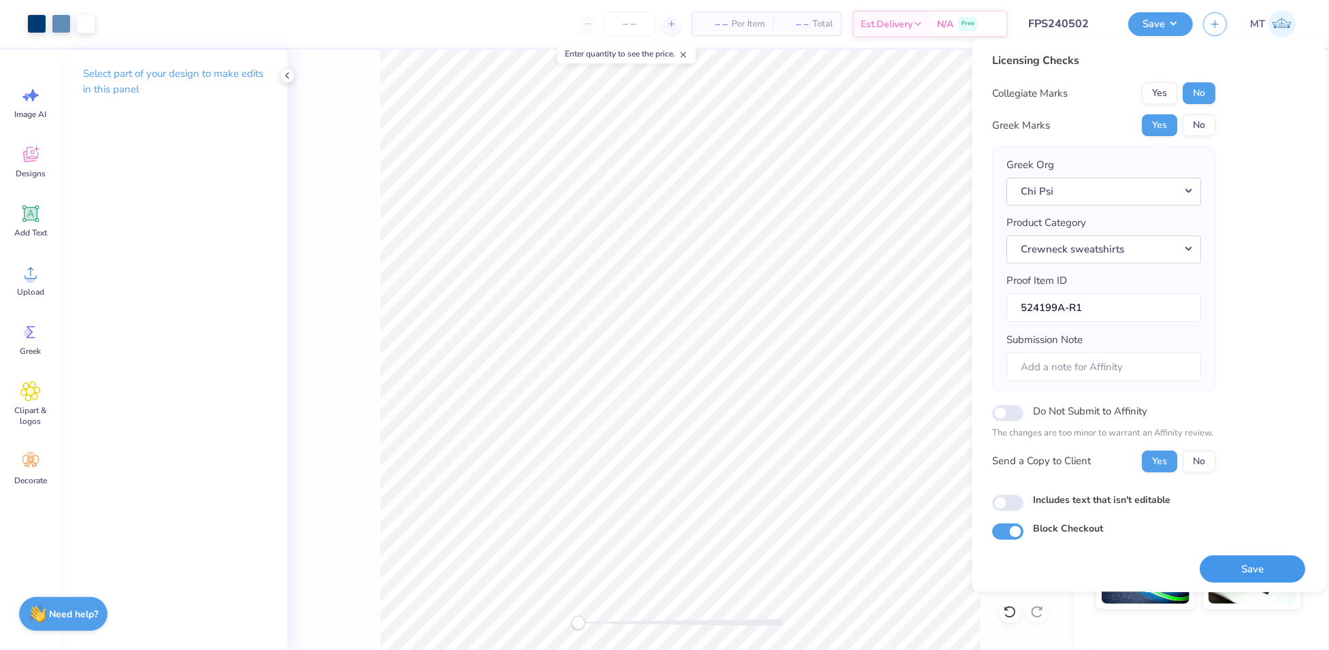
click at [1246, 560] on button "Save" at bounding box center [1254, 569] width 106 height 28
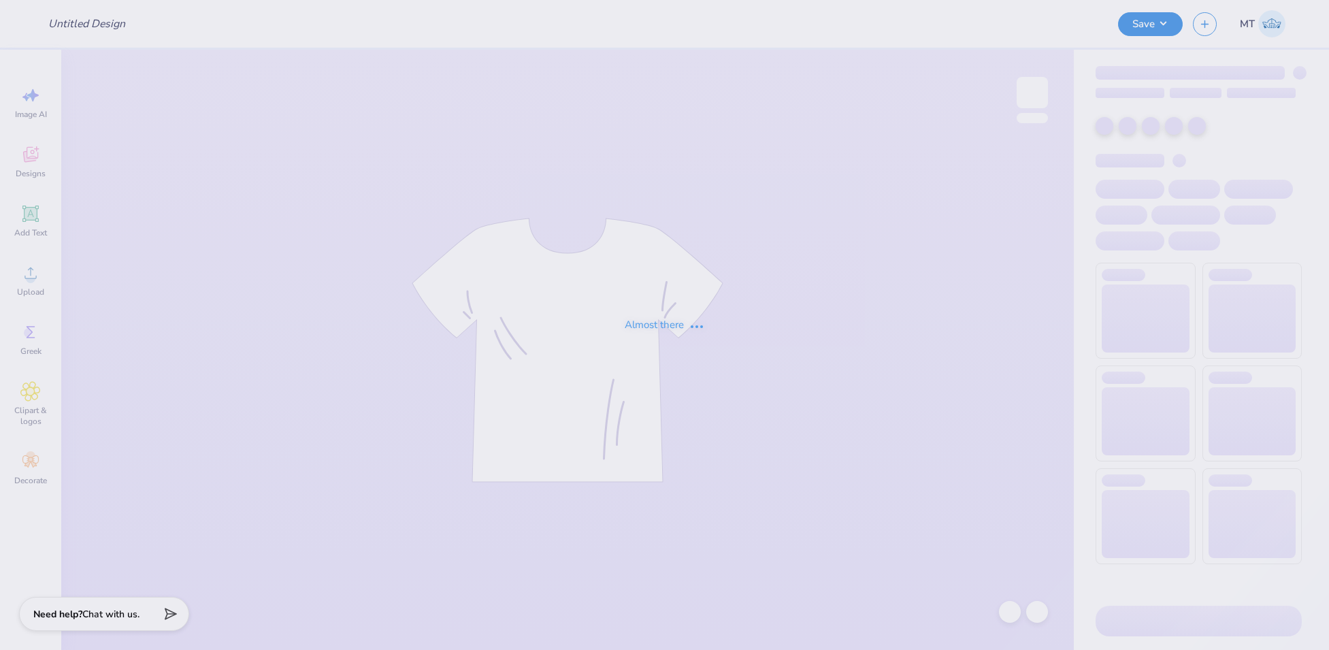
type input "FPS240503"
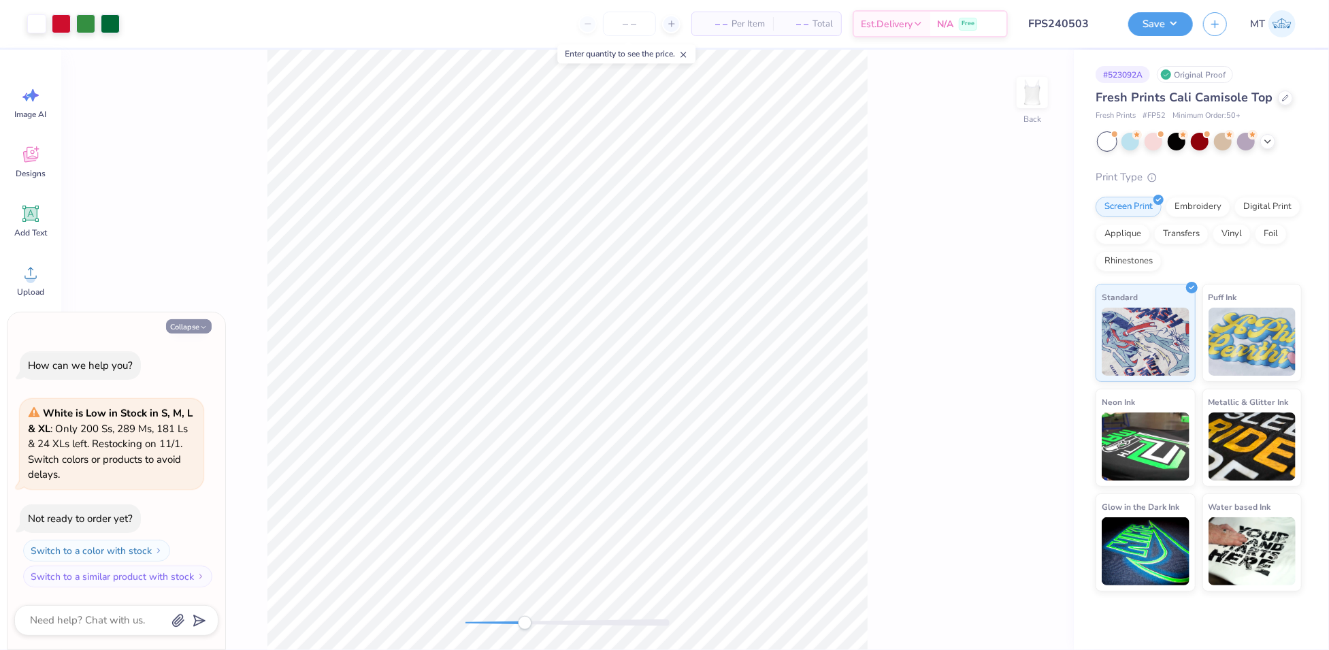
click at [199, 326] on icon "button" at bounding box center [203, 327] width 8 height 8
type textarea "x"
